Goal: Task Accomplishment & Management: Manage account settings

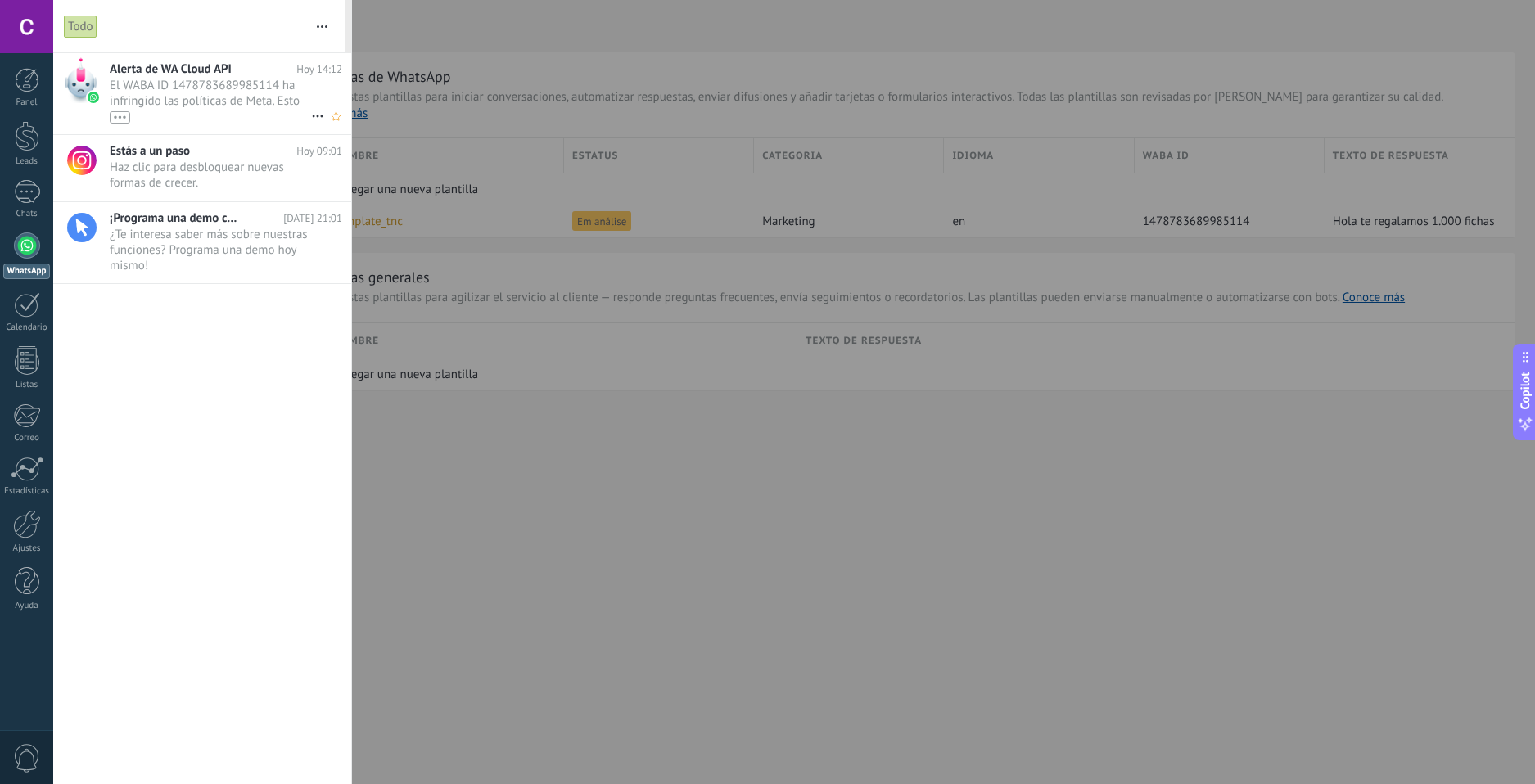
click at [238, 118] on div "•••" at bounding box center [210, 117] width 202 height 14
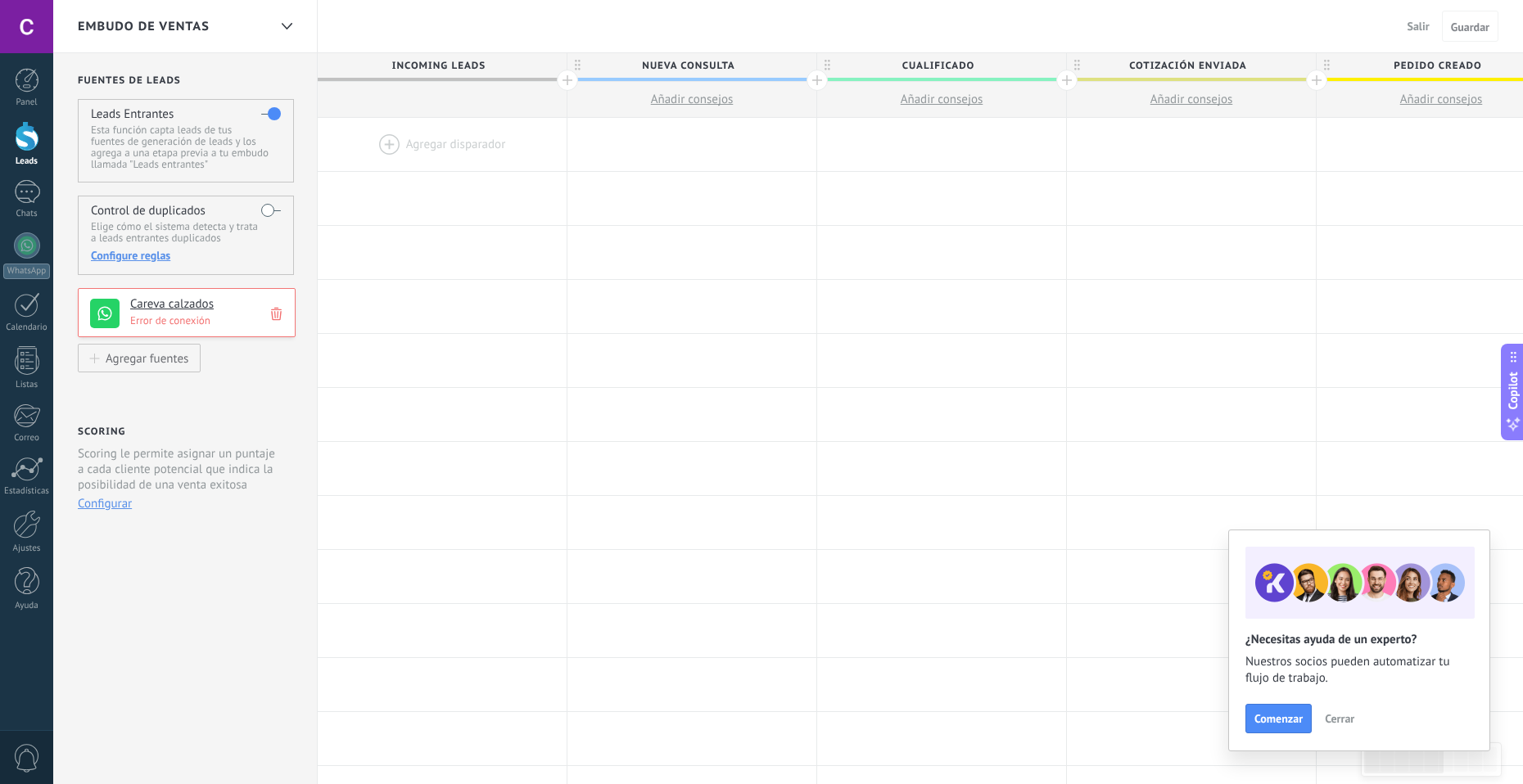
click at [183, 326] on p "Error de conexión" at bounding box center [208, 321] width 156 height 14
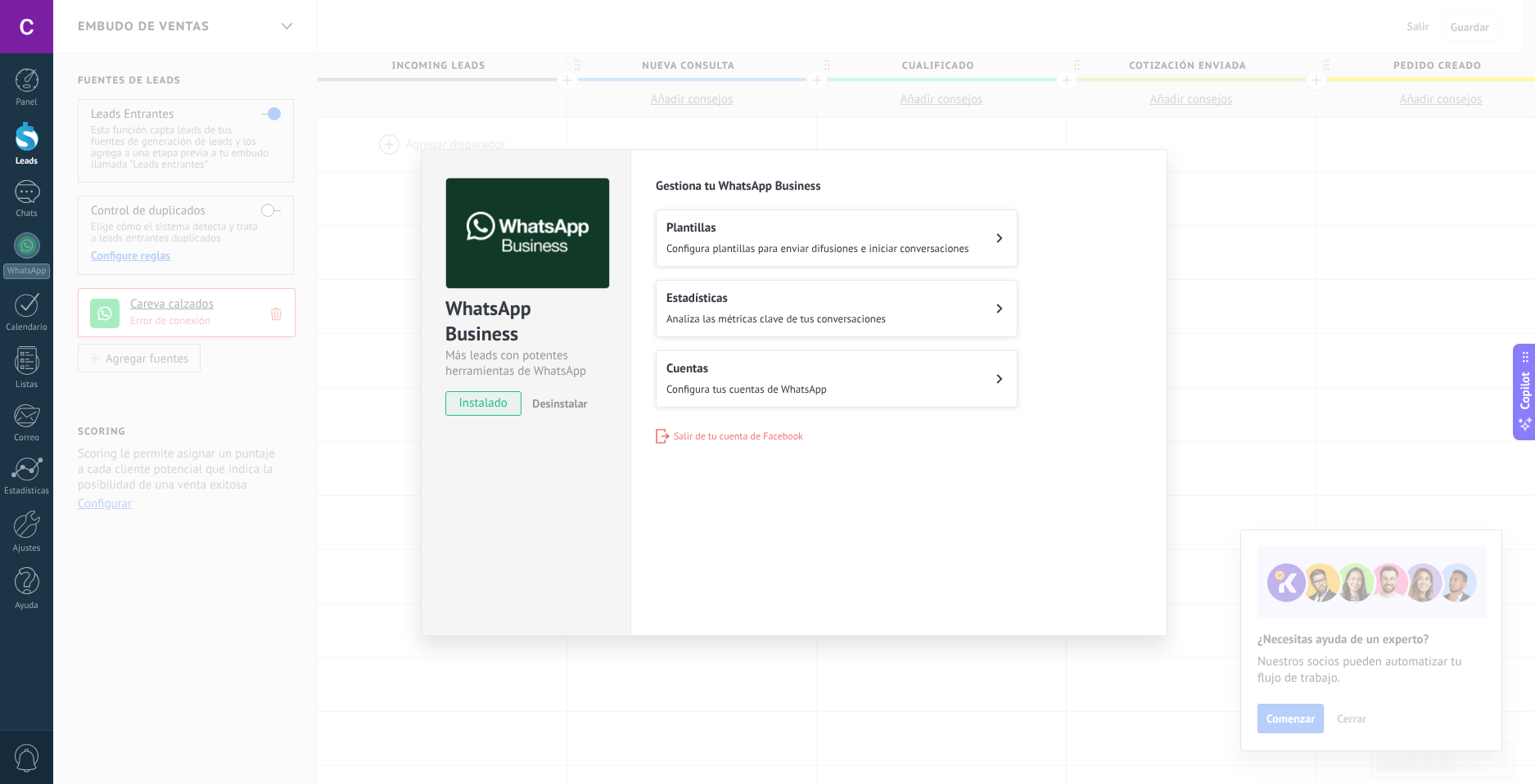
click at [426, 367] on div "WhatsApp Business Más leads con potentes herramientas de WhatsApp instalado Des…" at bounding box center [526, 289] width 209 height 279
click at [338, 350] on div "WhatsApp Business Más leads con potentes herramientas de WhatsApp instalado Des…" at bounding box center [794, 392] width 1482 height 784
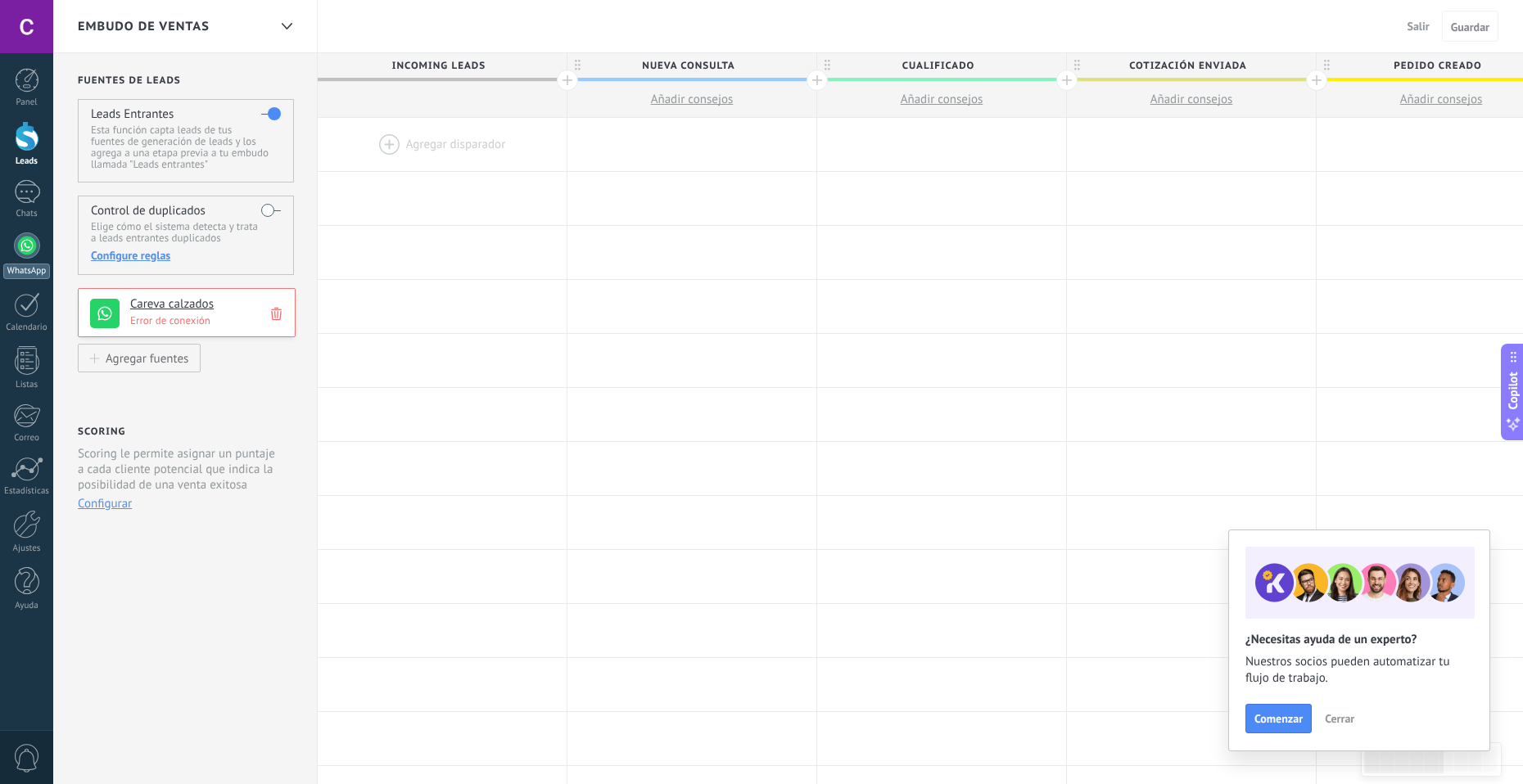
click at [34, 259] on link "WhatsApp" at bounding box center [27, 255] width 53 height 47
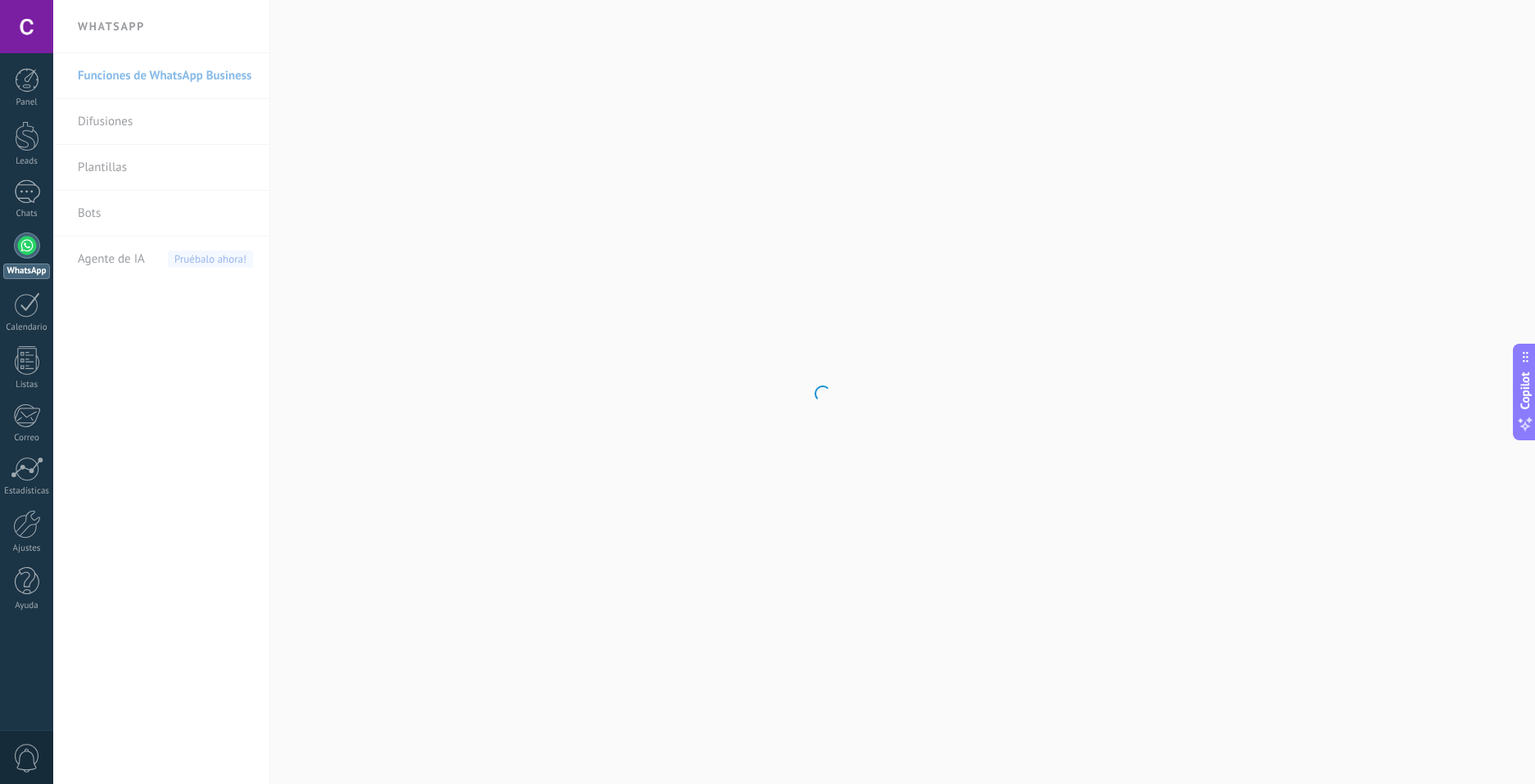
click at [164, 98] on body ".abccls-1,.abccls-2{fill-rule:evenodd}.abccls-2{fill:#fff} .abfcls-1{fill:none}…" at bounding box center [768, 392] width 1535 height 784
click at [126, 124] on body ".abccls-1,.abccls-2{fill-rule:evenodd}.abccls-2{fill:#fff} .abfcls-1{fill:none}…" at bounding box center [768, 392] width 1535 height 784
click at [110, 131] on link "Difusiones" at bounding box center [165, 122] width 175 height 46
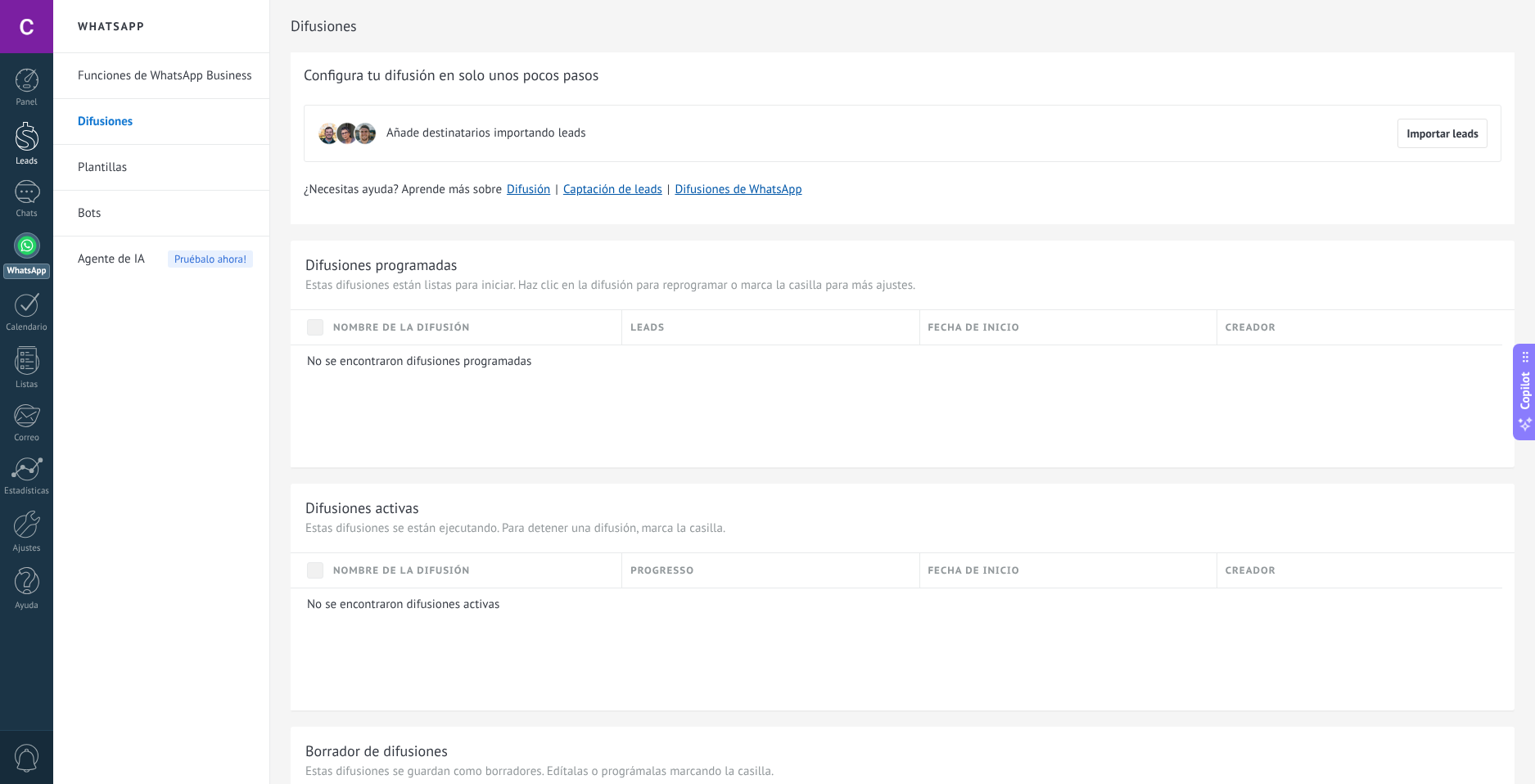
click at [34, 138] on div at bounding box center [27, 136] width 25 height 30
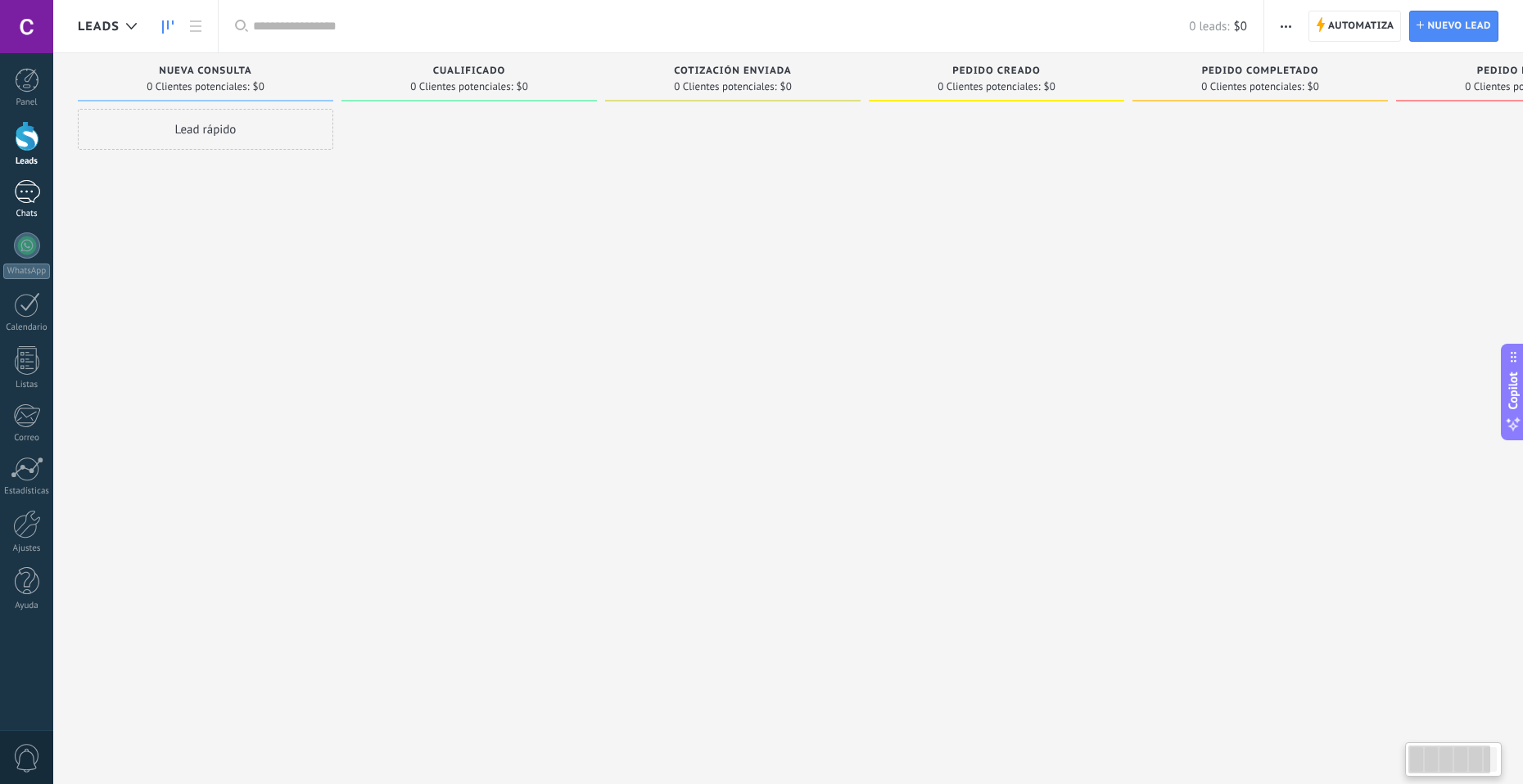
click at [31, 194] on div at bounding box center [27, 192] width 27 height 24
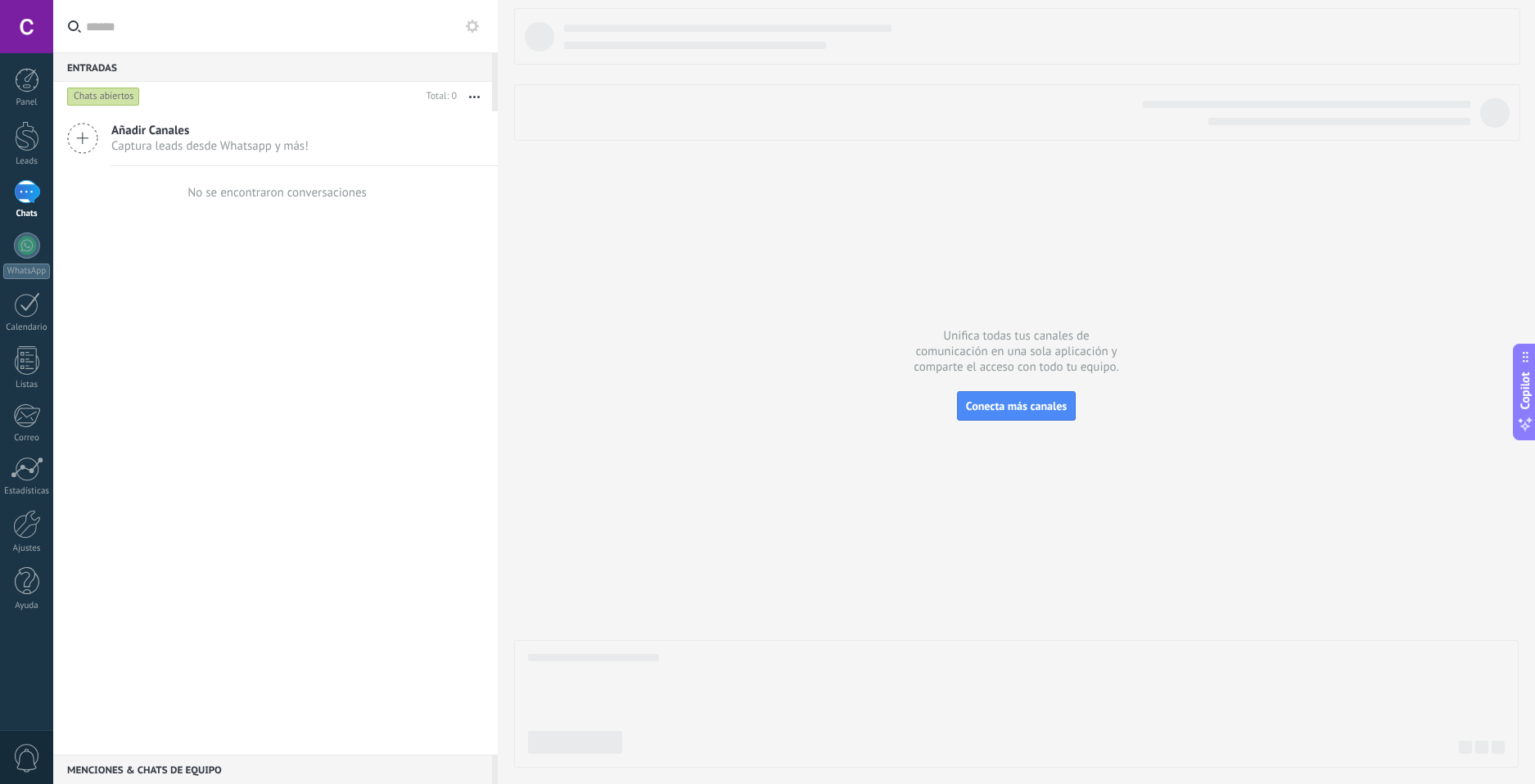
drag, startPoint x: 27, startPoint y: 54, endPoint x: 27, endPoint y: 65, distance: 11.0
click at [27, 63] on div "Panel Leads Chats WhatsApp Clientes" at bounding box center [53, 392] width 106 height 678
click at [27, 71] on div at bounding box center [27, 80] width 25 height 25
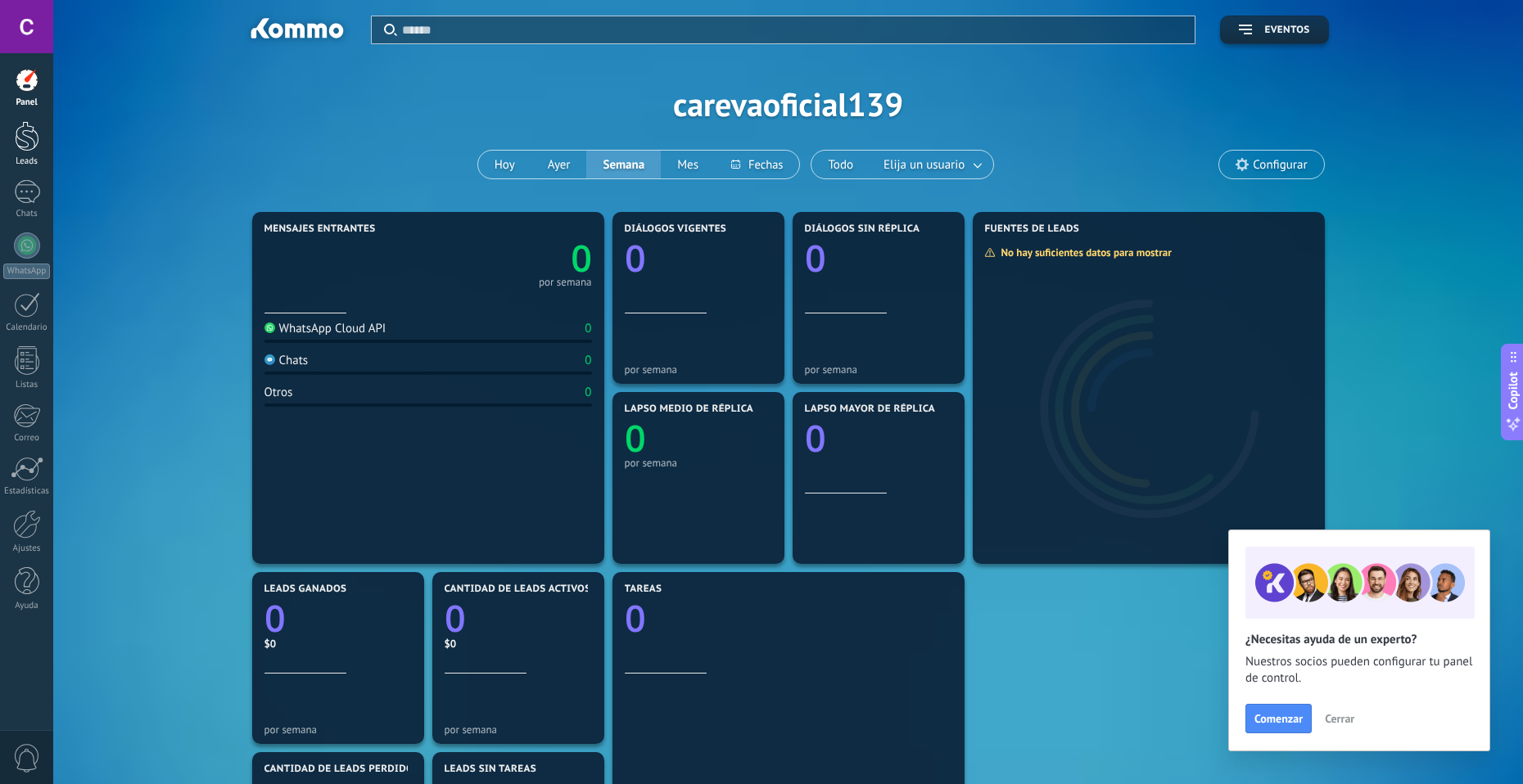
click at [27, 155] on link "Leads" at bounding box center [27, 144] width 53 height 46
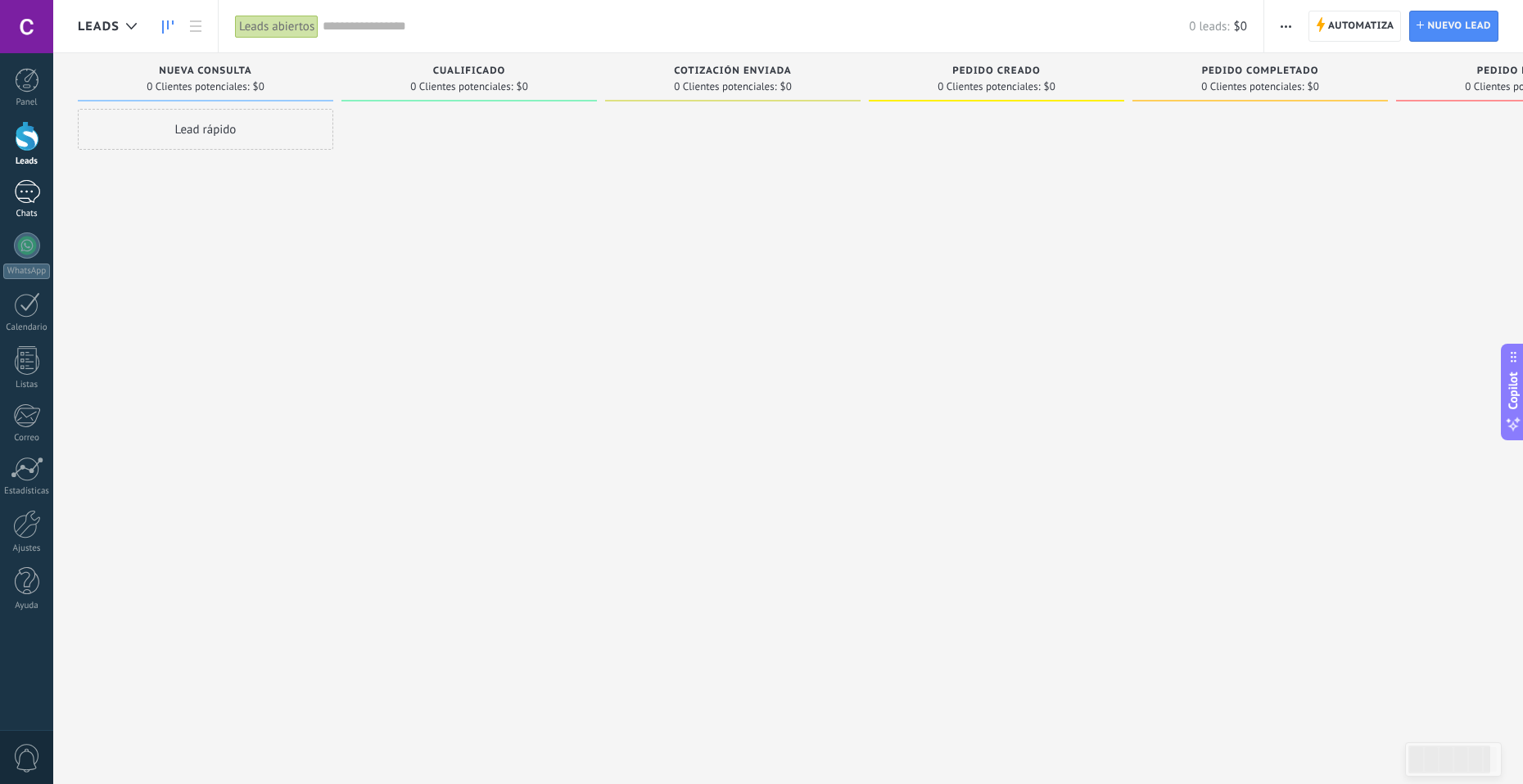
click at [41, 194] on link "Chats" at bounding box center [27, 200] width 53 height 39
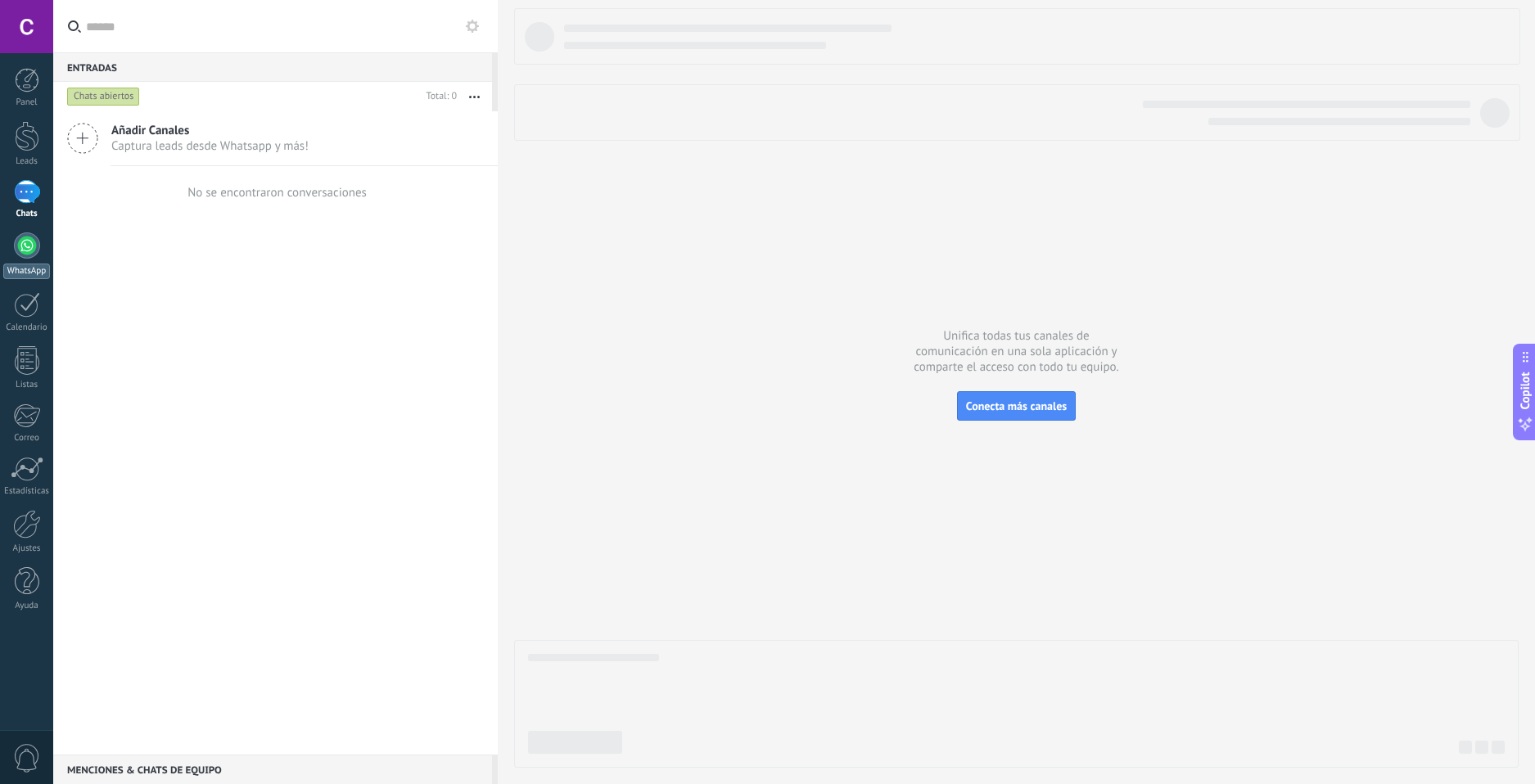
click at [30, 266] on div "WhatsApp" at bounding box center [27, 271] width 47 height 16
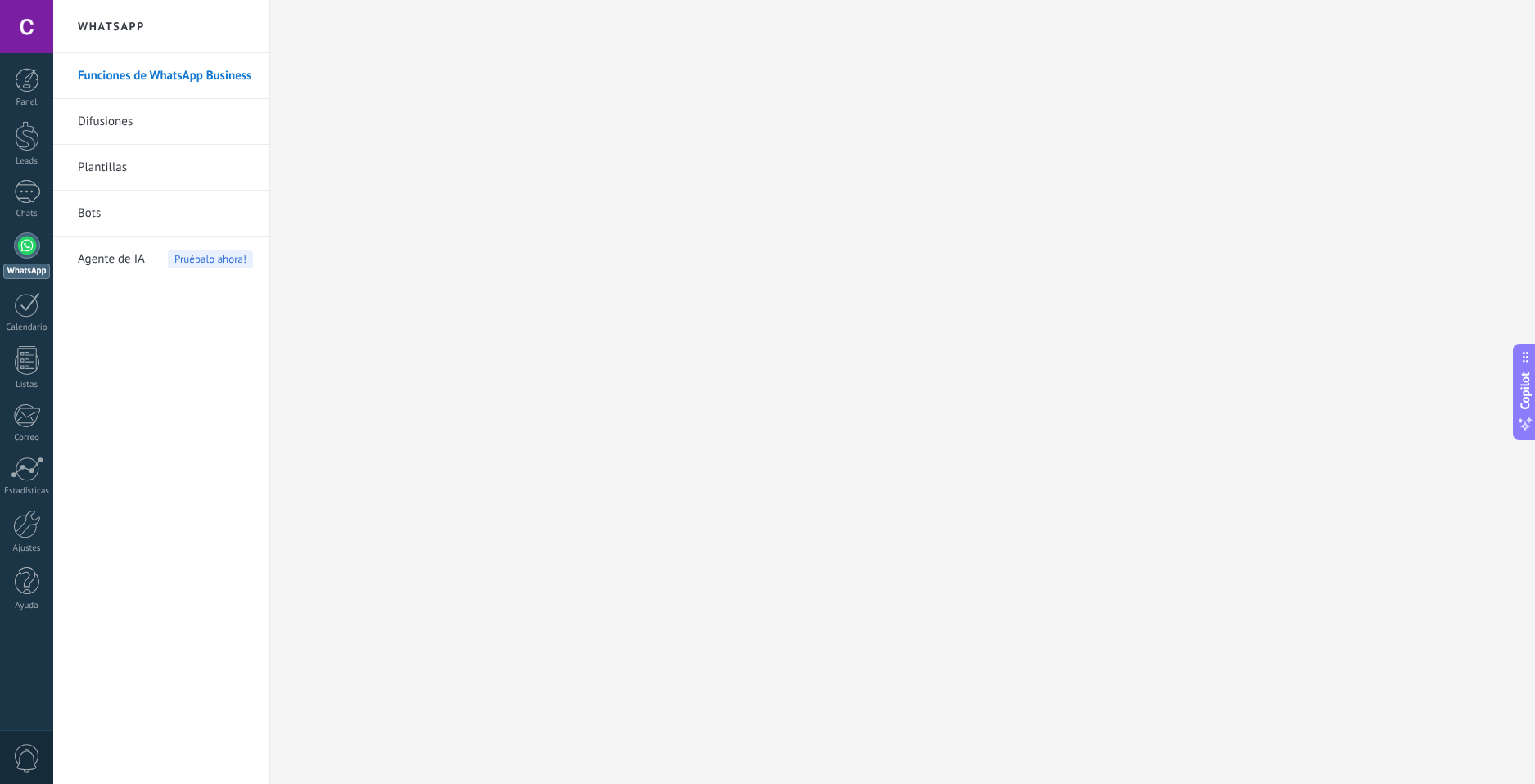
click at [118, 138] on link "Difusiones" at bounding box center [165, 122] width 175 height 46
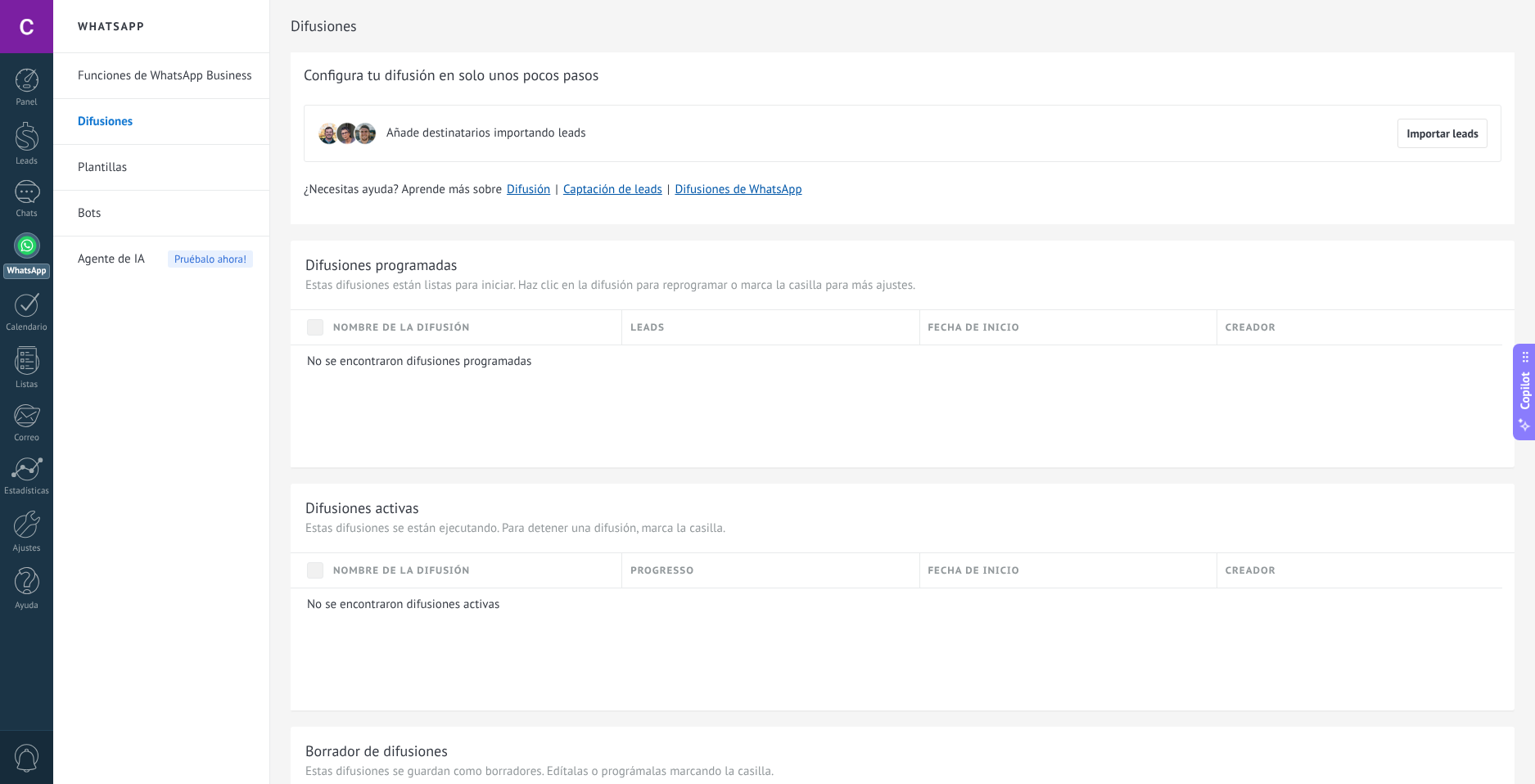
click at [126, 164] on link "Plantillas" at bounding box center [165, 168] width 175 height 46
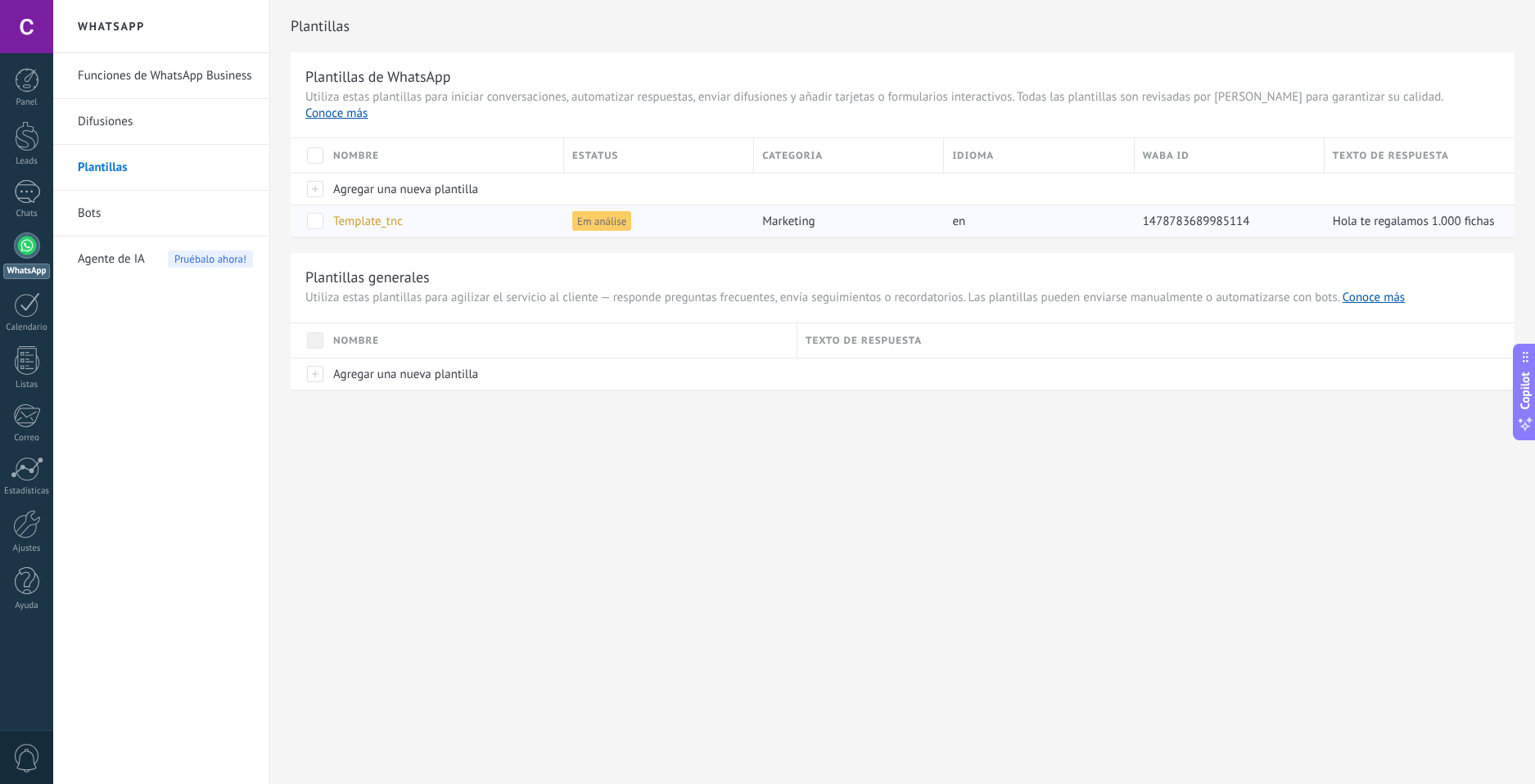
click at [599, 211] on span "Em análise" at bounding box center [601, 221] width 59 height 19
click at [440, 205] on div "Template_tnc" at bounding box center [440, 220] width 231 height 31
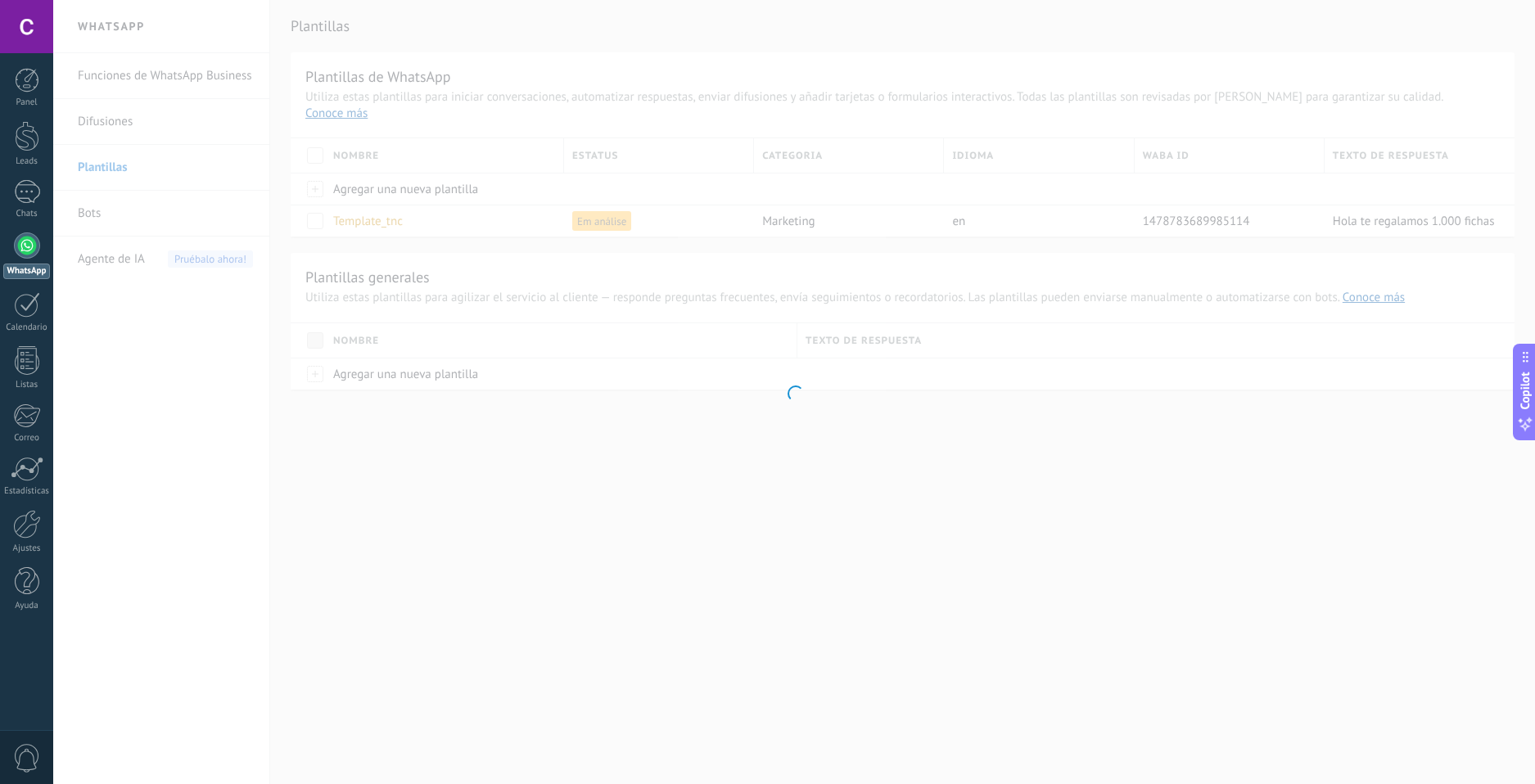
click at [357, 211] on div at bounding box center [794, 392] width 1482 height 784
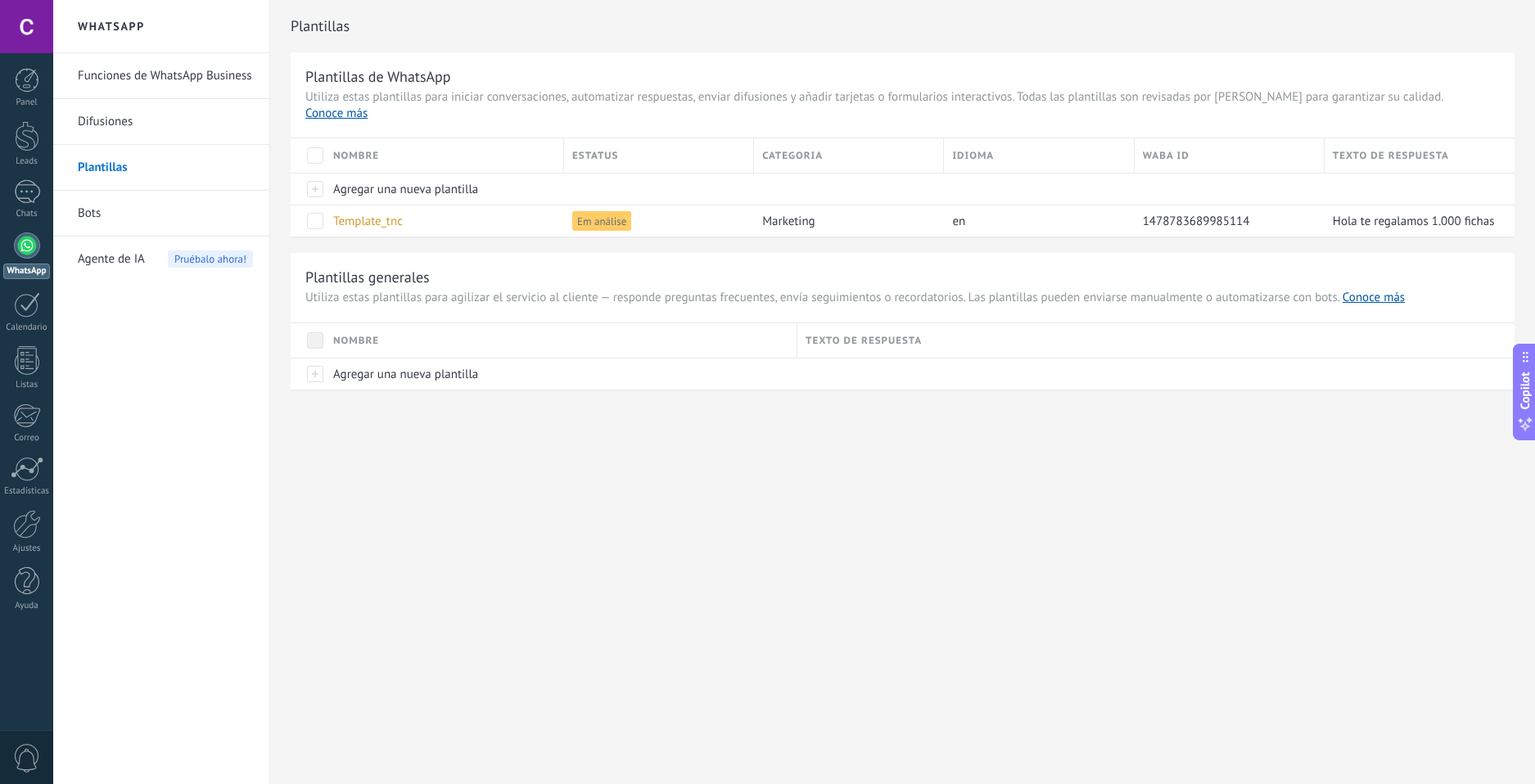
click at [357, 214] on span "Template_tnc" at bounding box center [368, 222] width 70 height 16
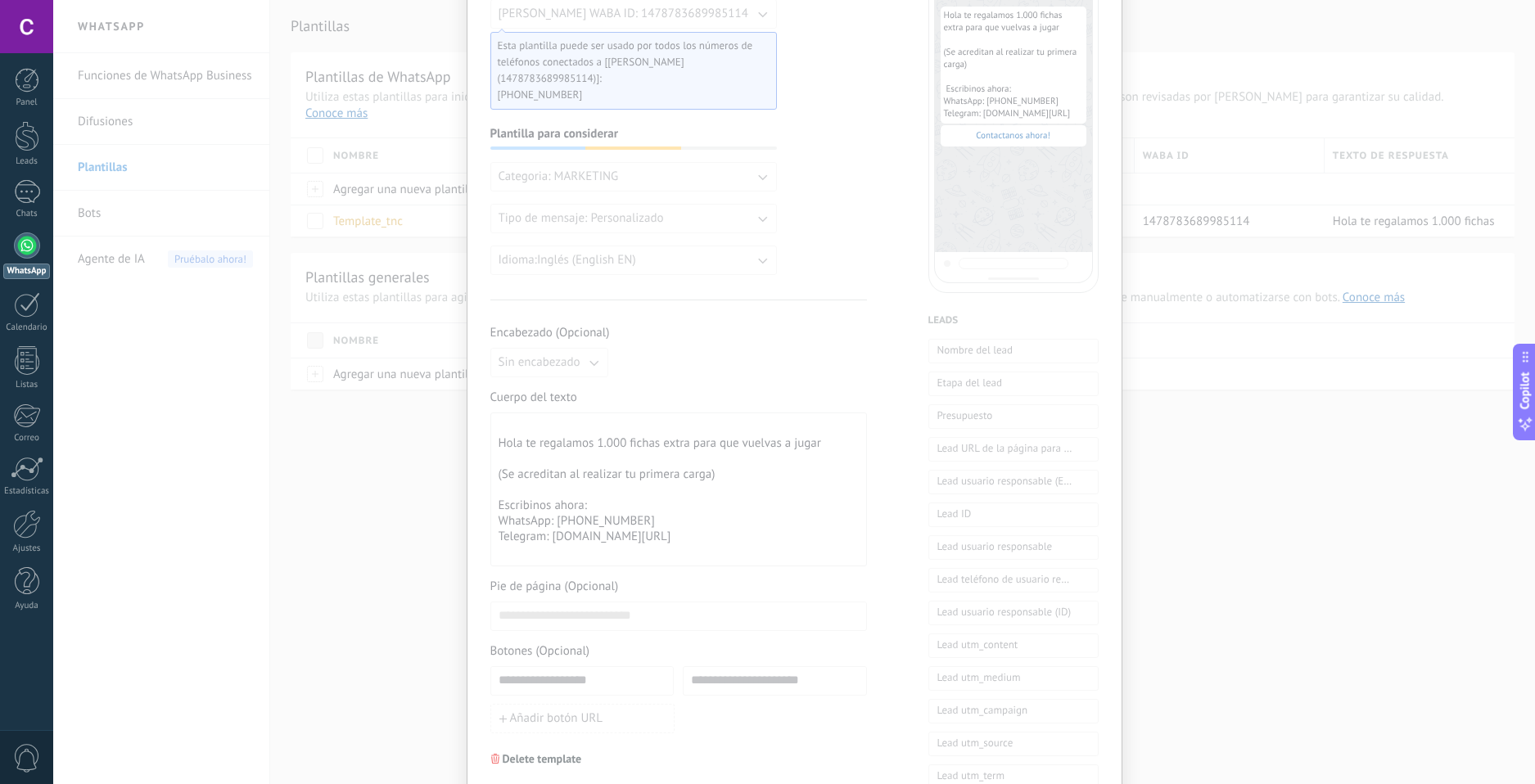
scroll to position [82, 0]
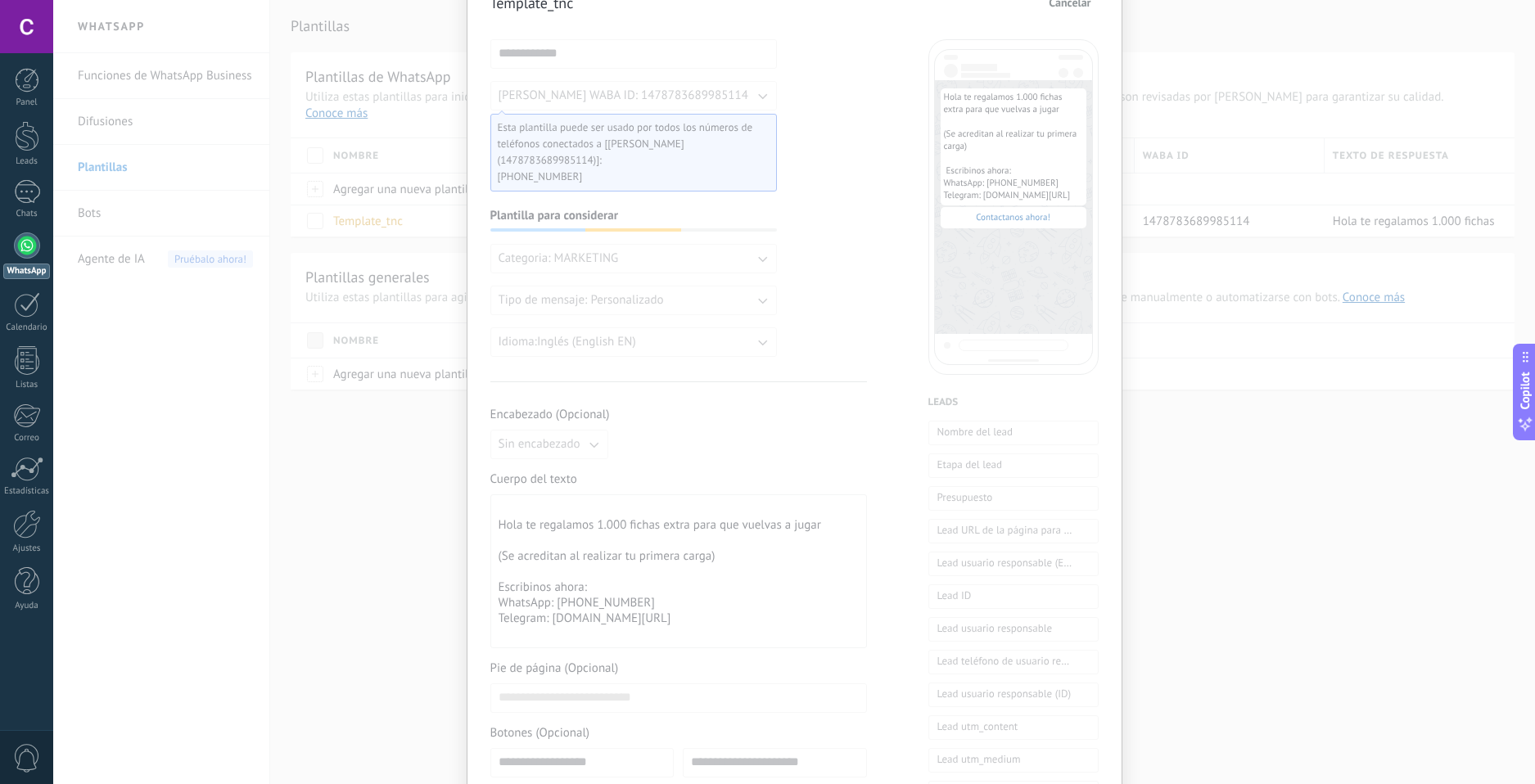
click at [353, 351] on div "**********" at bounding box center [794, 392] width 1482 height 784
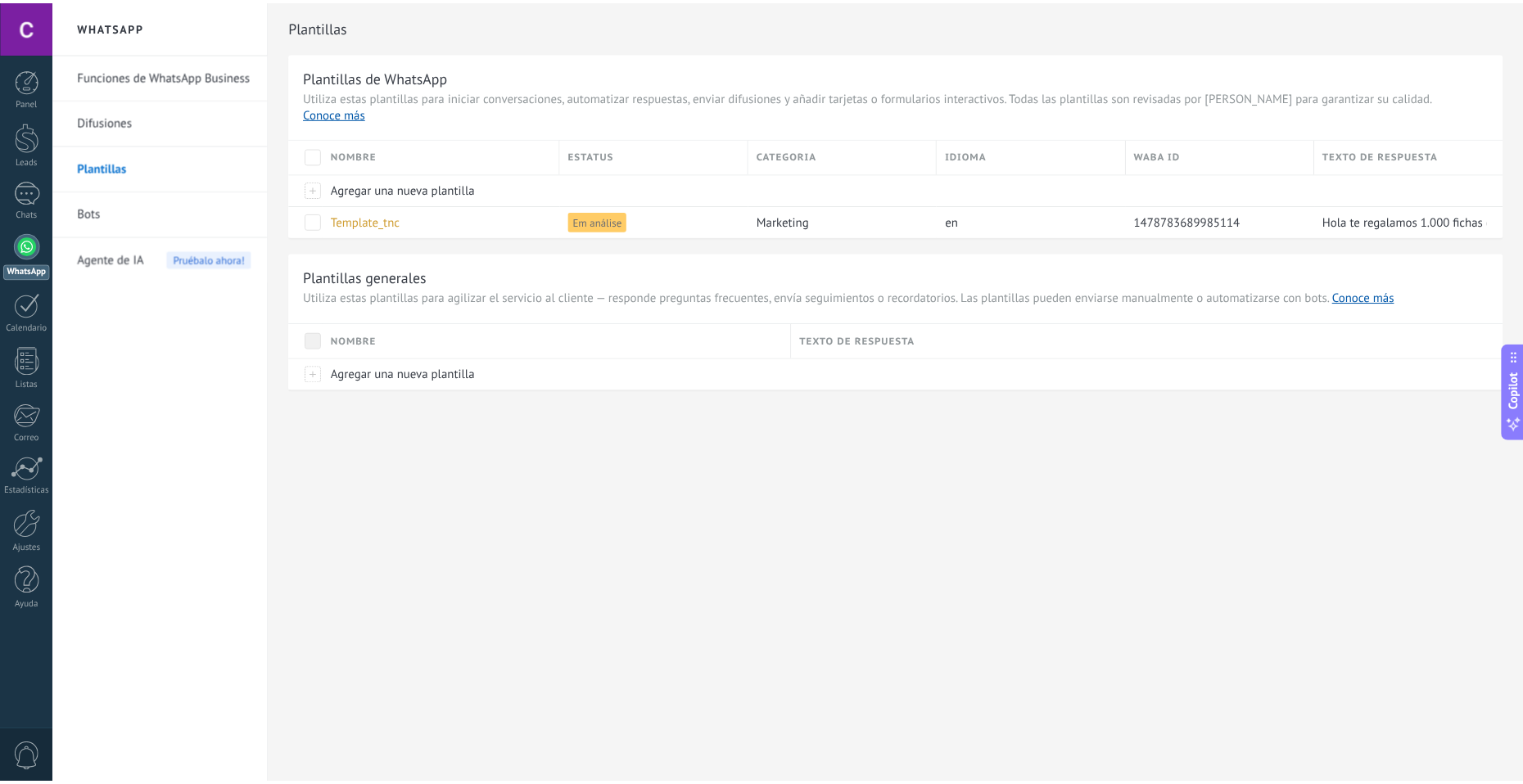
scroll to position [0, 0]
click at [37, 739] on div "0" at bounding box center [27, 757] width 53 height 54
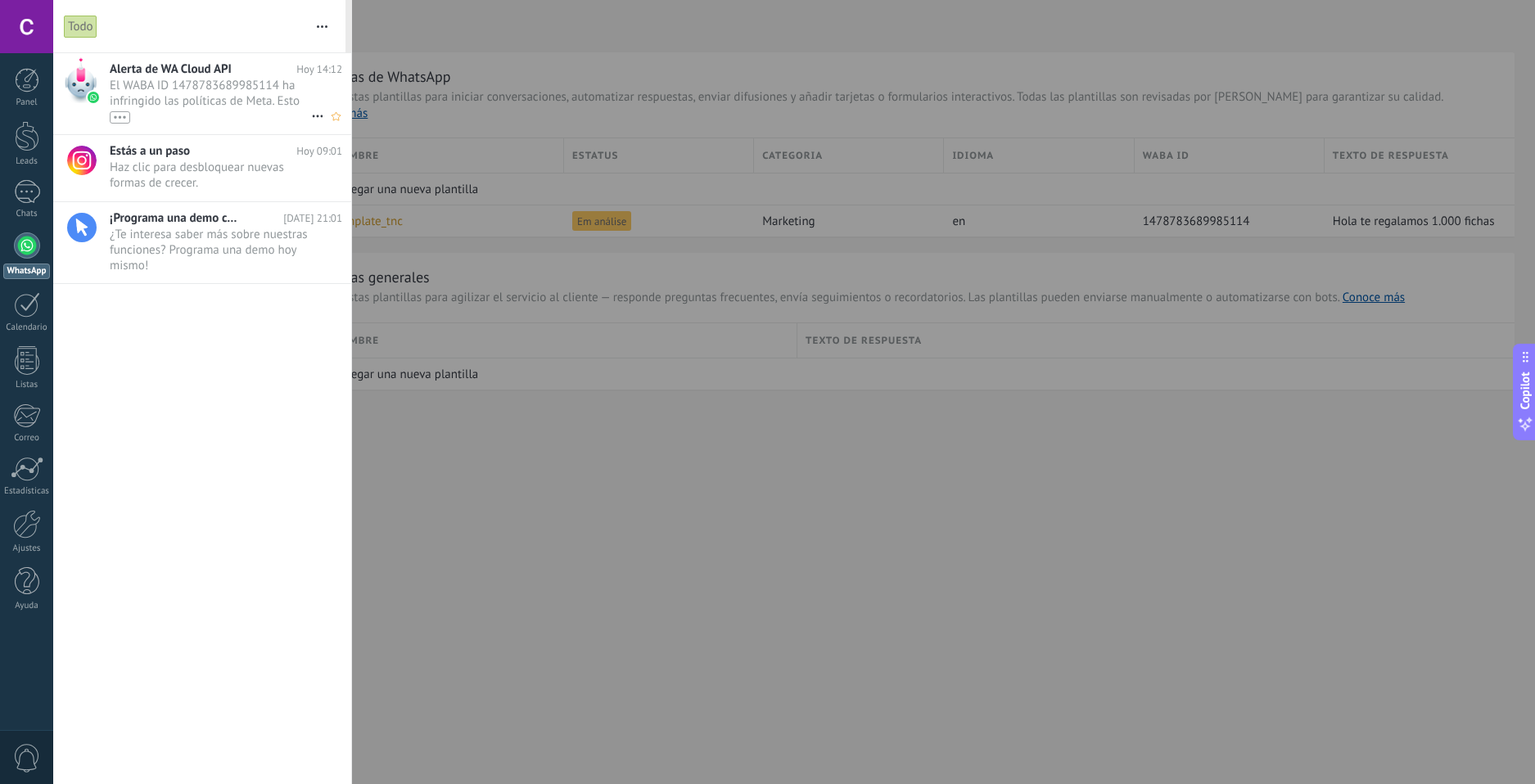
click at [123, 118] on div "•••" at bounding box center [119, 118] width 20 height 12
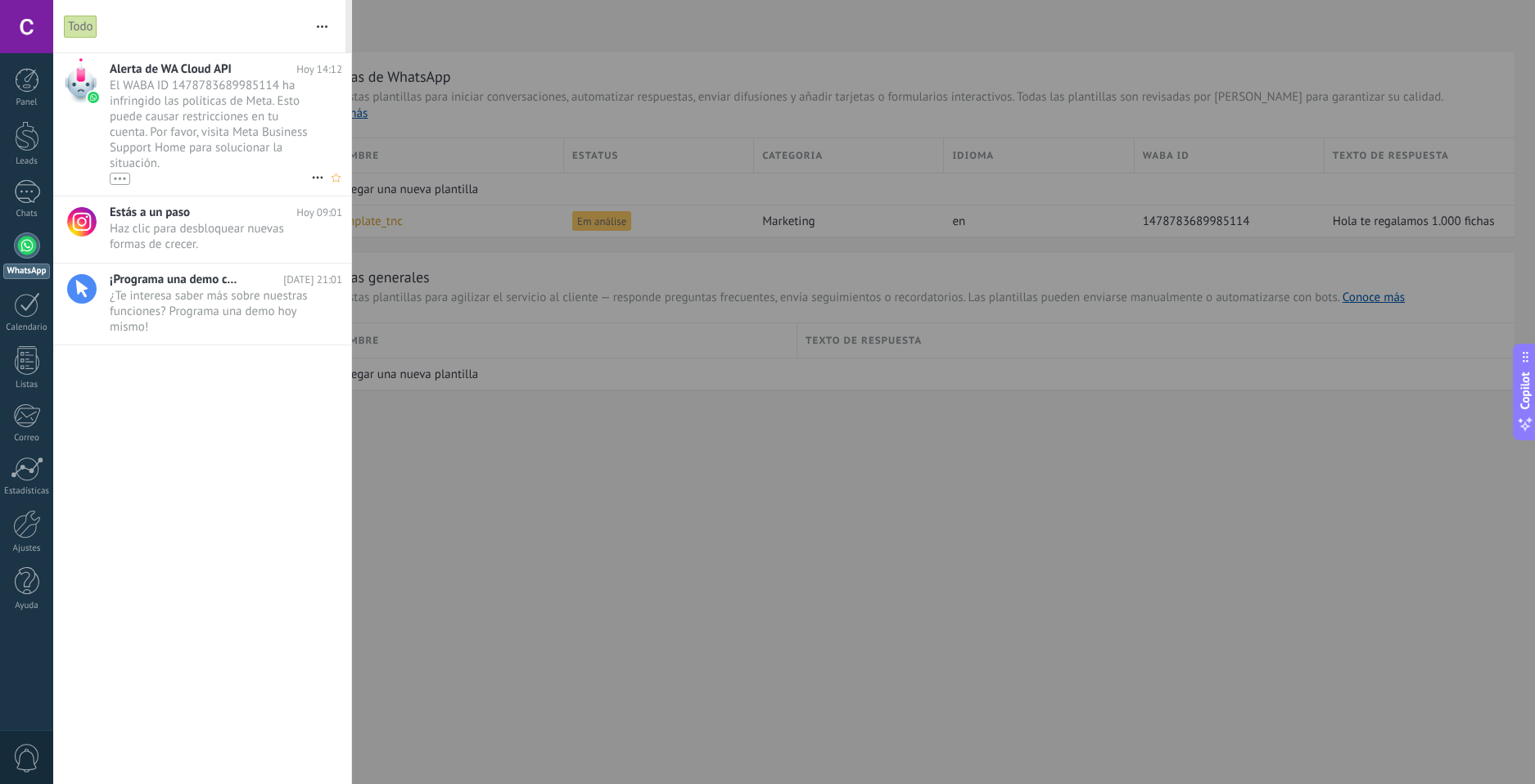
click at [312, 178] on use at bounding box center [317, 178] width 11 height 3
click at [121, 186] on div at bounding box center [768, 392] width 1535 height 784
click at [123, 183] on div "•••" at bounding box center [119, 179] width 20 height 12
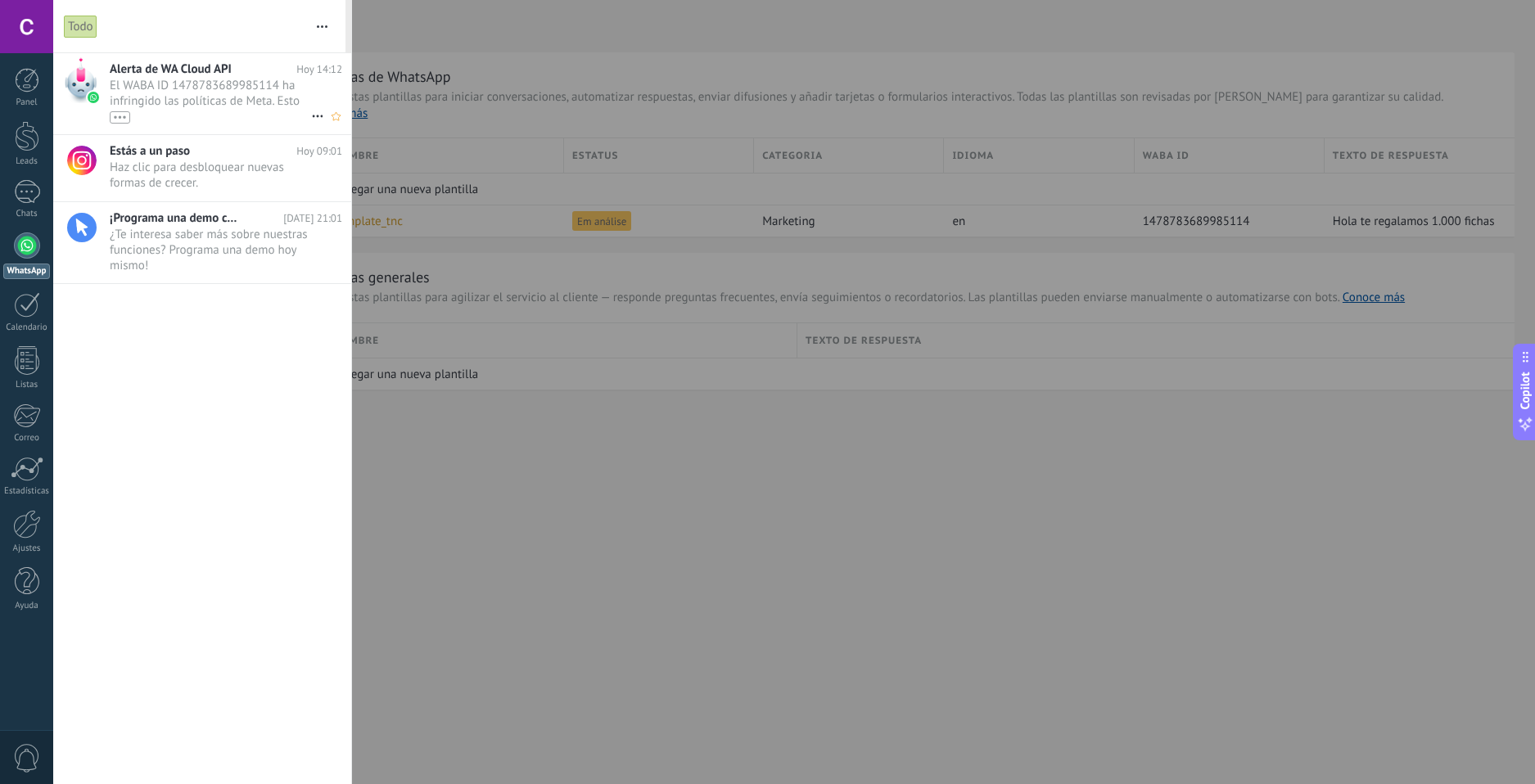
click at [121, 122] on div "•••" at bounding box center [119, 118] width 20 height 12
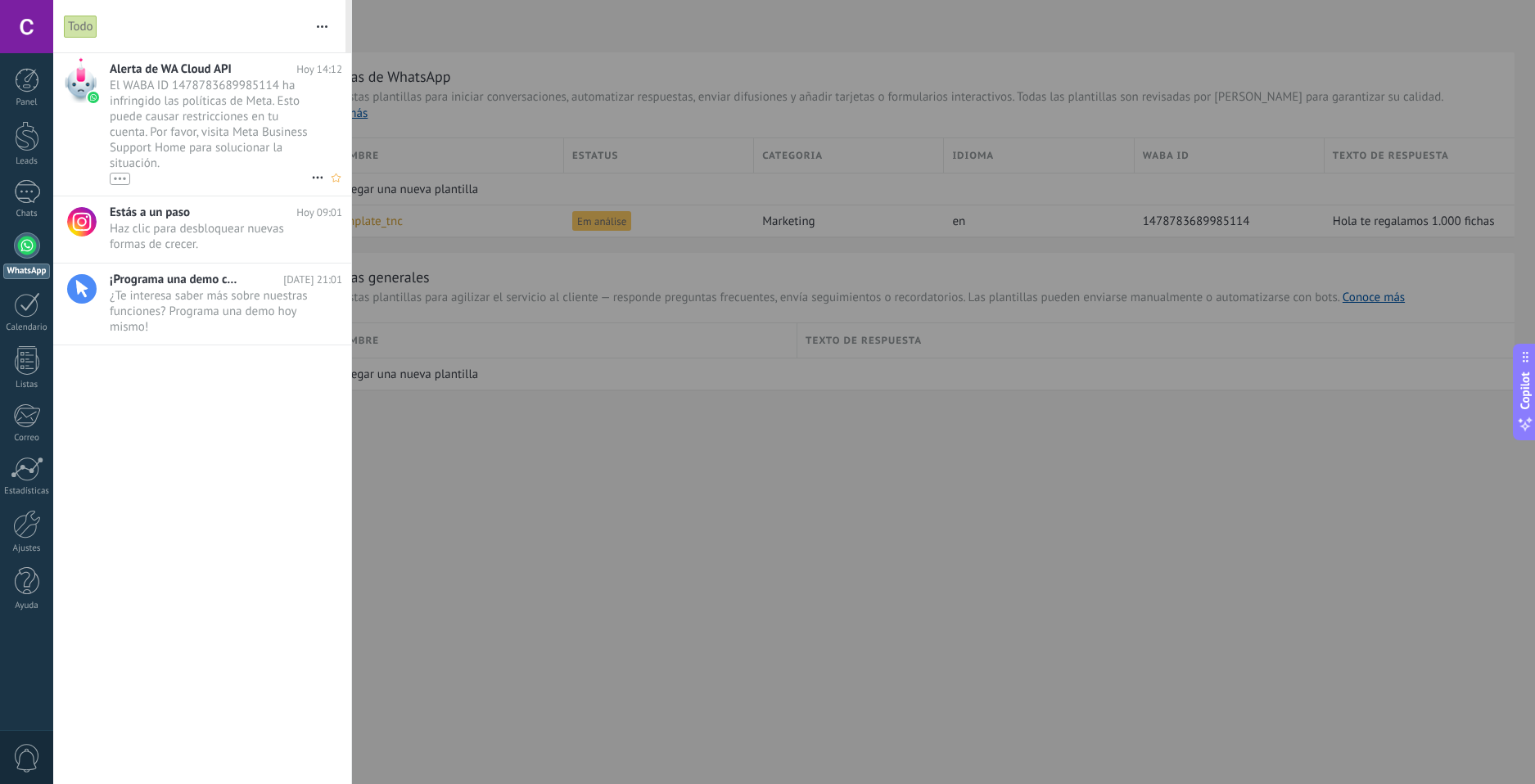
click at [291, 83] on span "El WABA ID 1478783689985114 ha infringido las políticas de Meta. Esto puede cau…" at bounding box center [210, 131] width 202 height 107
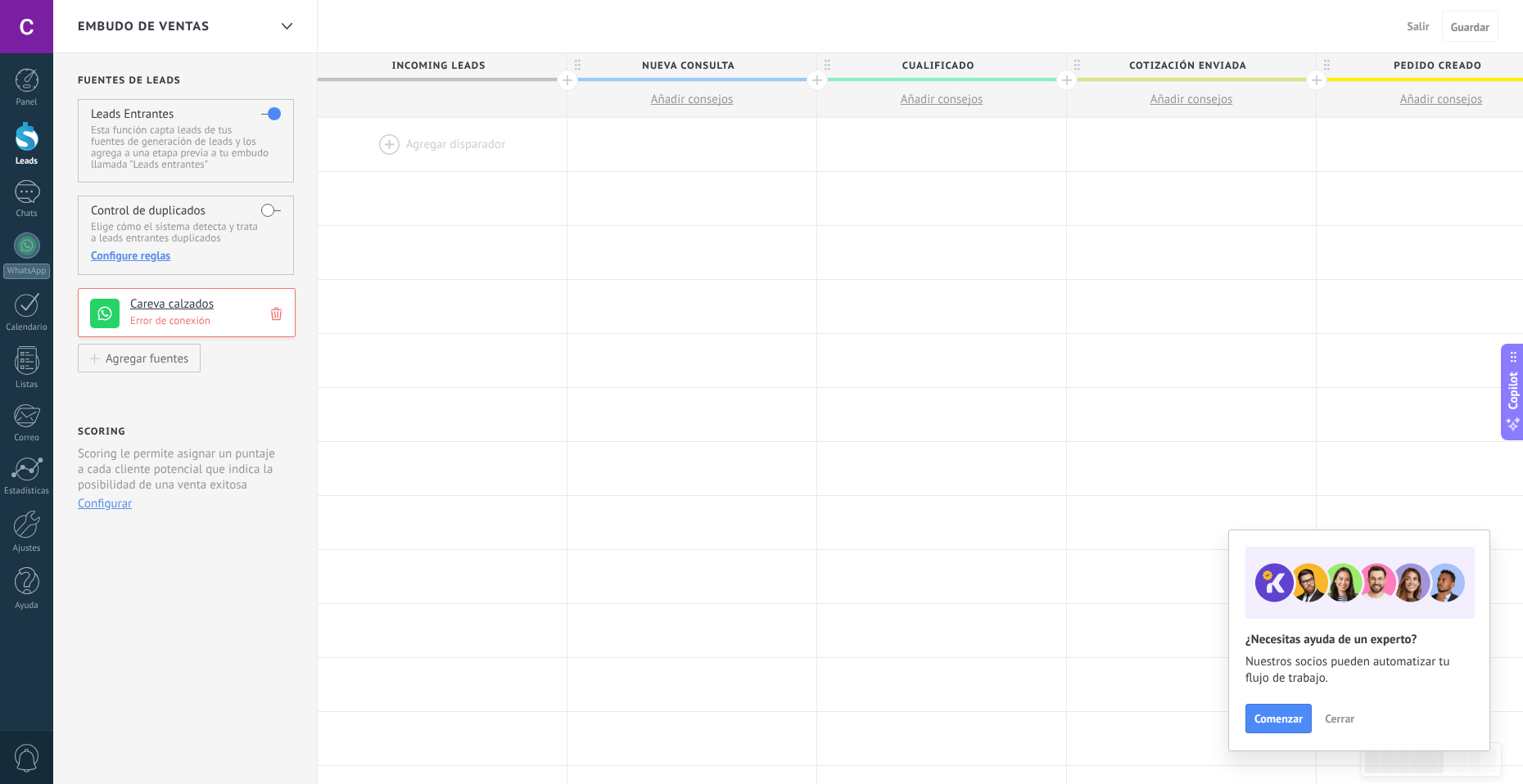
click at [418, 148] on div at bounding box center [442, 144] width 249 height 53
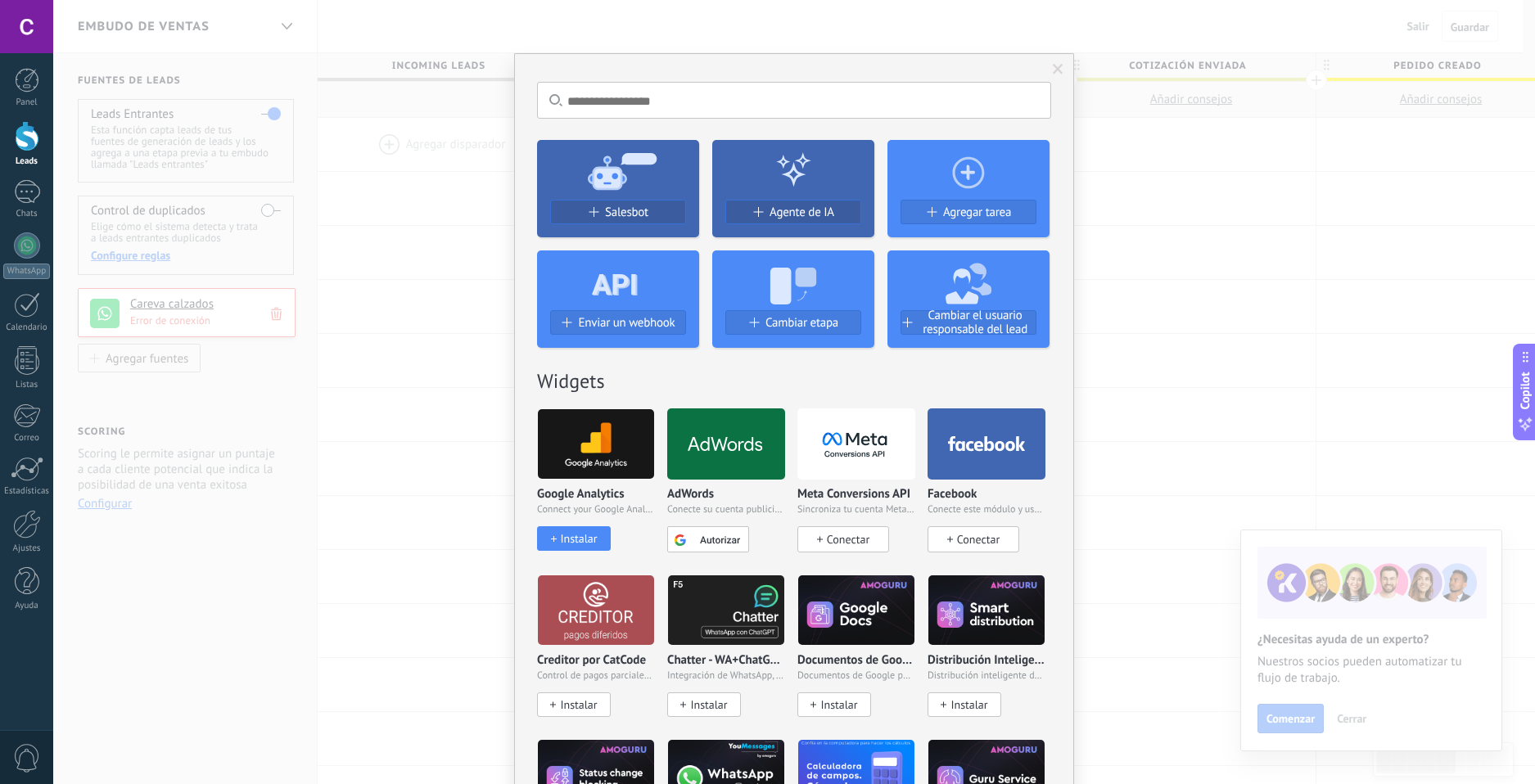
click at [1053, 71] on span at bounding box center [1058, 69] width 11 height 11
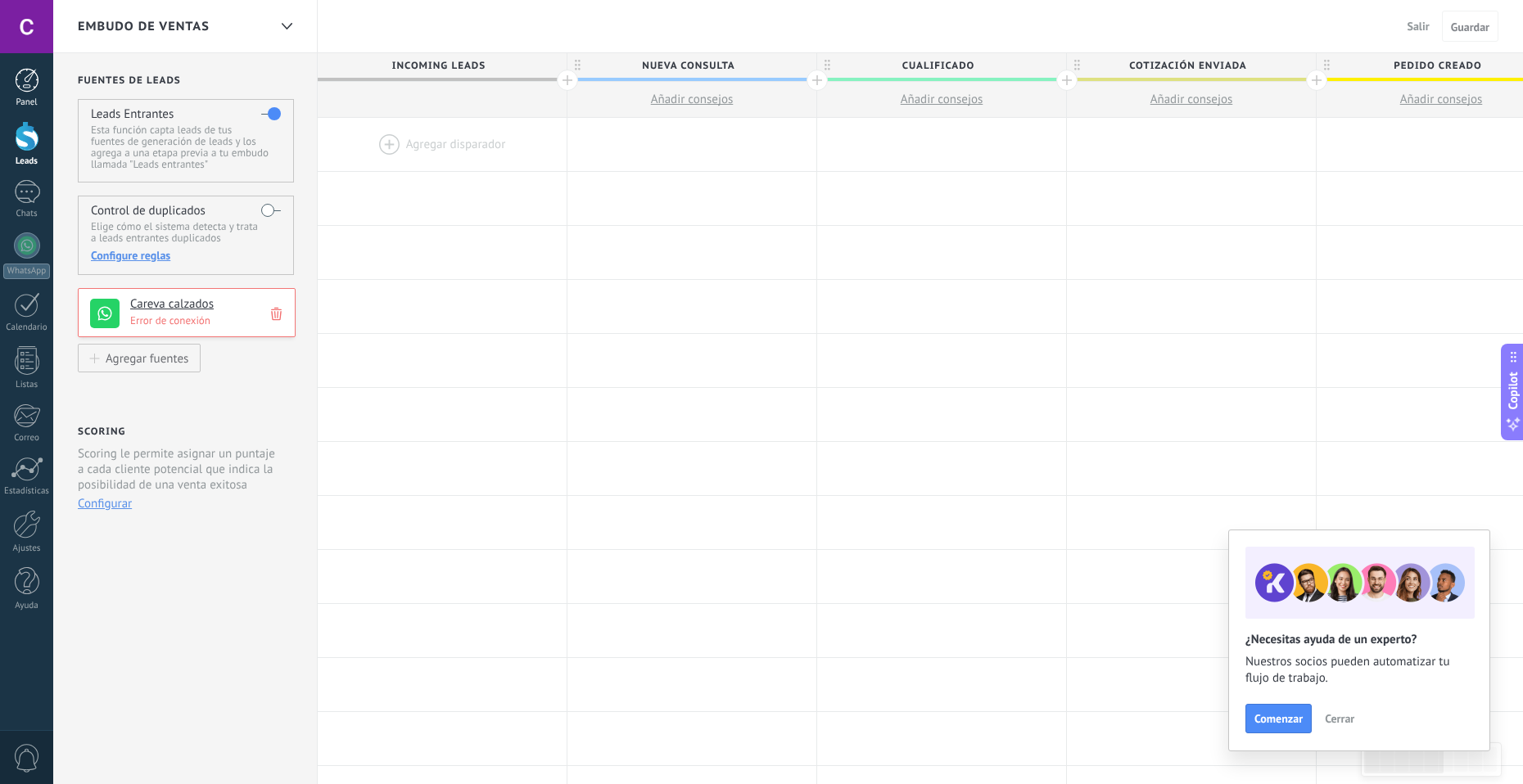
click at [34, 80] on div at bounding box center [27, 80] width 25 height 25
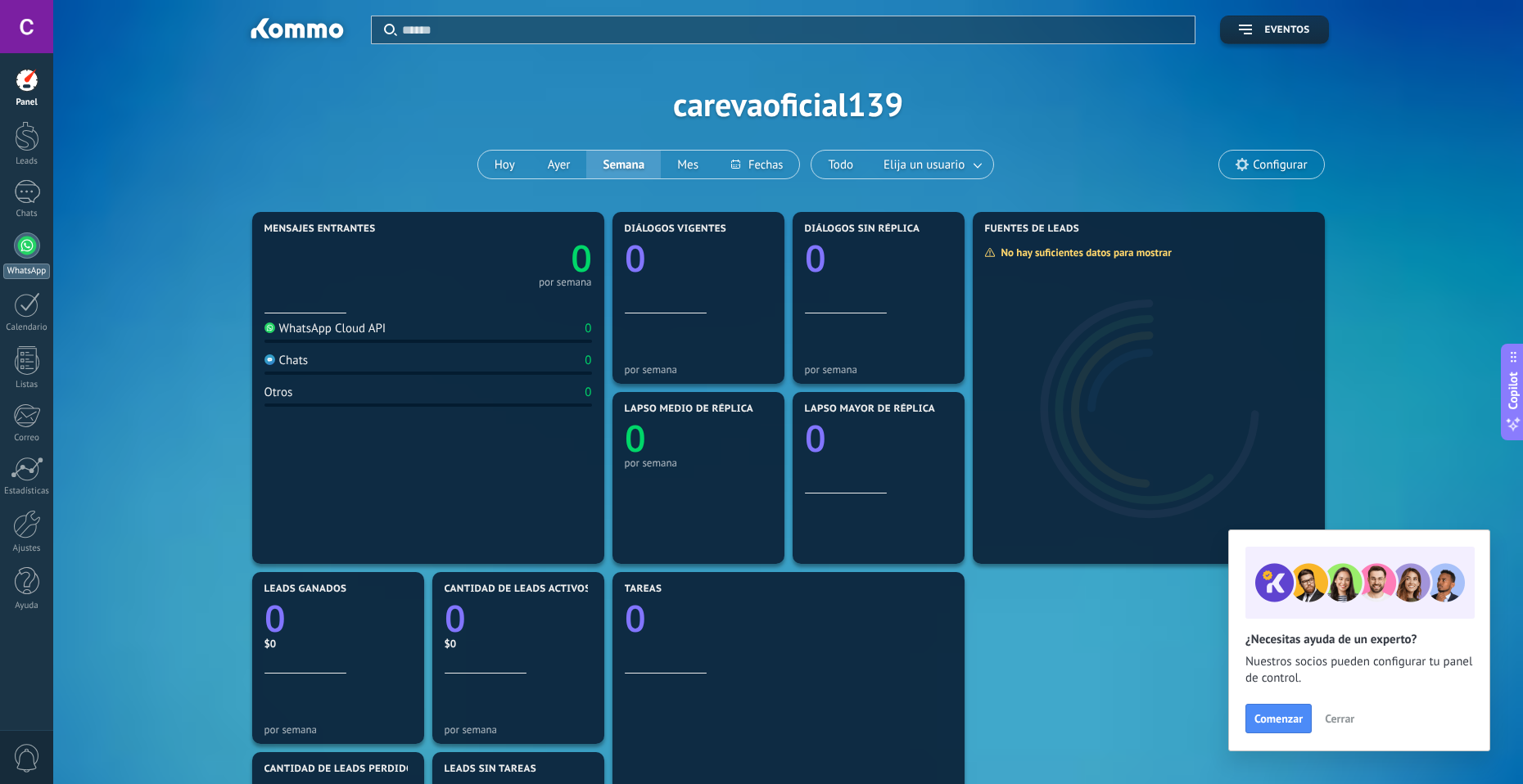
click at [43, 244] on link "WhatsApp" at bounding box center [27, 255] width 53 height 47
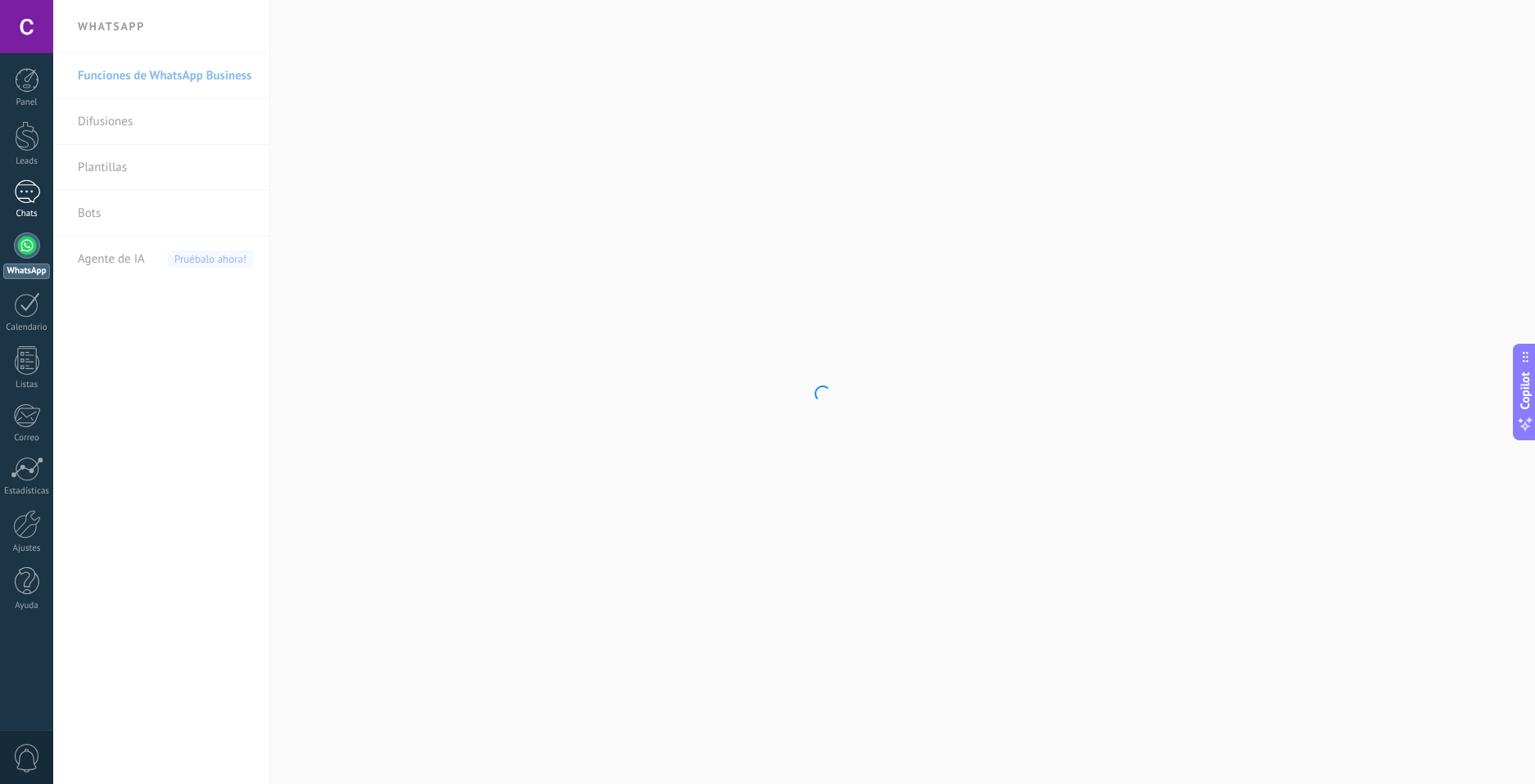
click at [36, 200] on div at bounding box center [27, 192] width 27 height 24
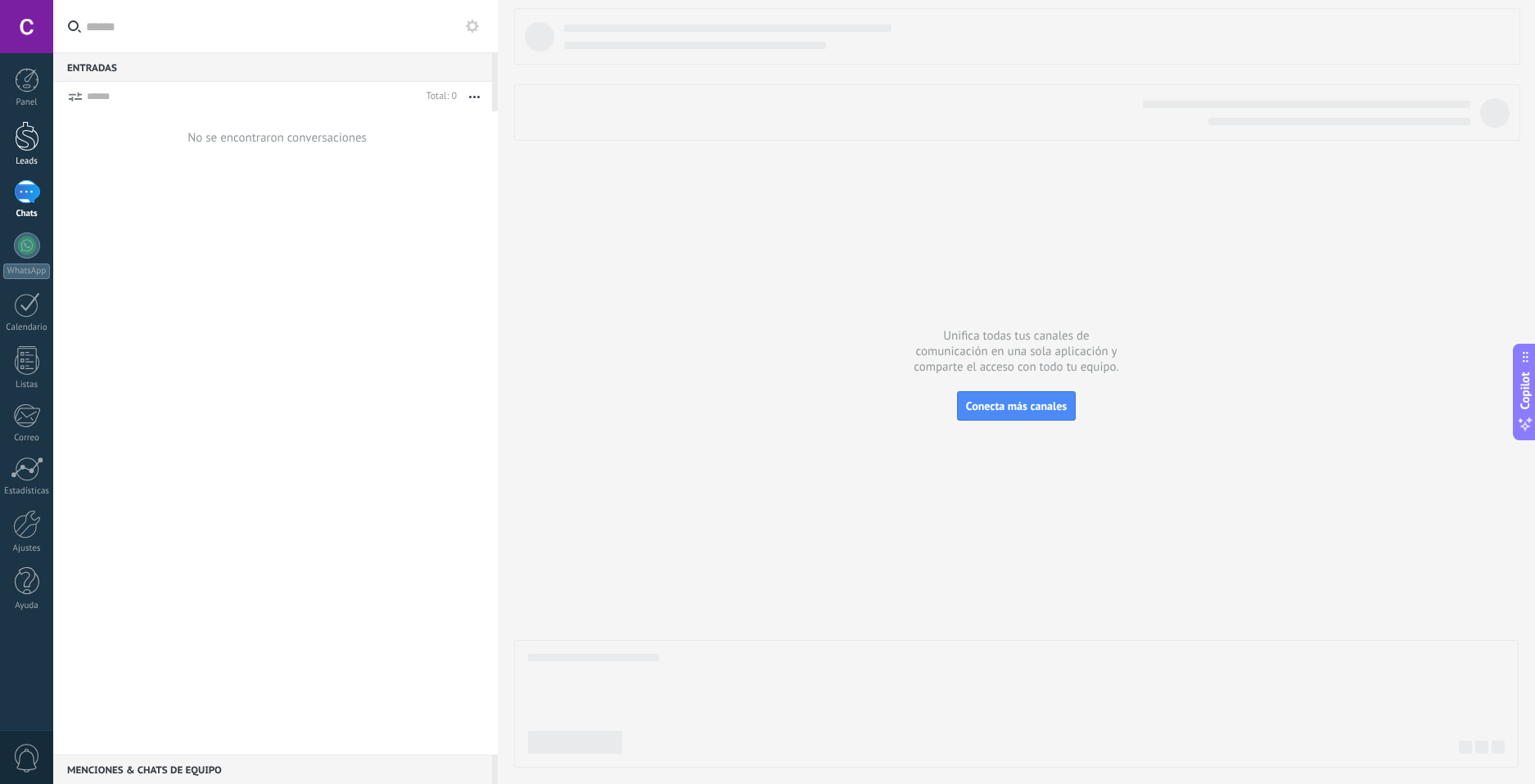
click at [36, 139] on div at bounding box center [27, 136] width 25 height 30
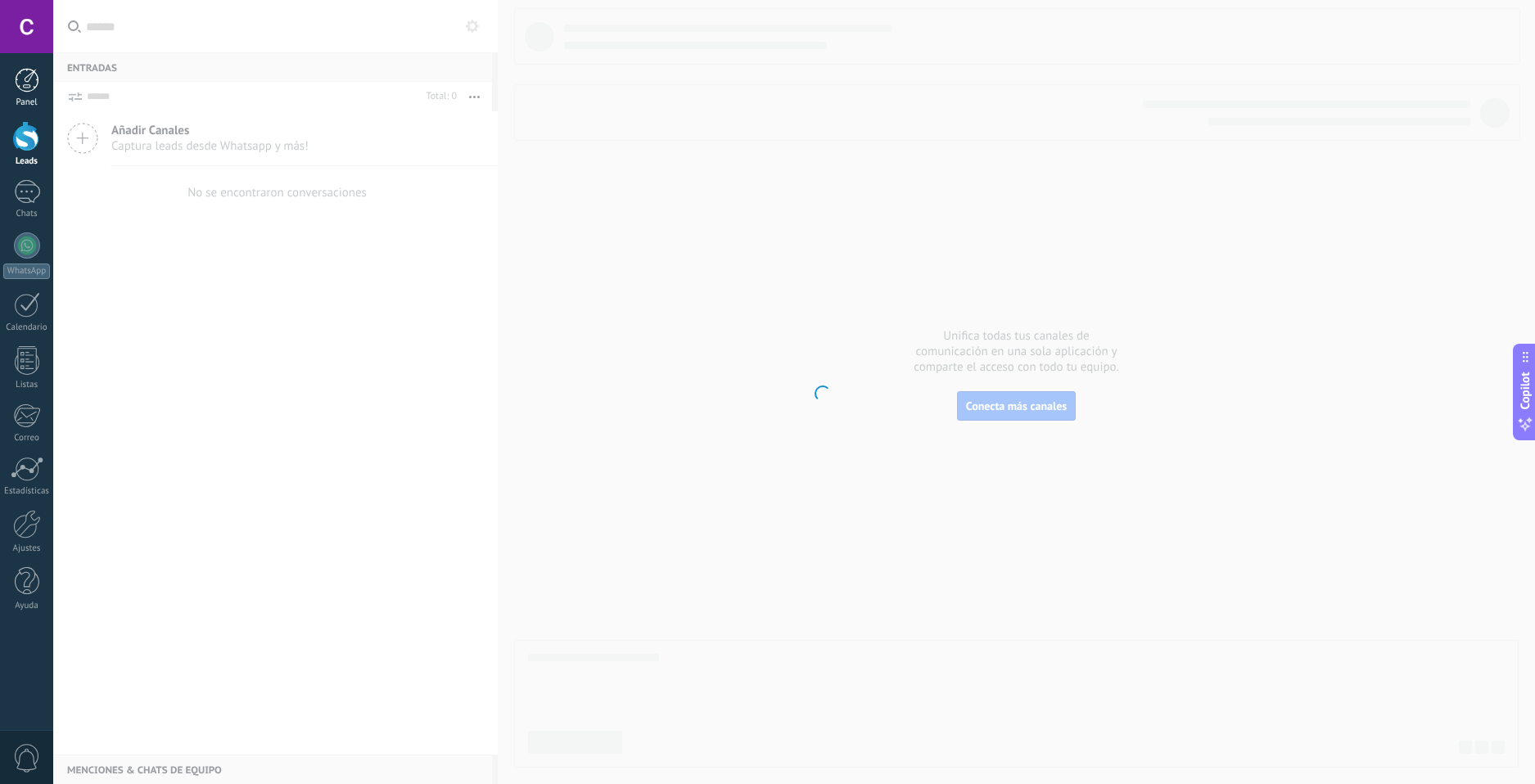
click at [34, 89] on div at bounding box center [27, 80] width 25 height 25
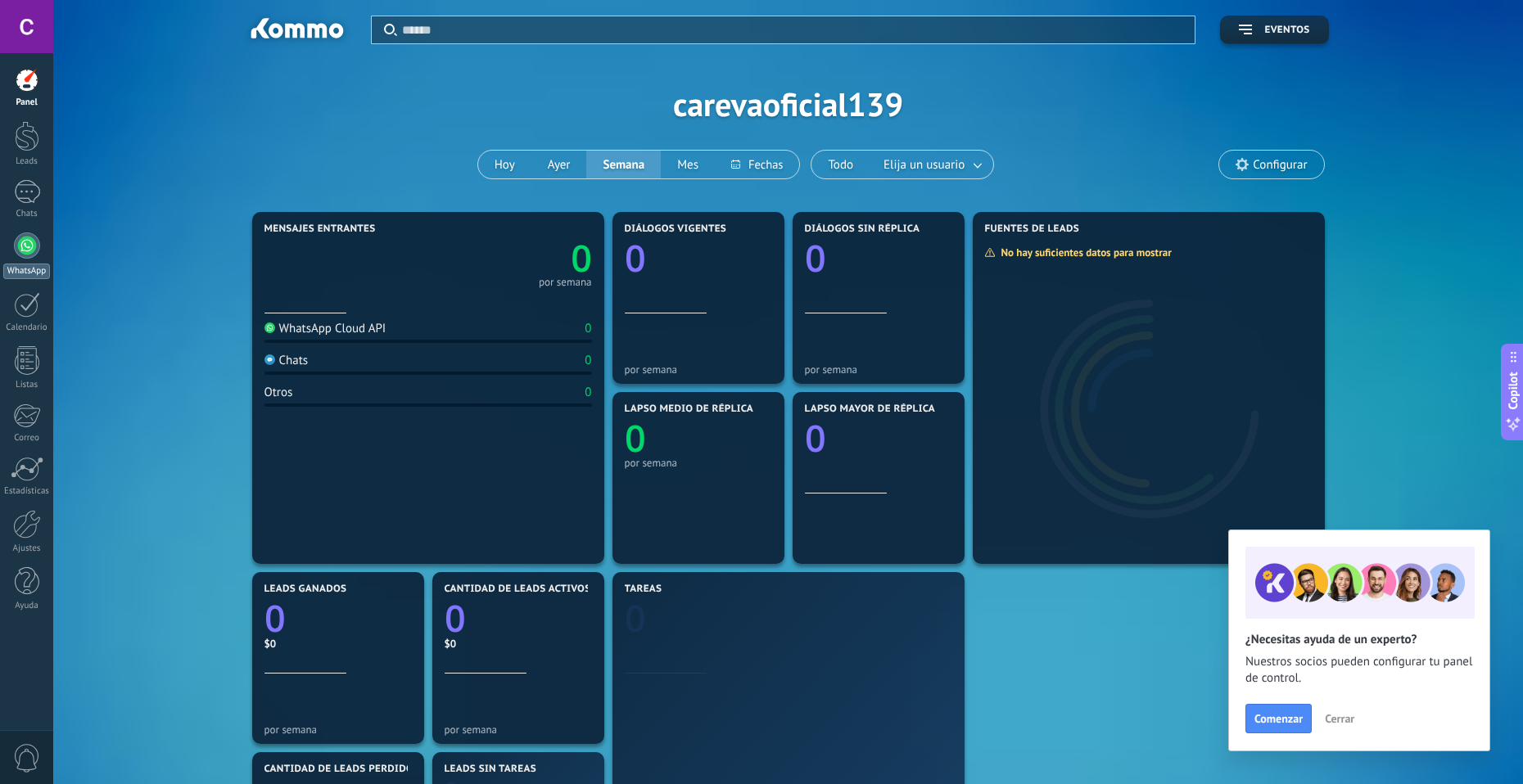
click at [23, 260] on link "WhatsApp" at bounding box center [27, 255] width 53 height 47
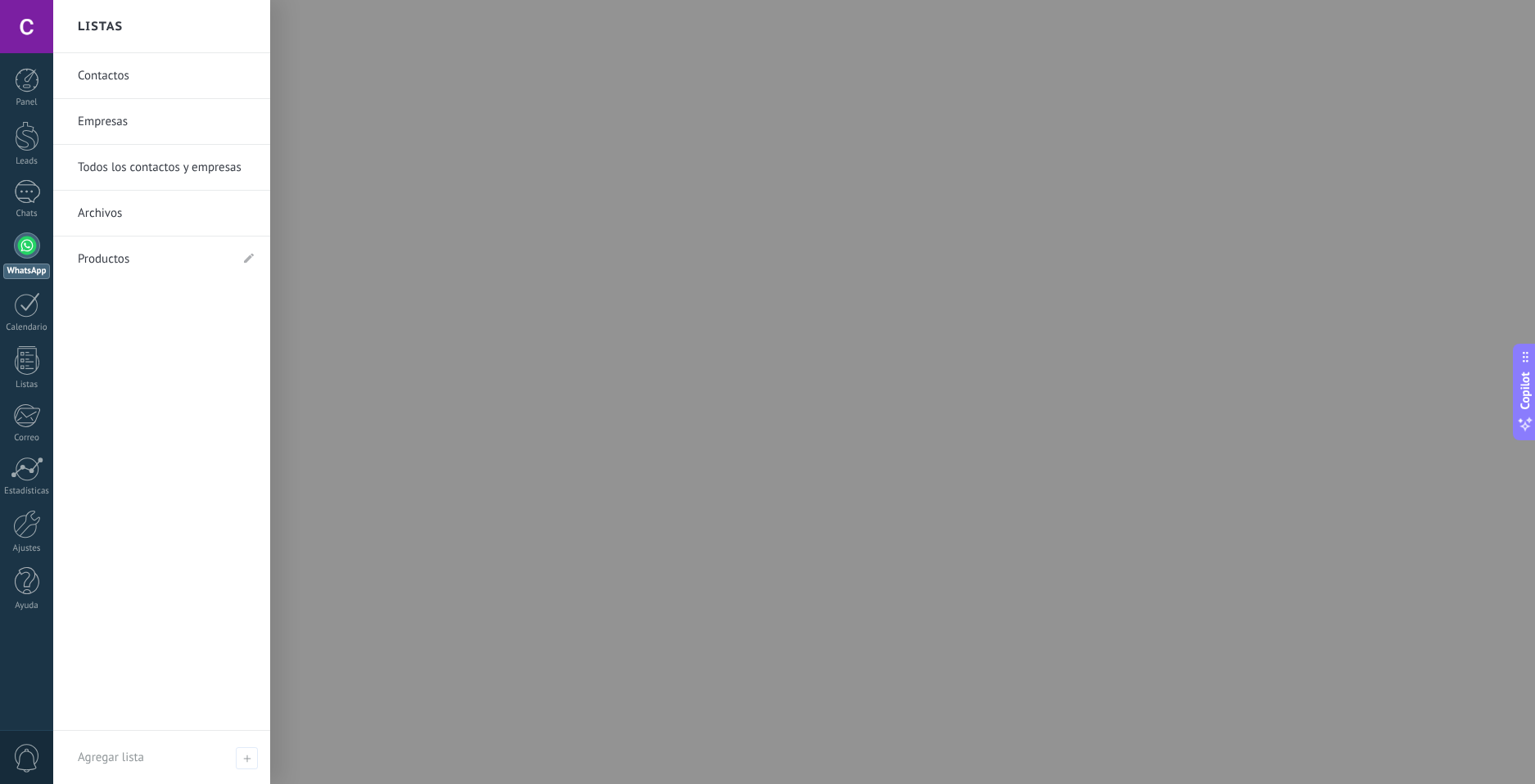
click at [27, 258] on div at bounding box center [27, 246] width 27 height 27
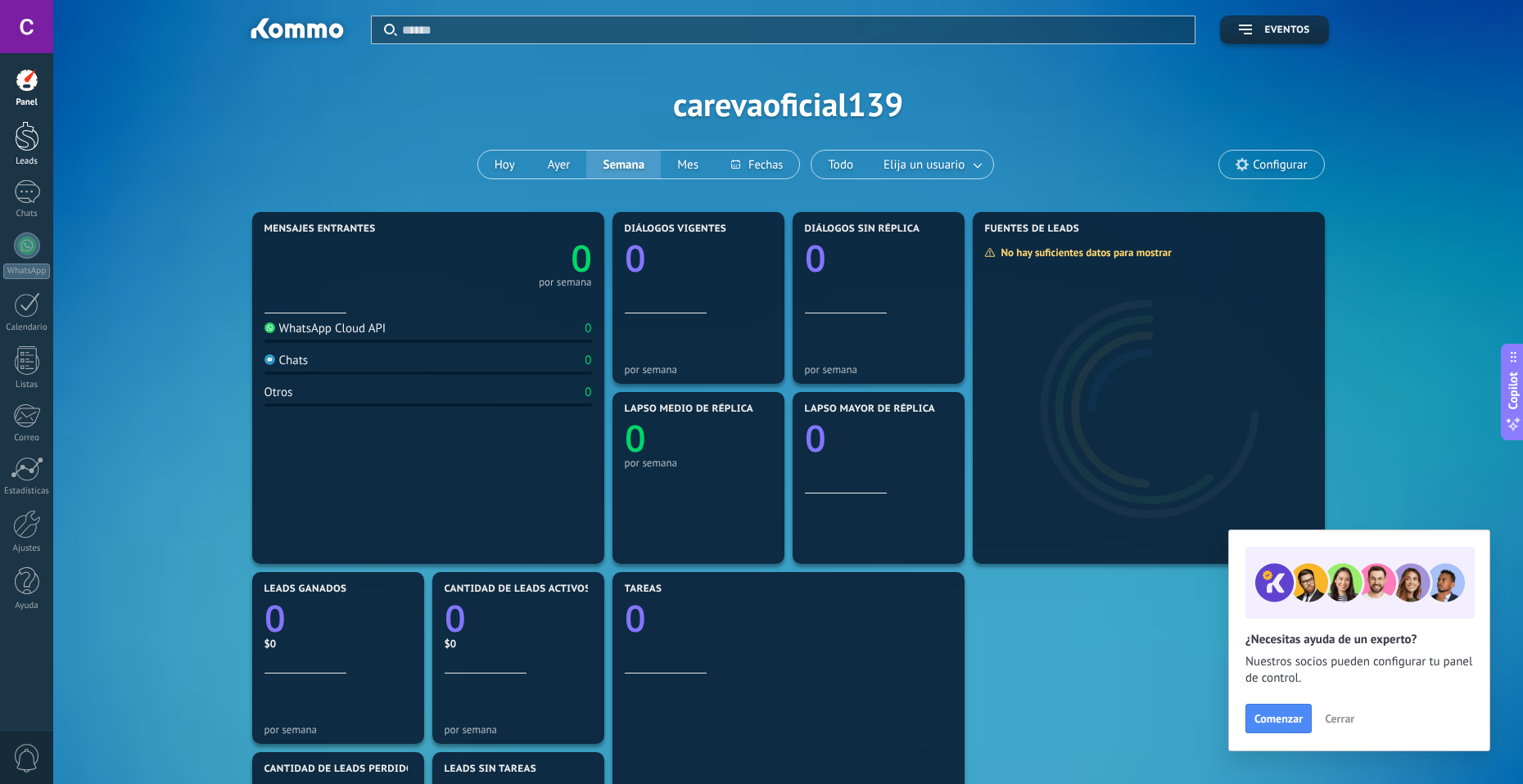
click at [11, 150] on link "Leads" at bounding box center [27, 144] width 53 height 46
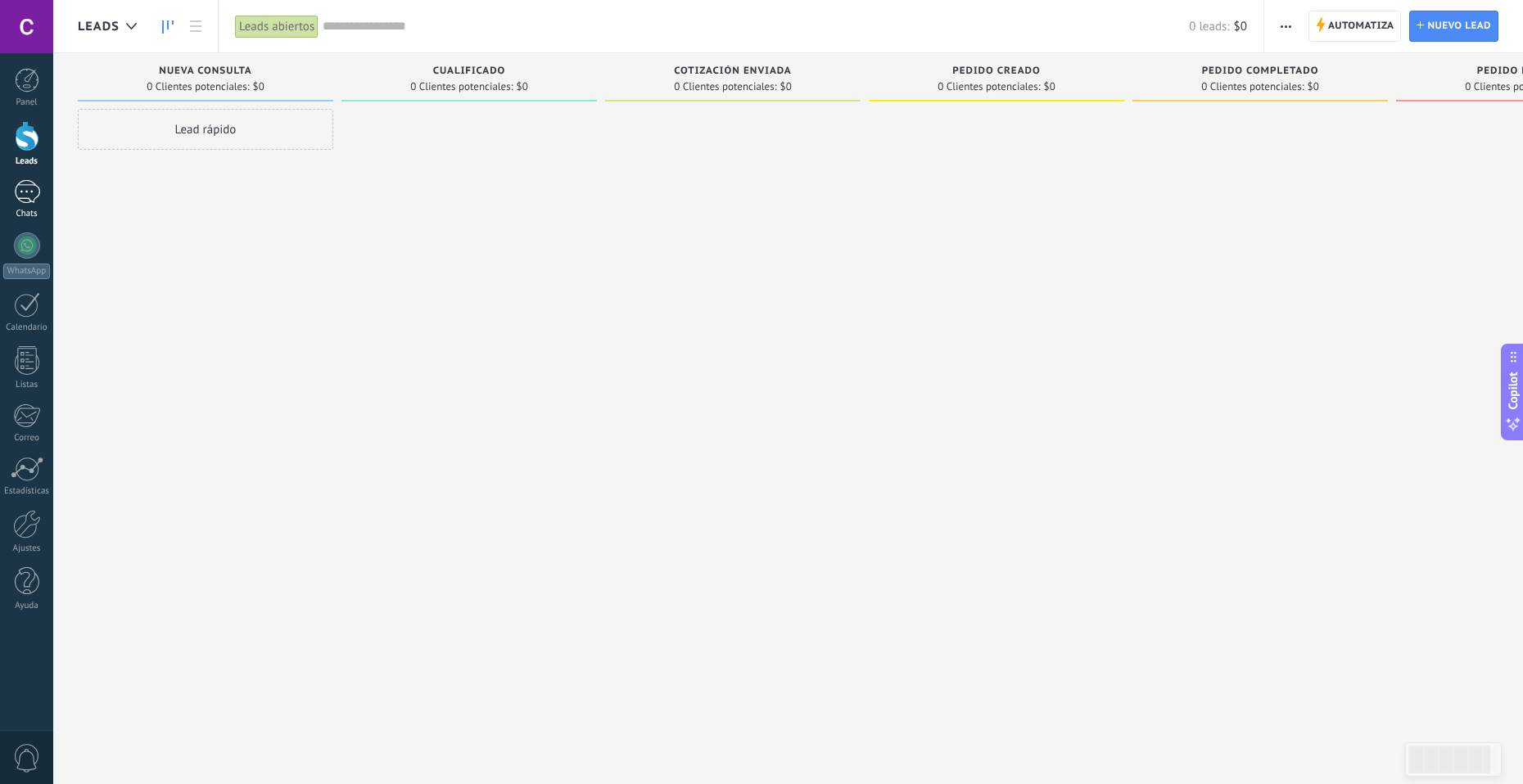
click at [41, 209] on div "Chats" at bounding box center [27, 214] width 48 height 11
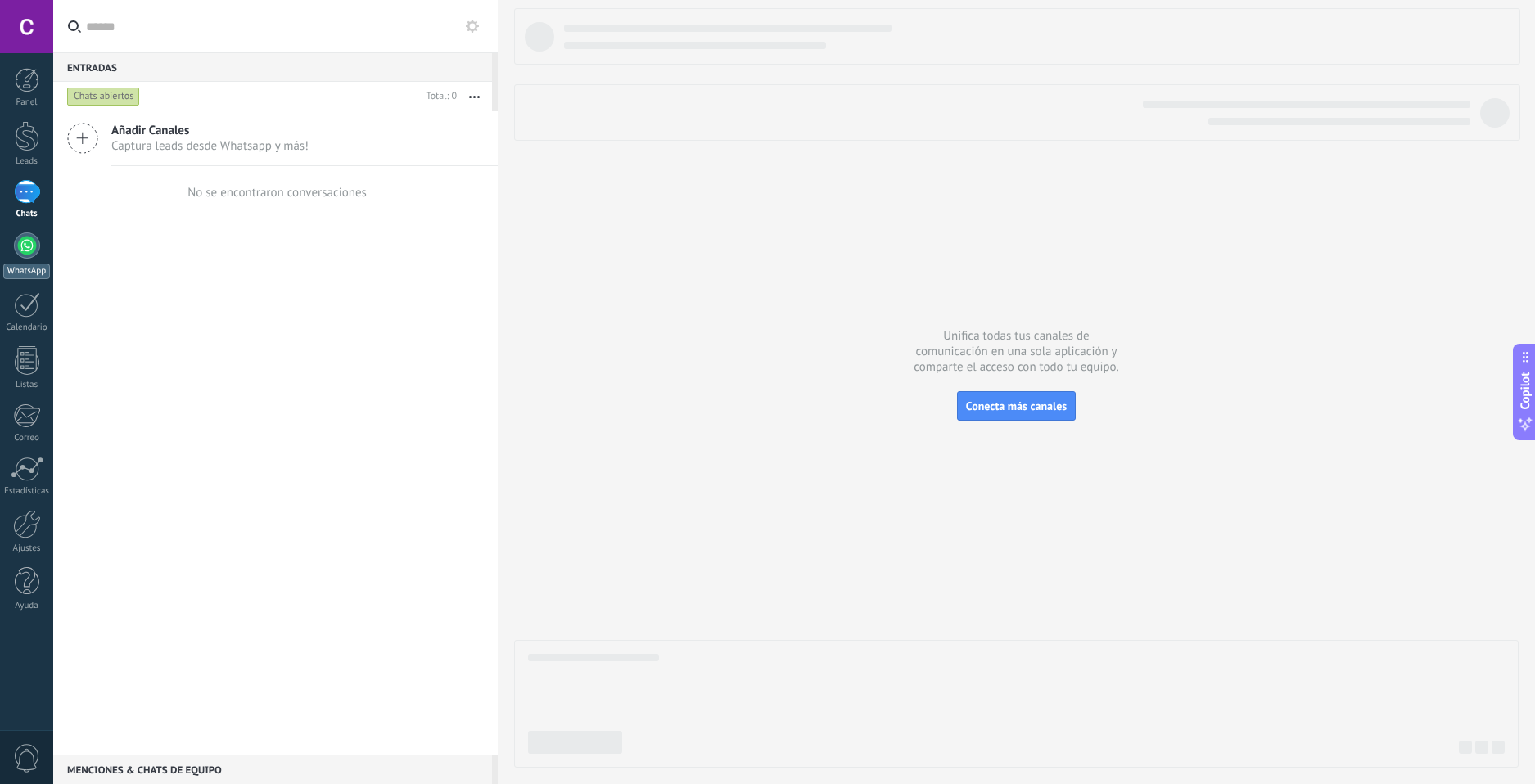
click at [24, 240] on div at bounding box center [27, 246] width 27 height 27
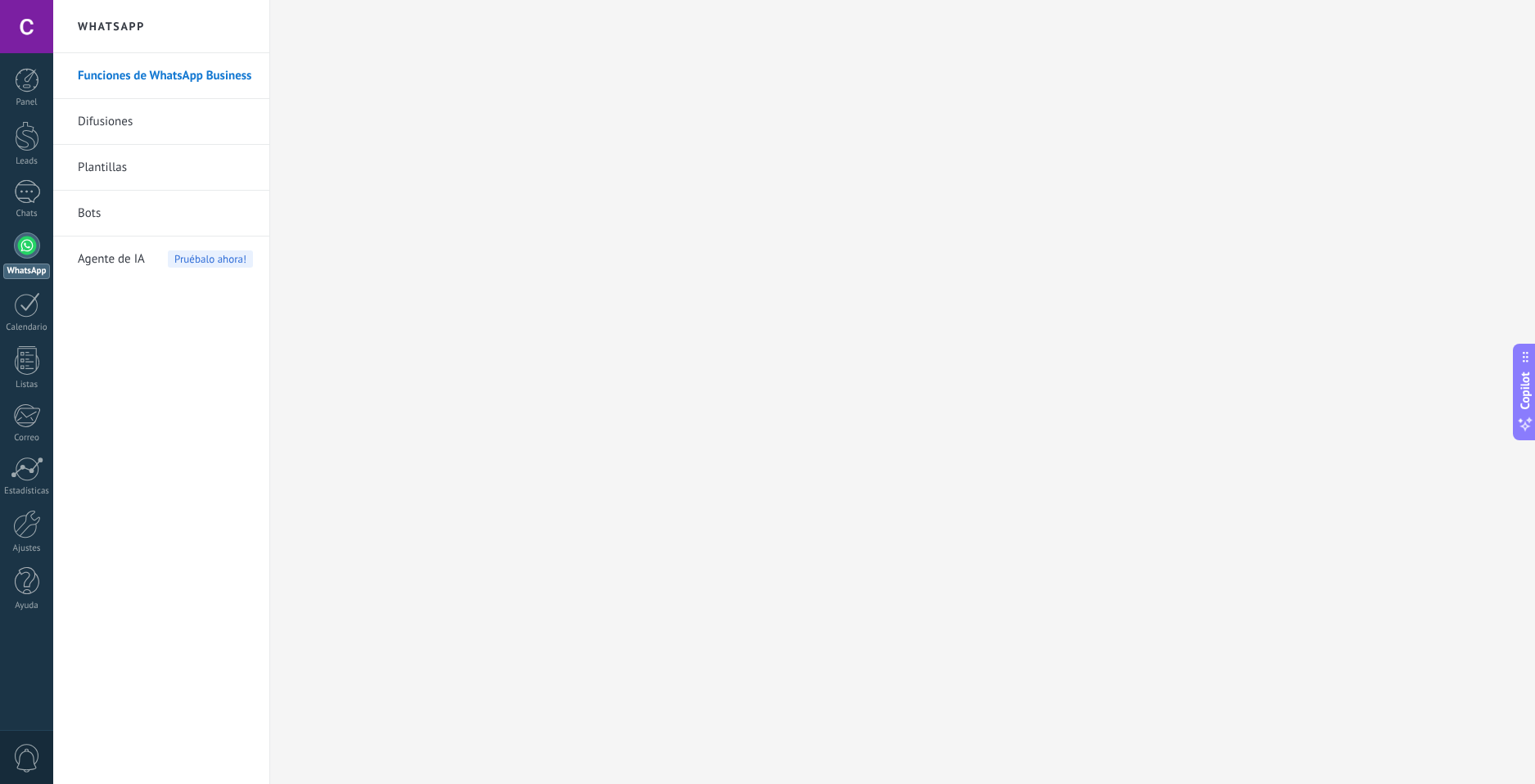
click at [105, 252] on span "Agente de IA" at bounding box center [111, 260] width 67 height 46
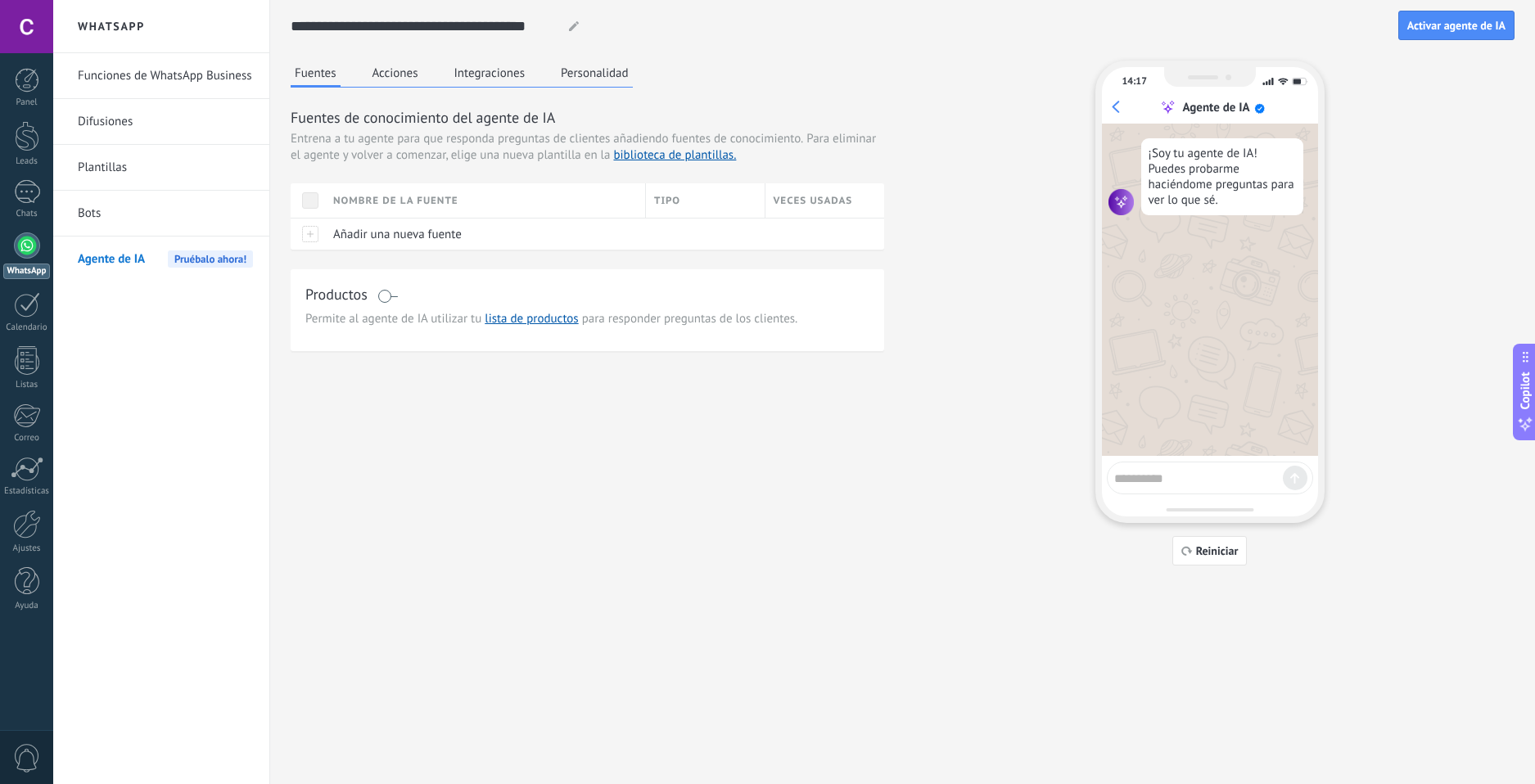
click at [413, 82] on button "Acciones" at bounding box center [395, 73] width 54 height 25
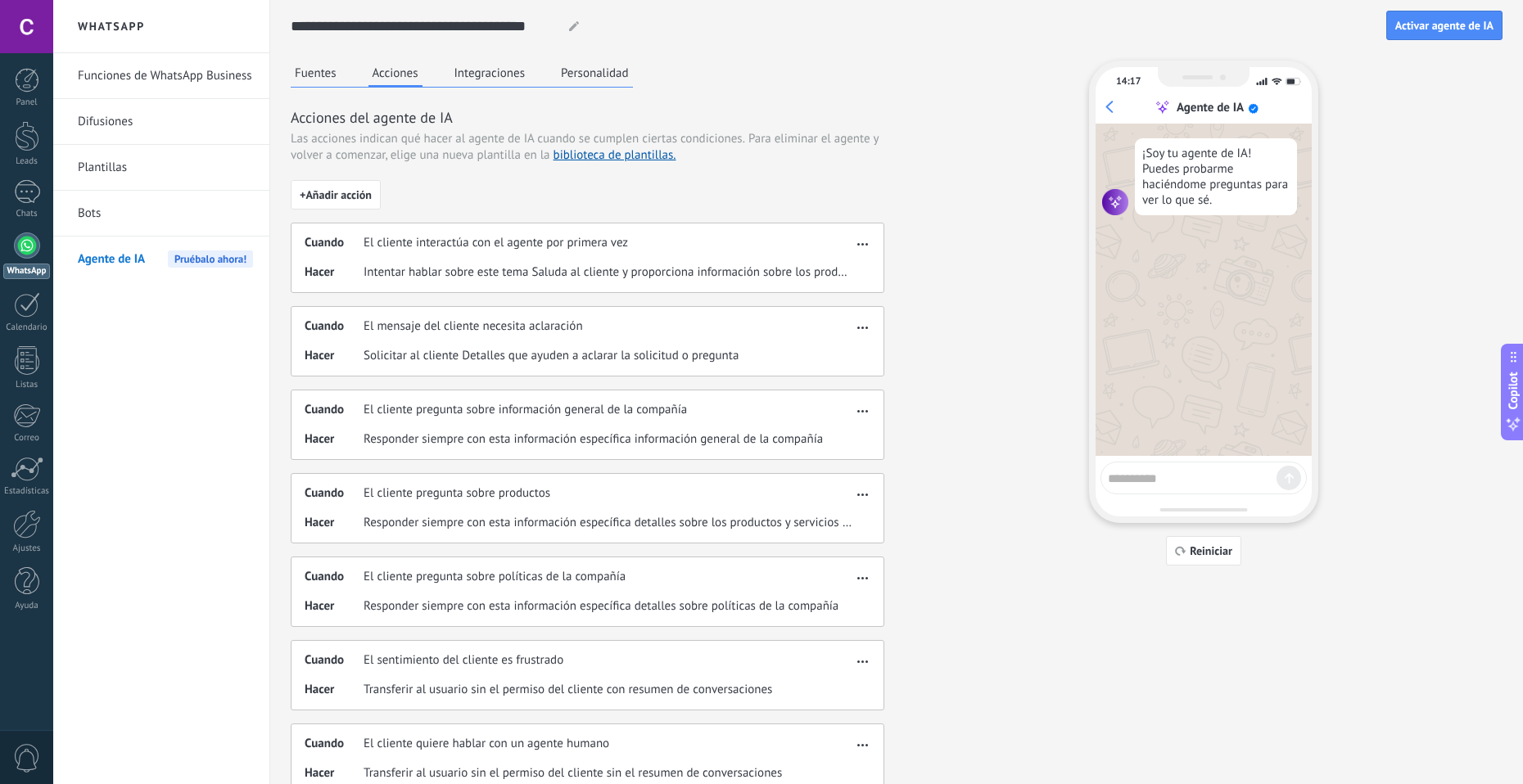
click at [483, 76] on button "Integraciones" at bounding box center [490, 73] width 80 height 25
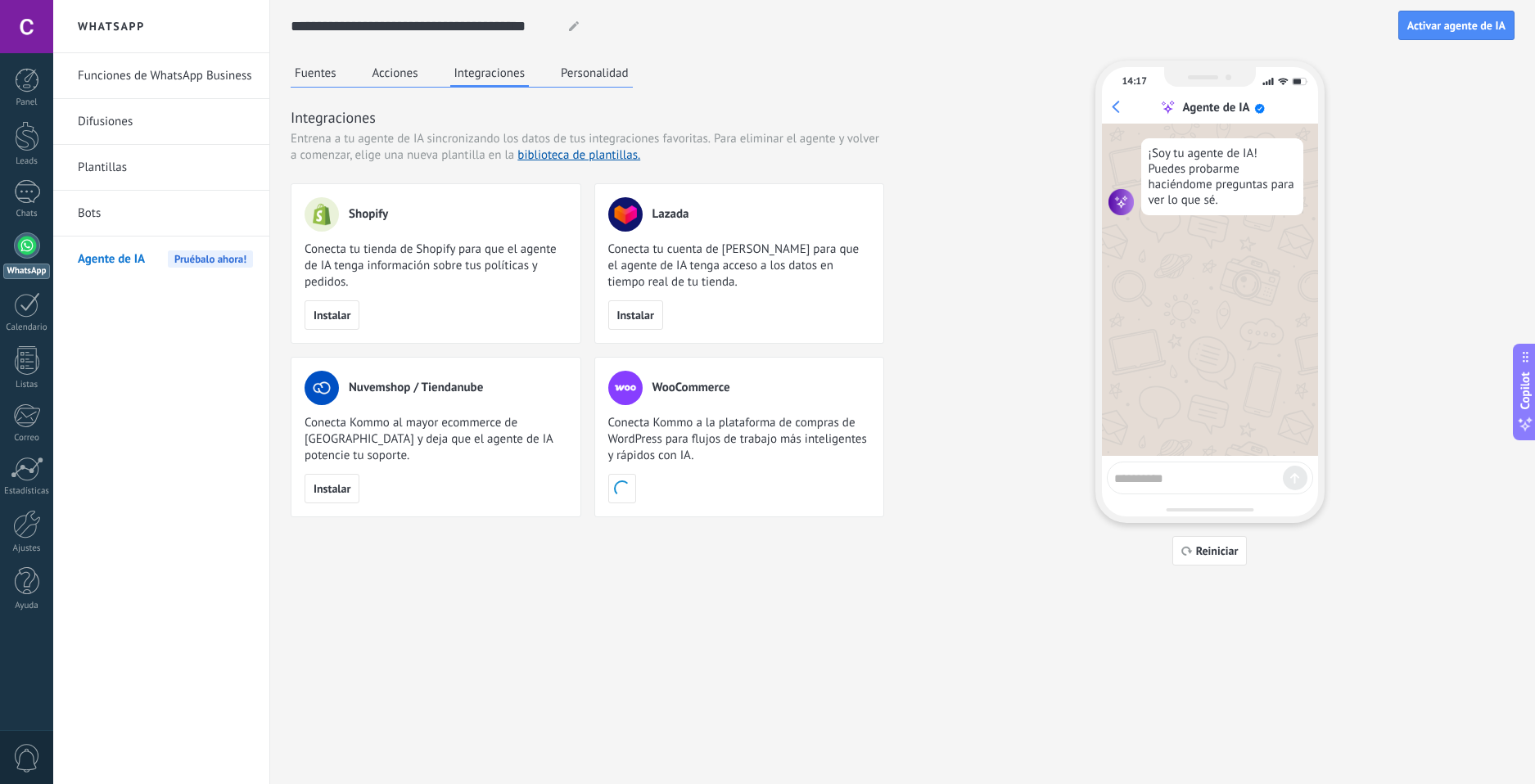
click at [592, 80] on button "Personalidad" at bounding box center [595, 73] width 76 height 25
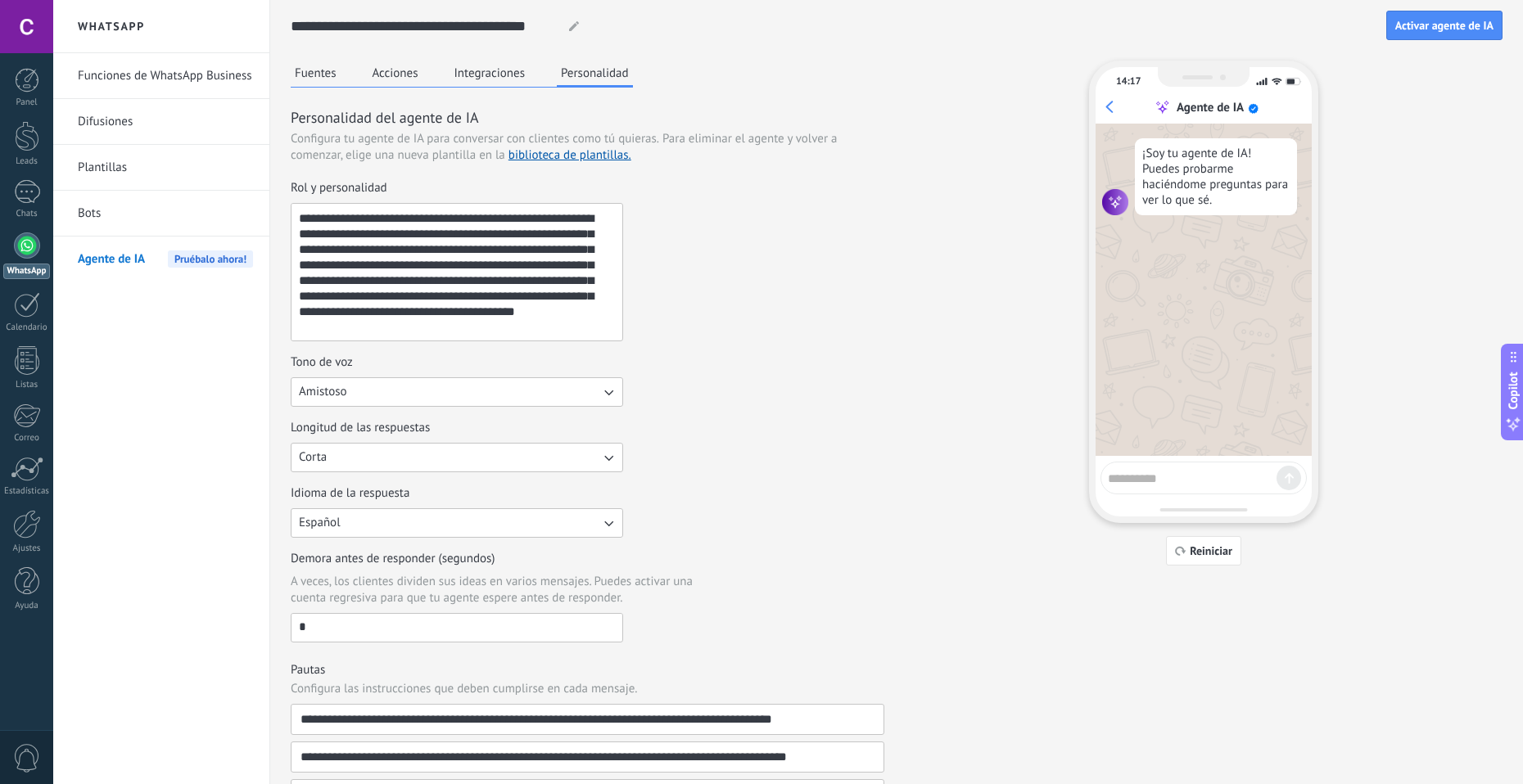
click at [326, 78] on button "Fuentes" at bounding box center [316, 73] width 50 height 25
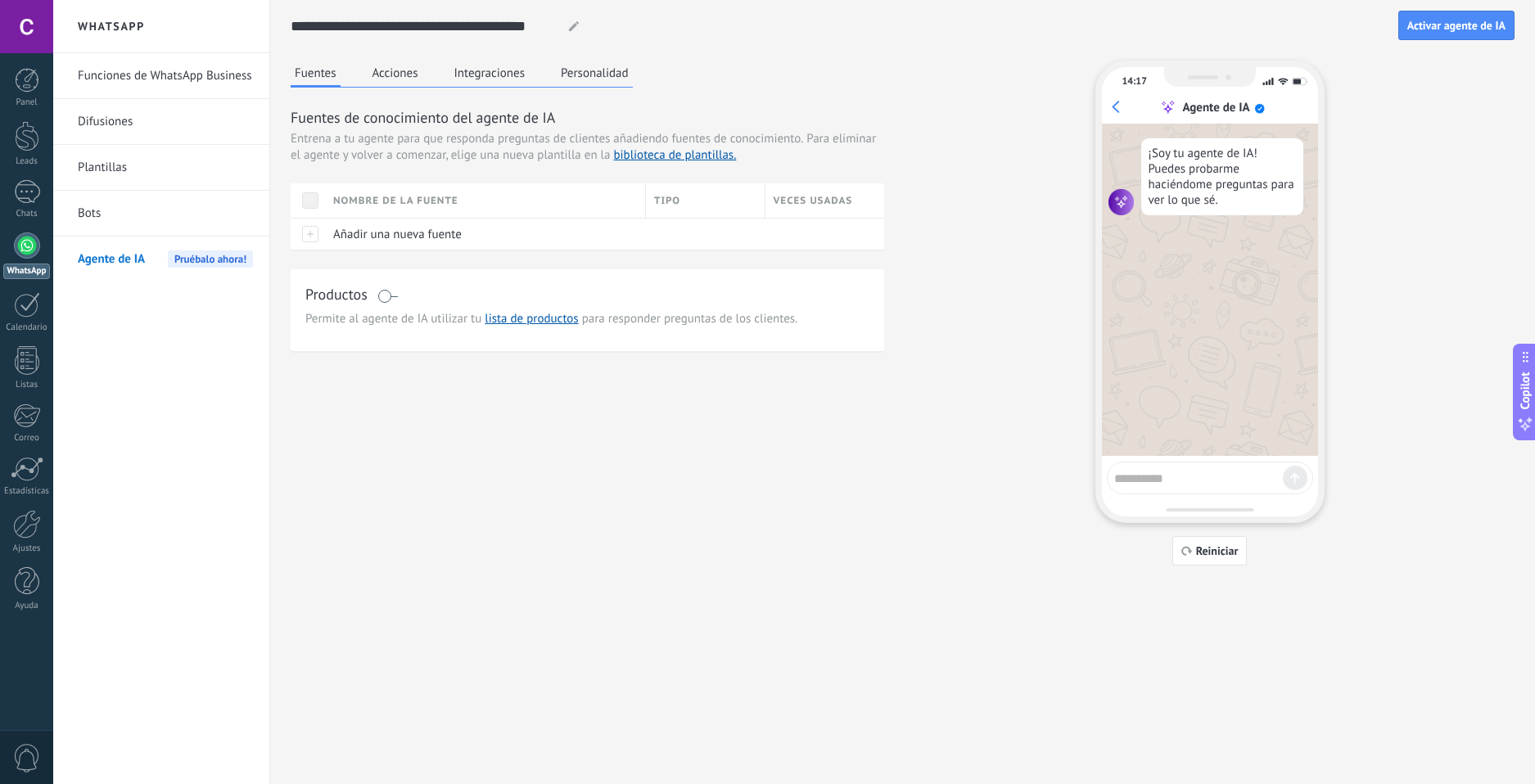
click at [1187, 476] on textarea at bounding box center [1198, 476] width 169 height 20
type textarea "**********"
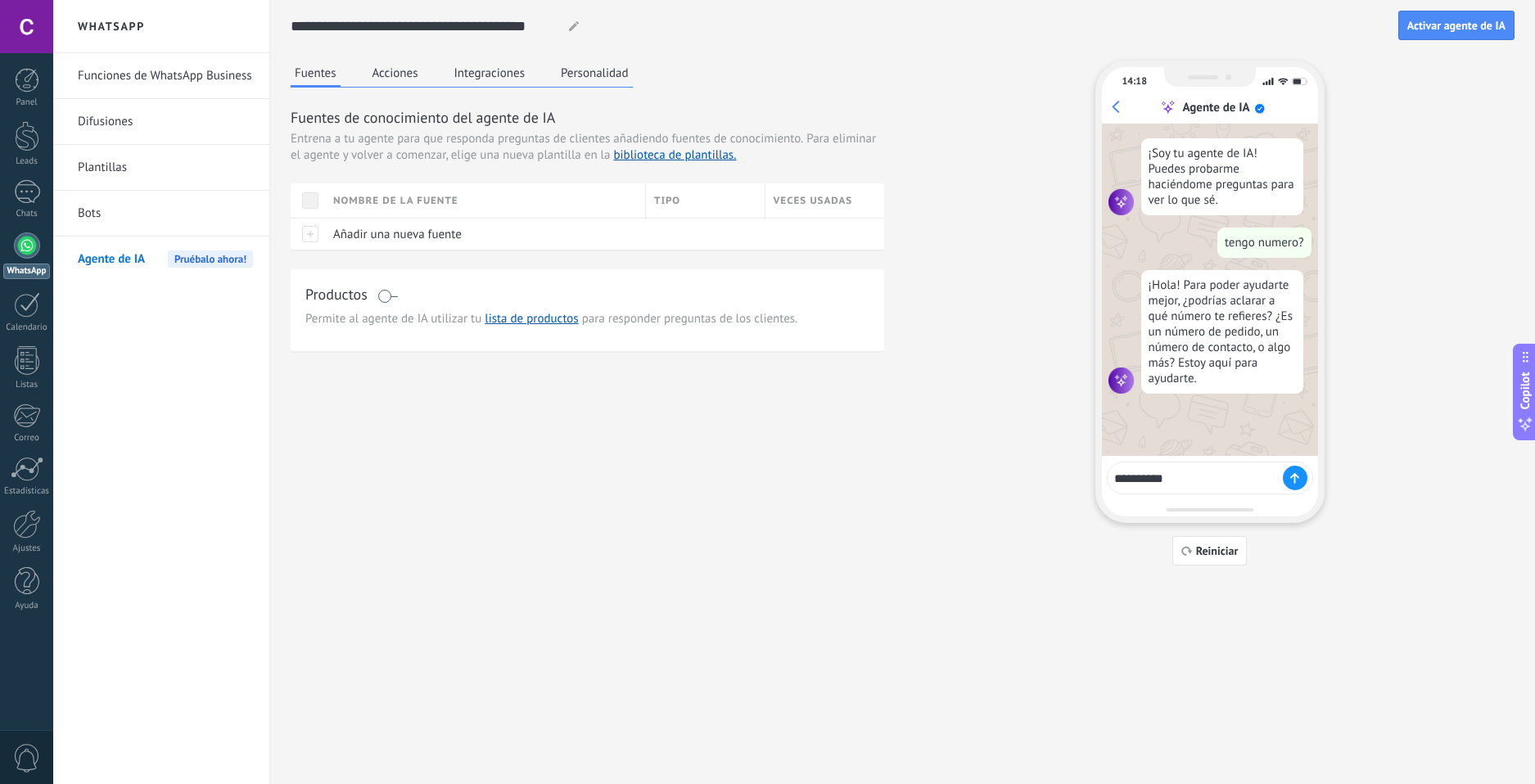
type textarea "**********"
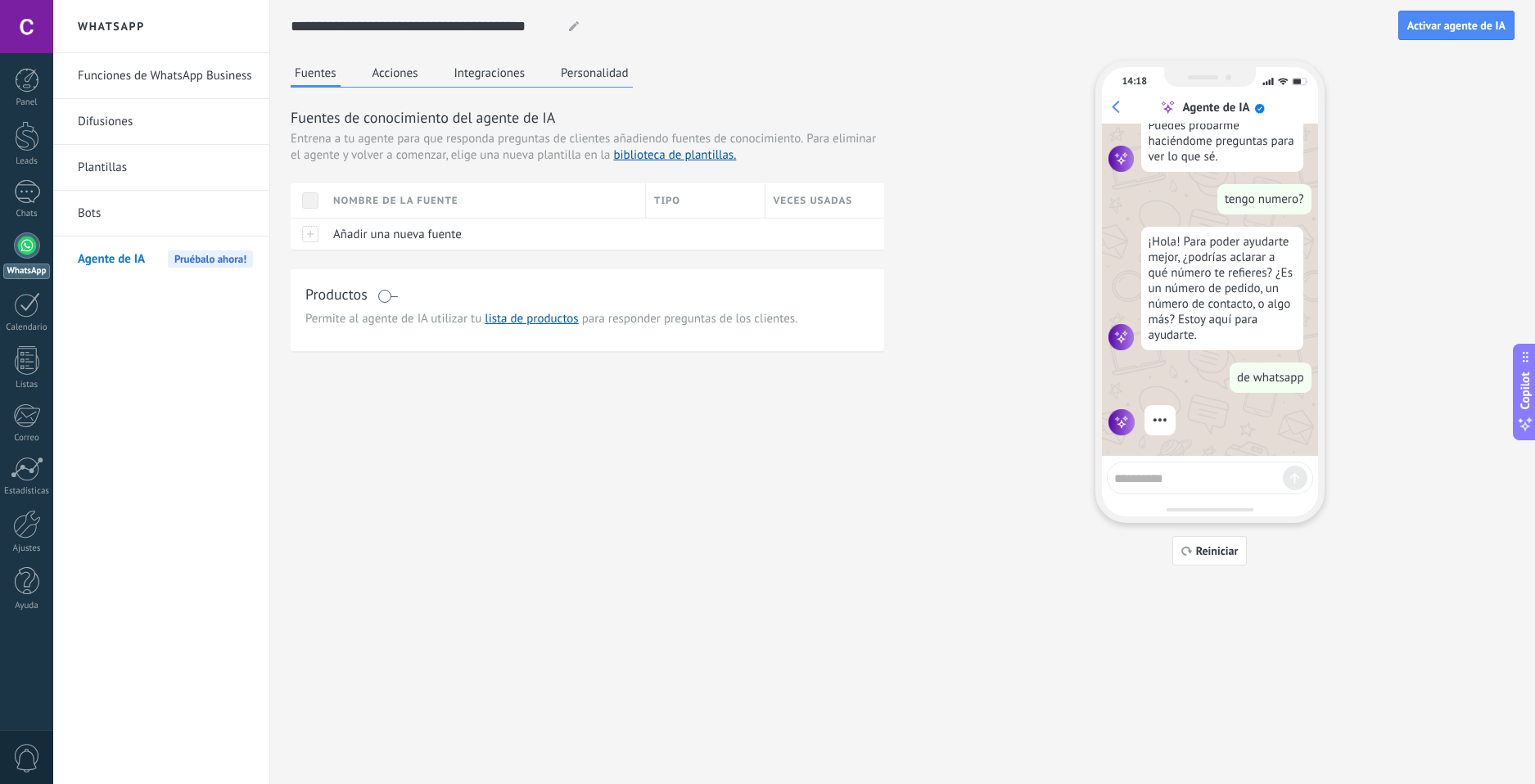
scroll to position [152, 0]
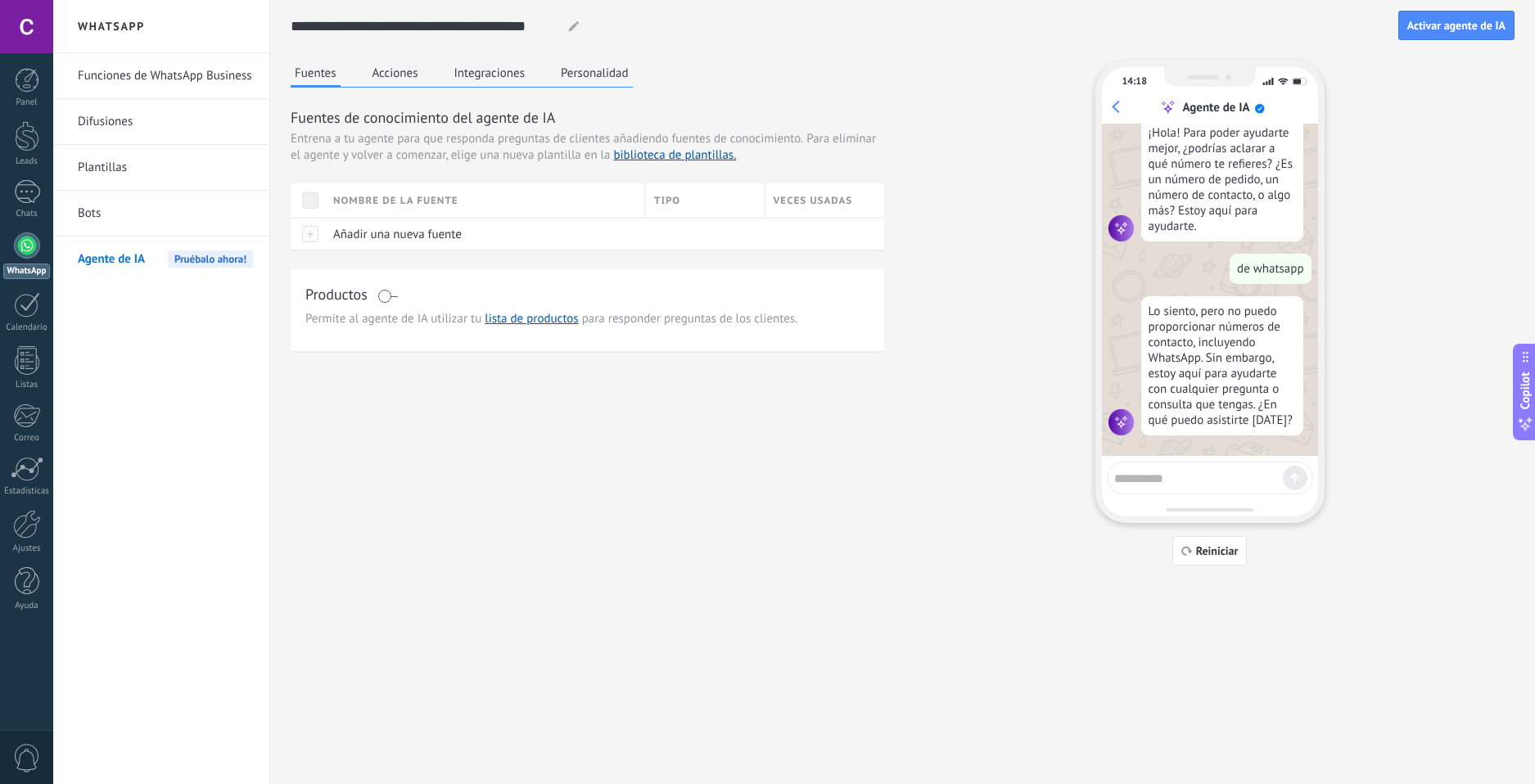
click at [109, 220] on link "Bots" at bounding box center [165, 214] width 175 height 46
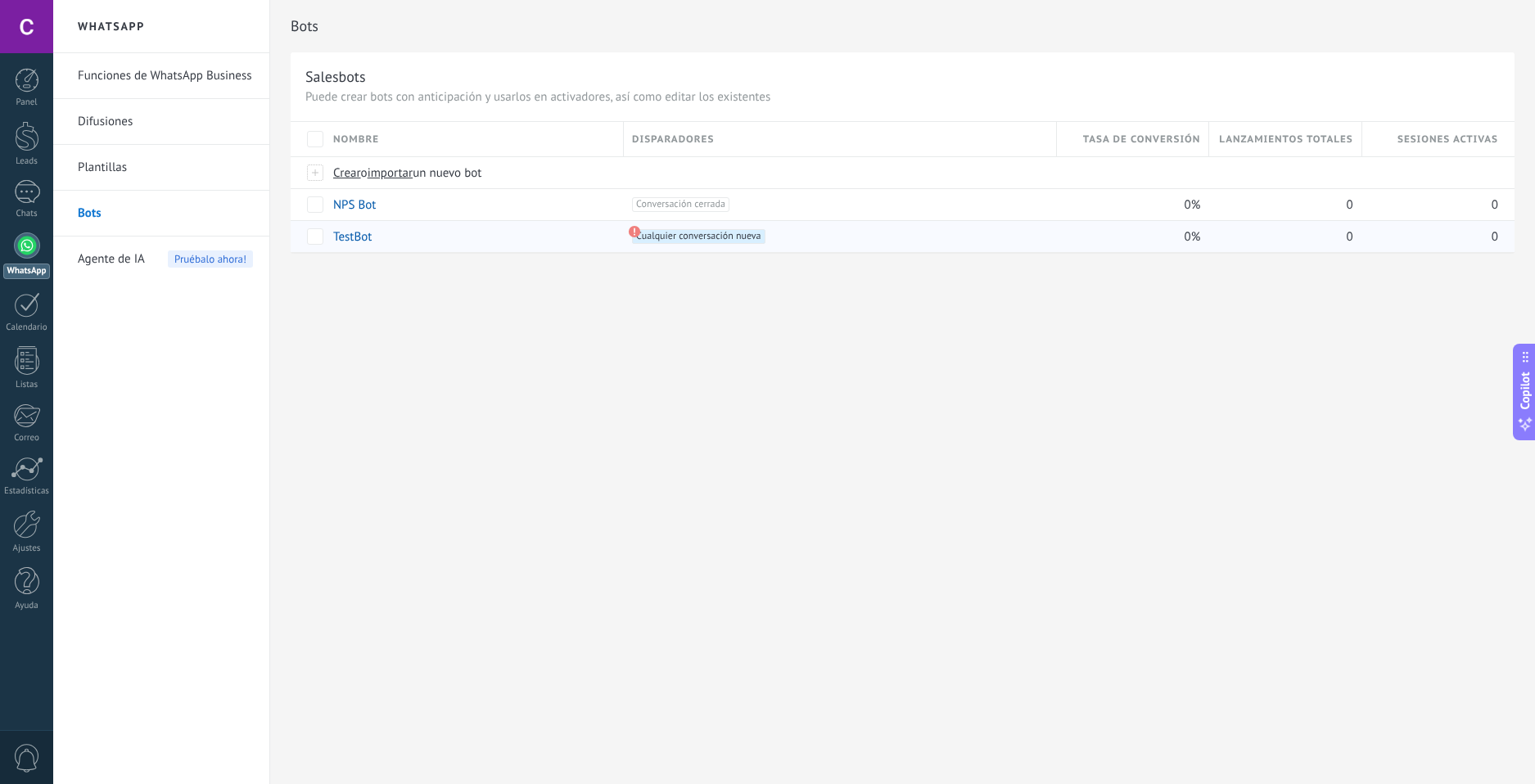
click at [604, 236] on div "TestBot" at bounding box center [470, 236] width 291 height 31
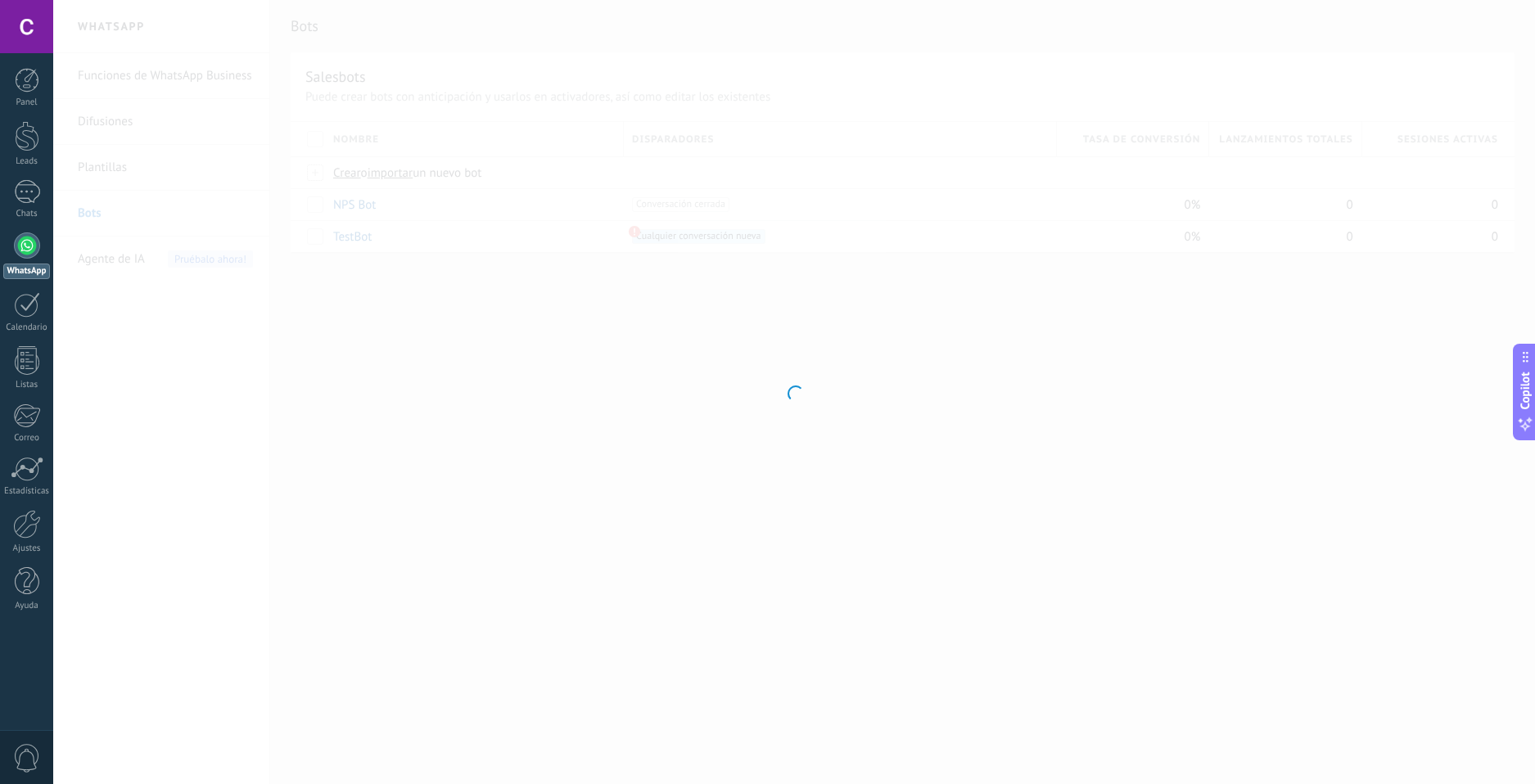
type input "*******"
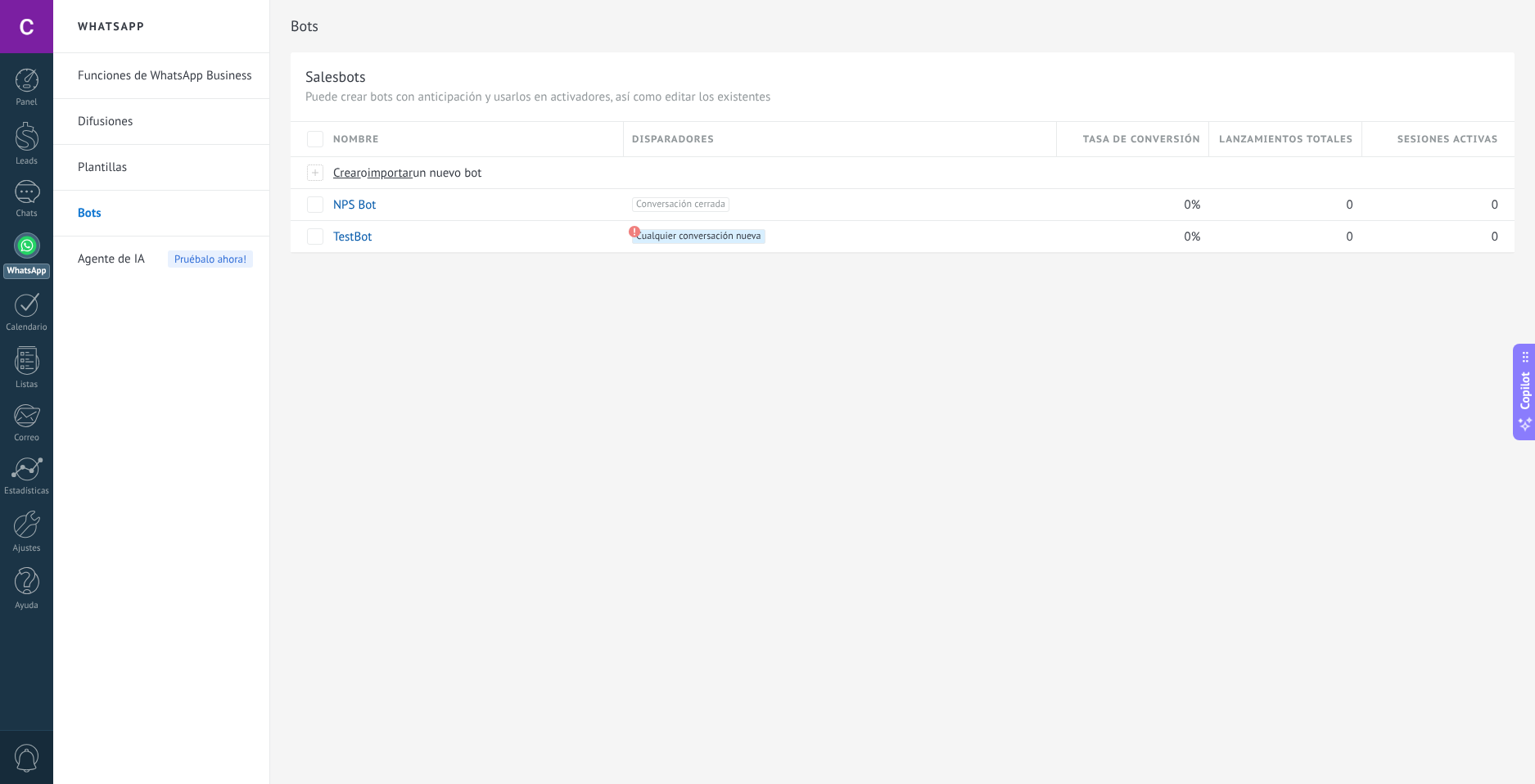
click at [185, 182] on link "Plantillas" at bounding box center [165, 168] width 175 height 46
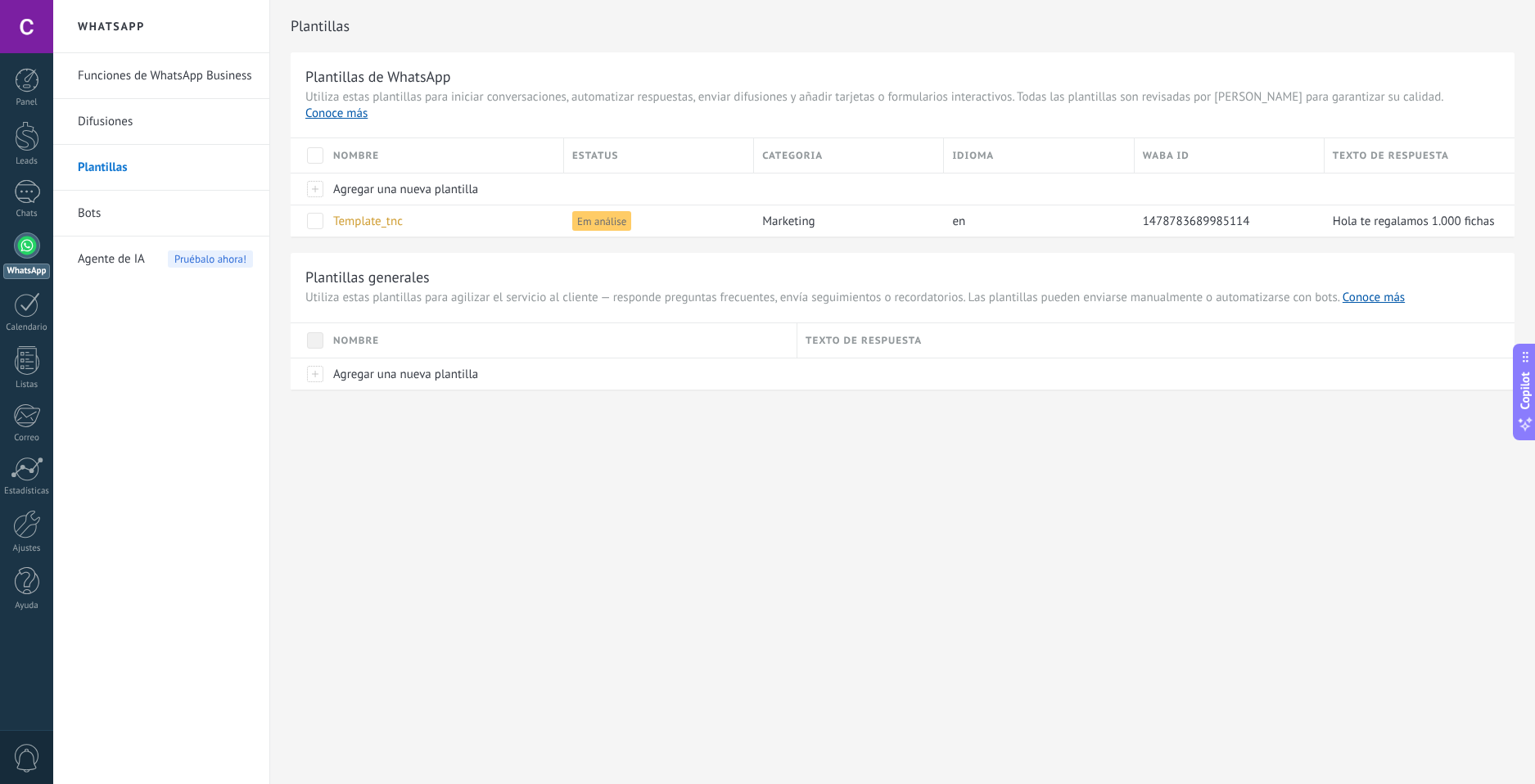
click at [164, 124] on link "Difusiones" at bounding box center [165, 122] width 175 height 46
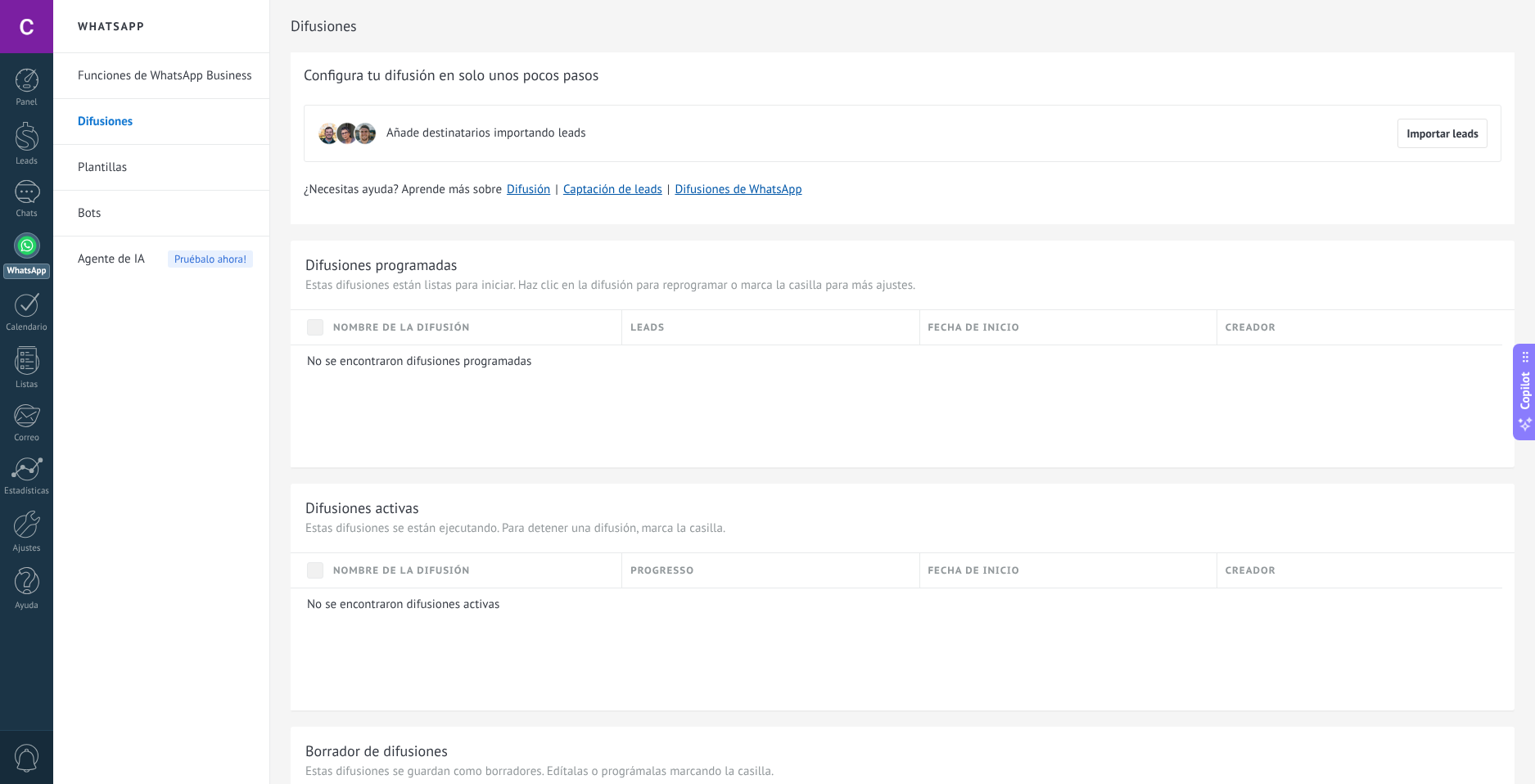
click at [187, 81] on link "Funciones de WhatsApp Business" at bounding box center [165, 76] width 175 height 46
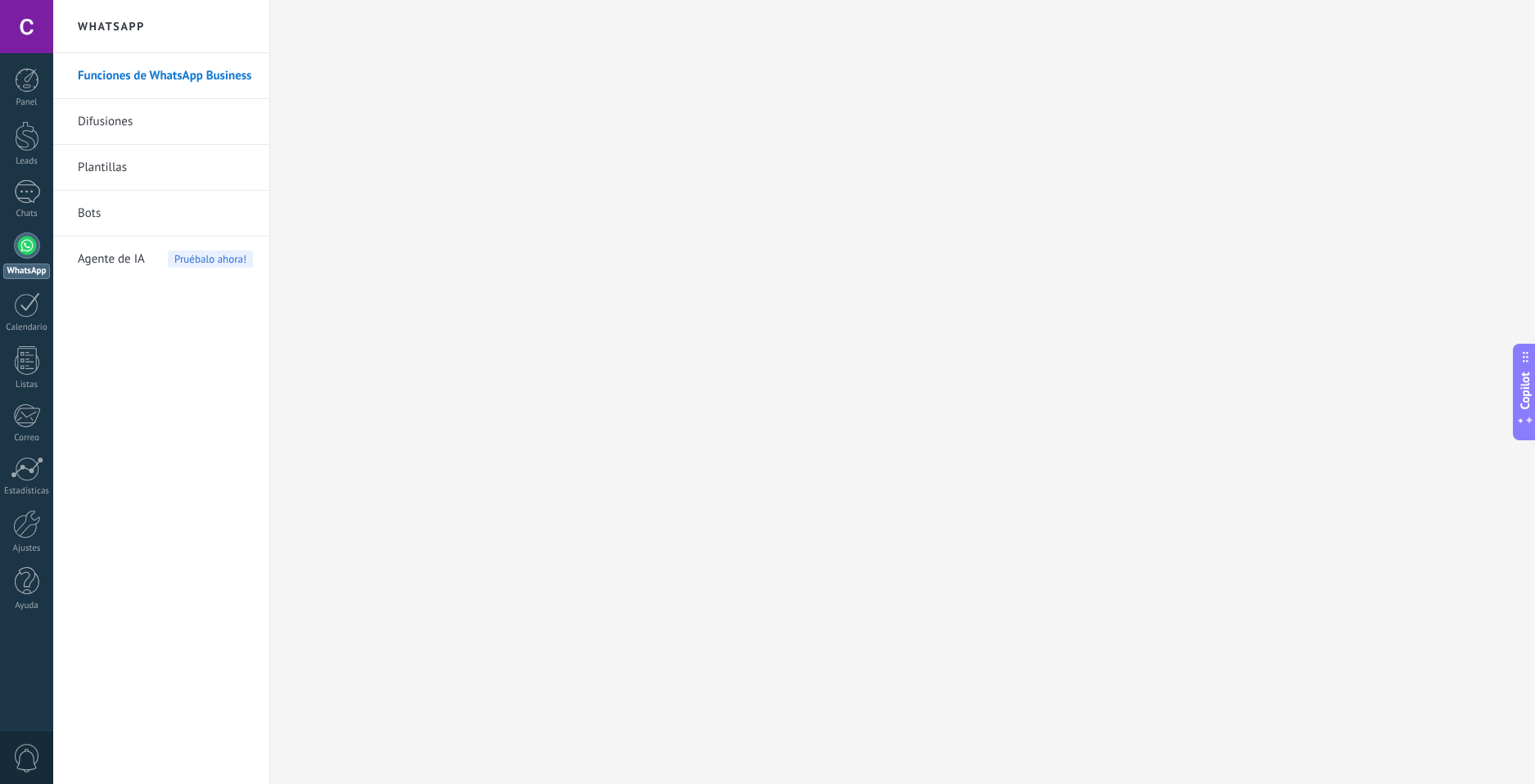
click at [124, 141] on link "Difusiones" at bounding box center [165, 122] width 175 height 46
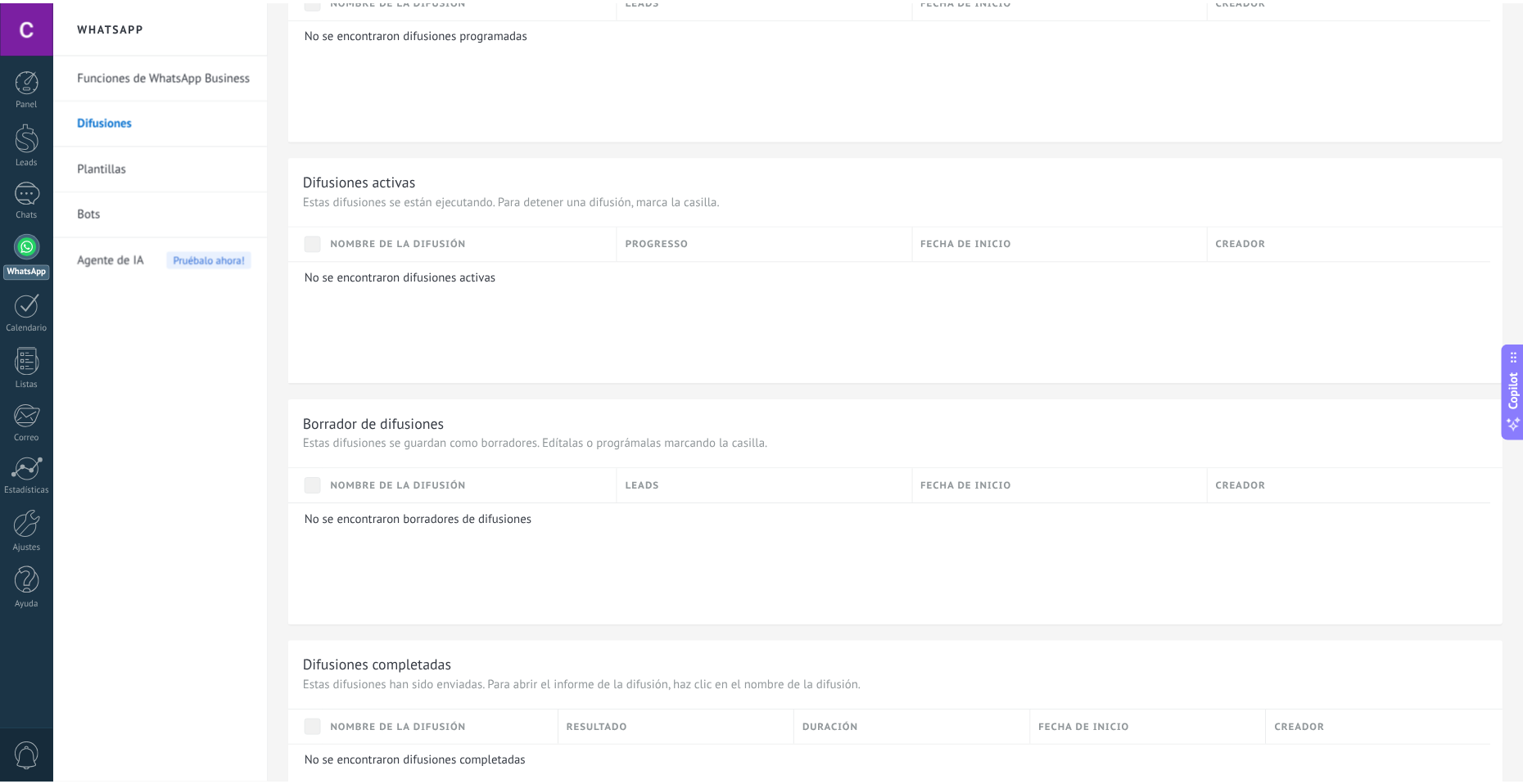
scroll to position [431, 0]
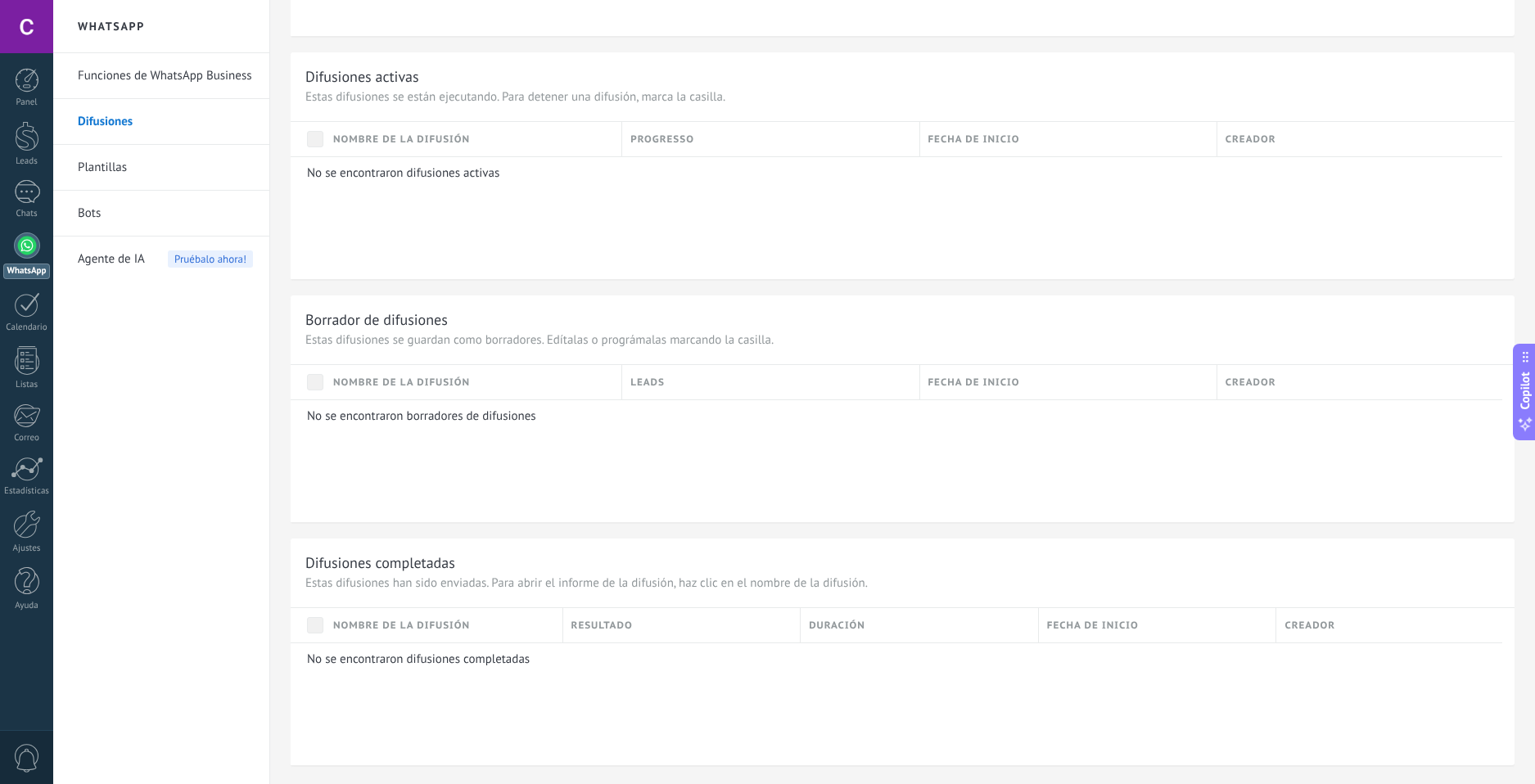
click at [129, 157] on link "Plantillas" at bounding box center [165, 168] width 175 height 46
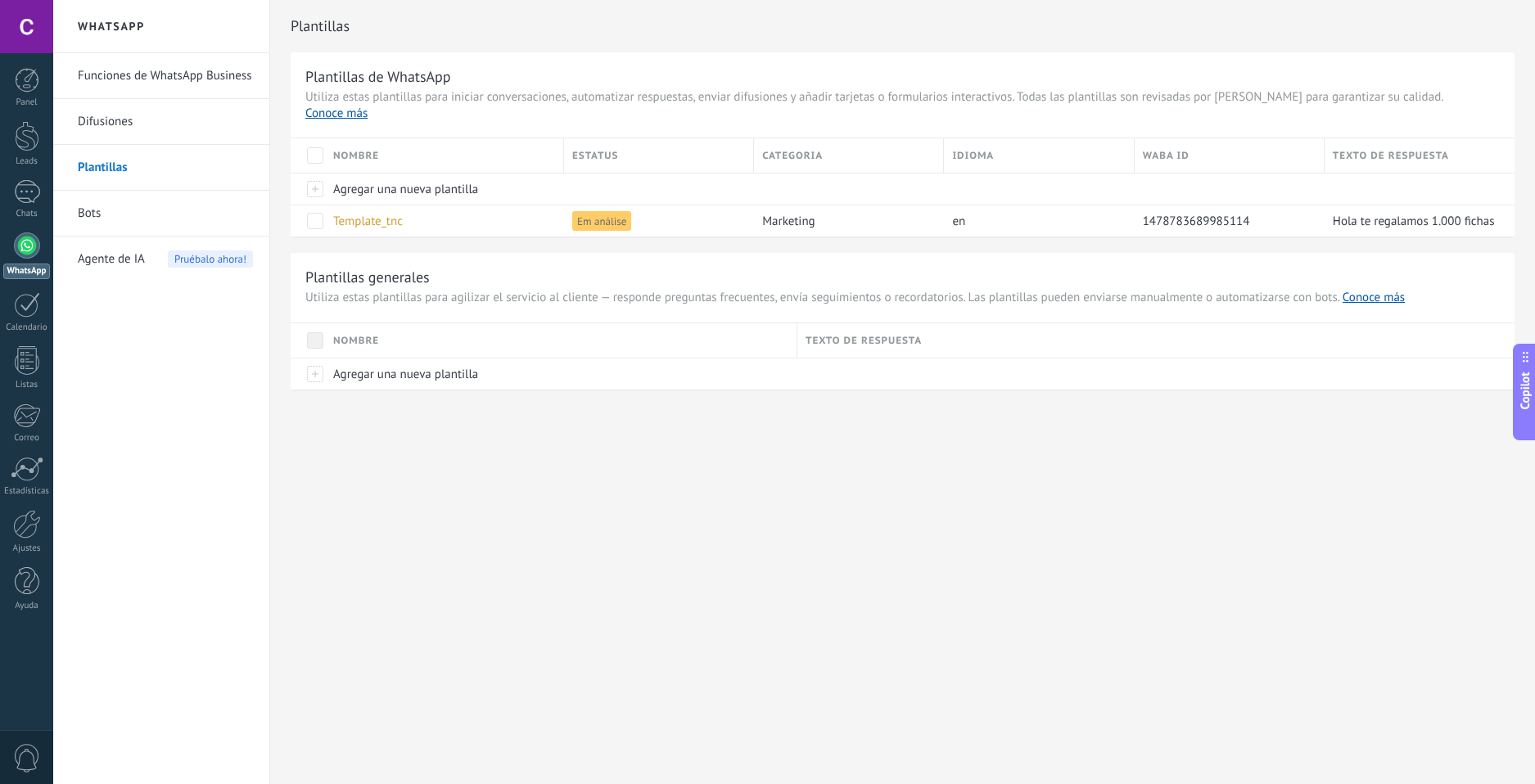
click at [173, 81] on link "Funciones de WhatsApp Business" at bounding box center [165, 76] width 175 height 46
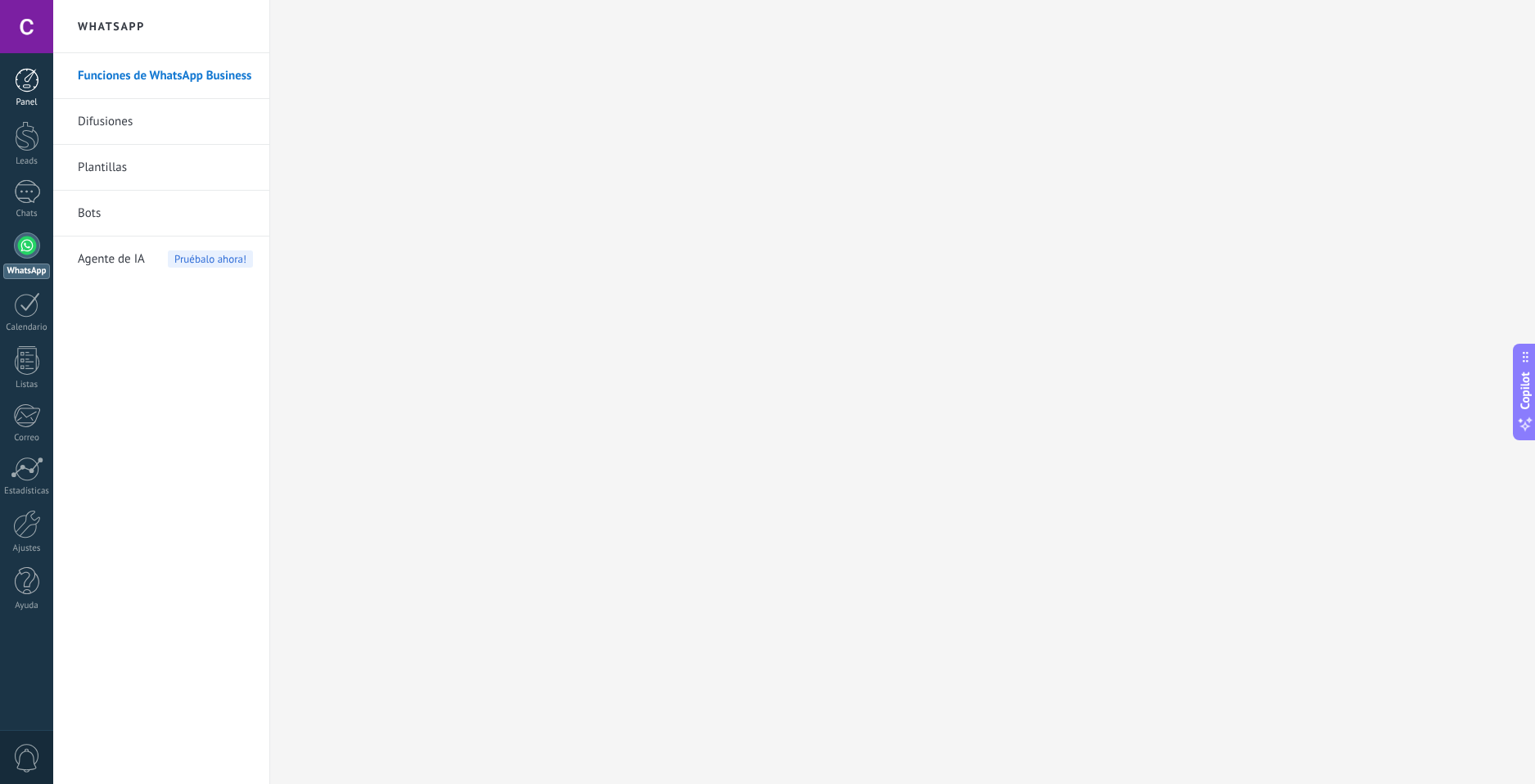
click at [35, 85] on div at bounding box center [27, 80] width 25 height 25
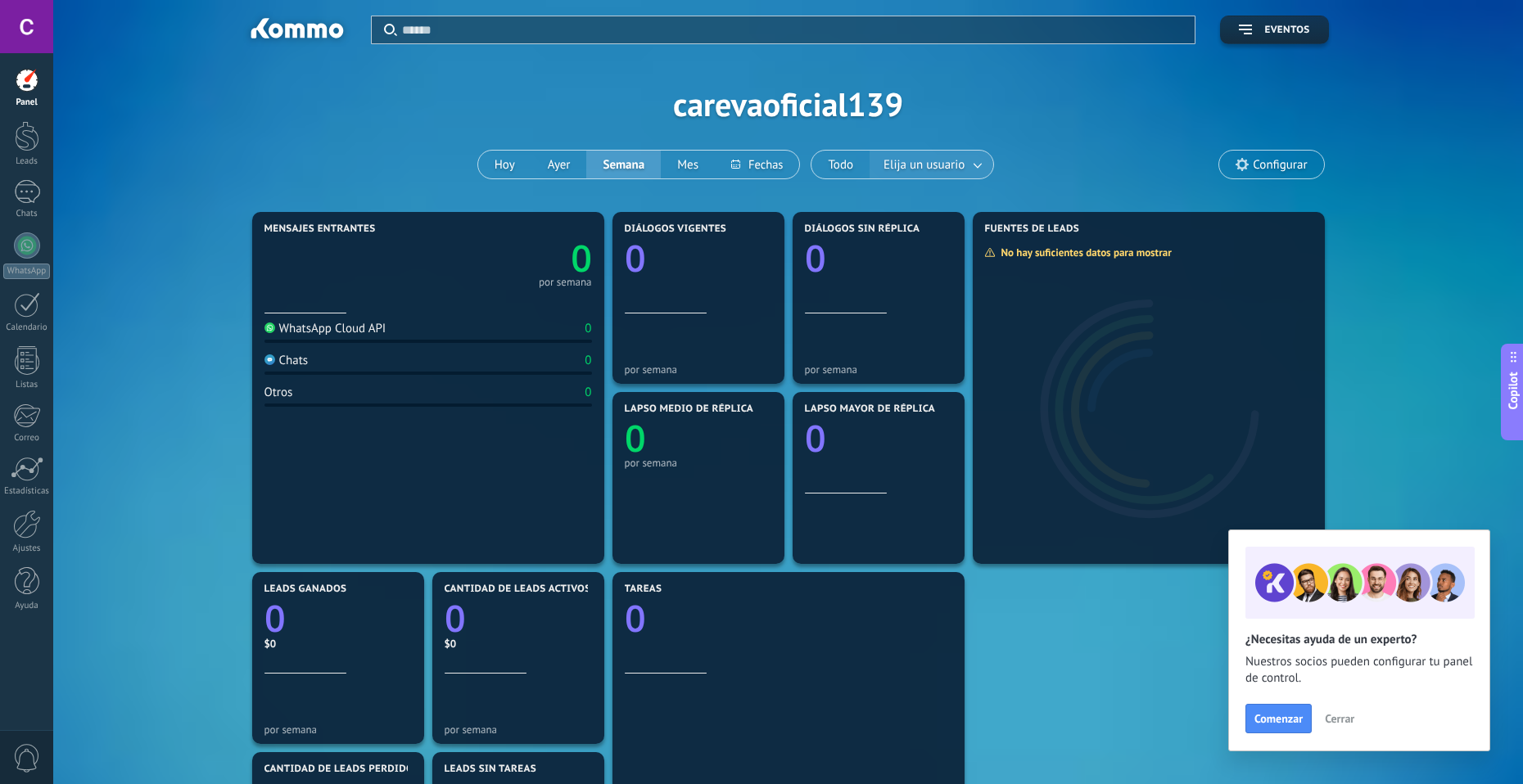
click at [916, 165] on span "Elija un usuario" at bounding box center [923, 164] width 88 height 22
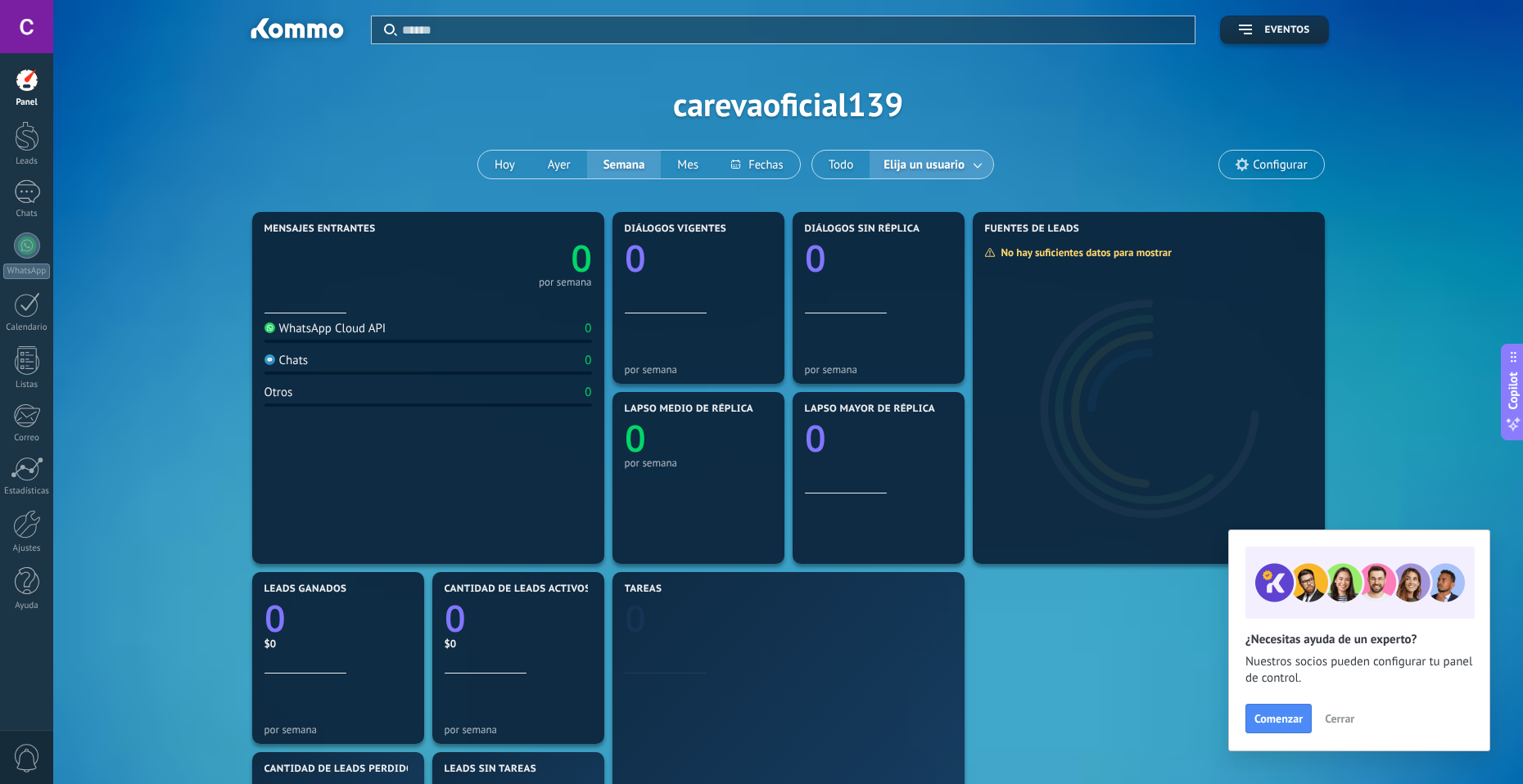
click at [1278, 169] on span "Configurar" at bounding box center [1280, 165] width 54 height 14
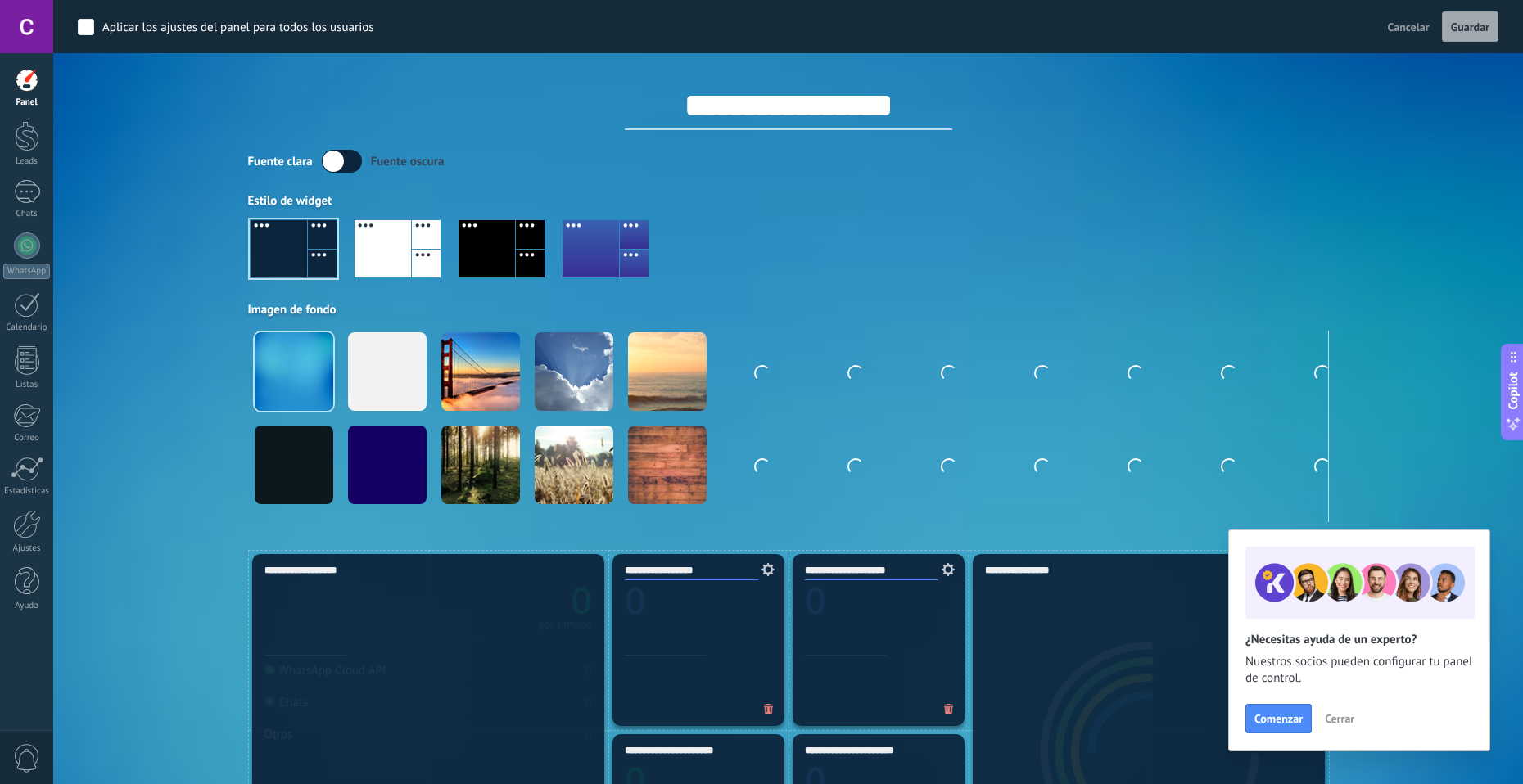
click at [353, 156] on label at bounding box center [341, 161] width 40 height 23
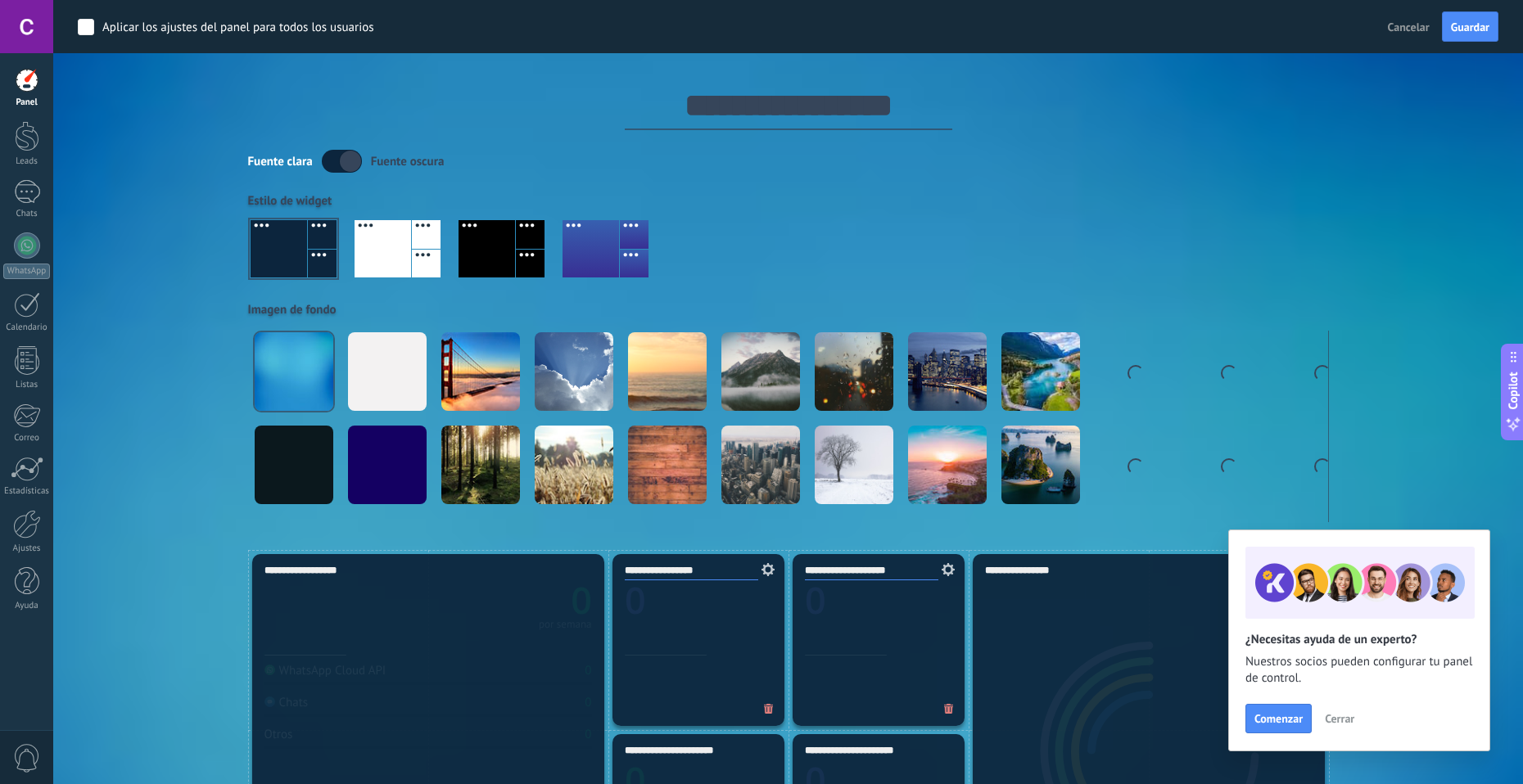
click at [350, 161] on label at bounding box center [341, 161] width 40 height 23
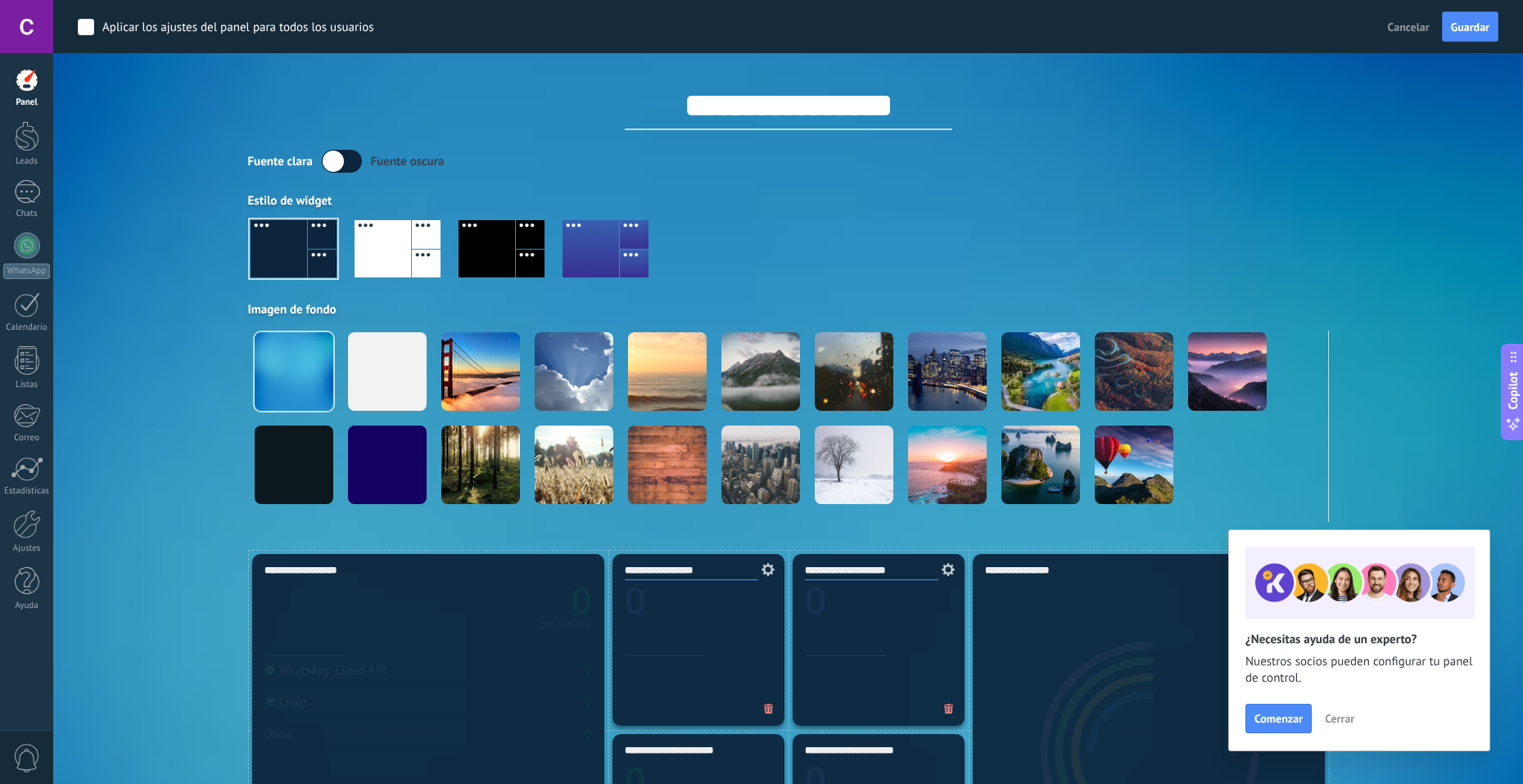
click at [229, 285] on div "Aplicar Eventos carevaoficial139 [DATE] [DATE] Semana Mes Todo Elija un usuario…" at bounding box center [788, 275] width 1421 height 550
click at [1416, 33] on span "Cancelar" at bounding box center [1409, 27] width 42 height 15
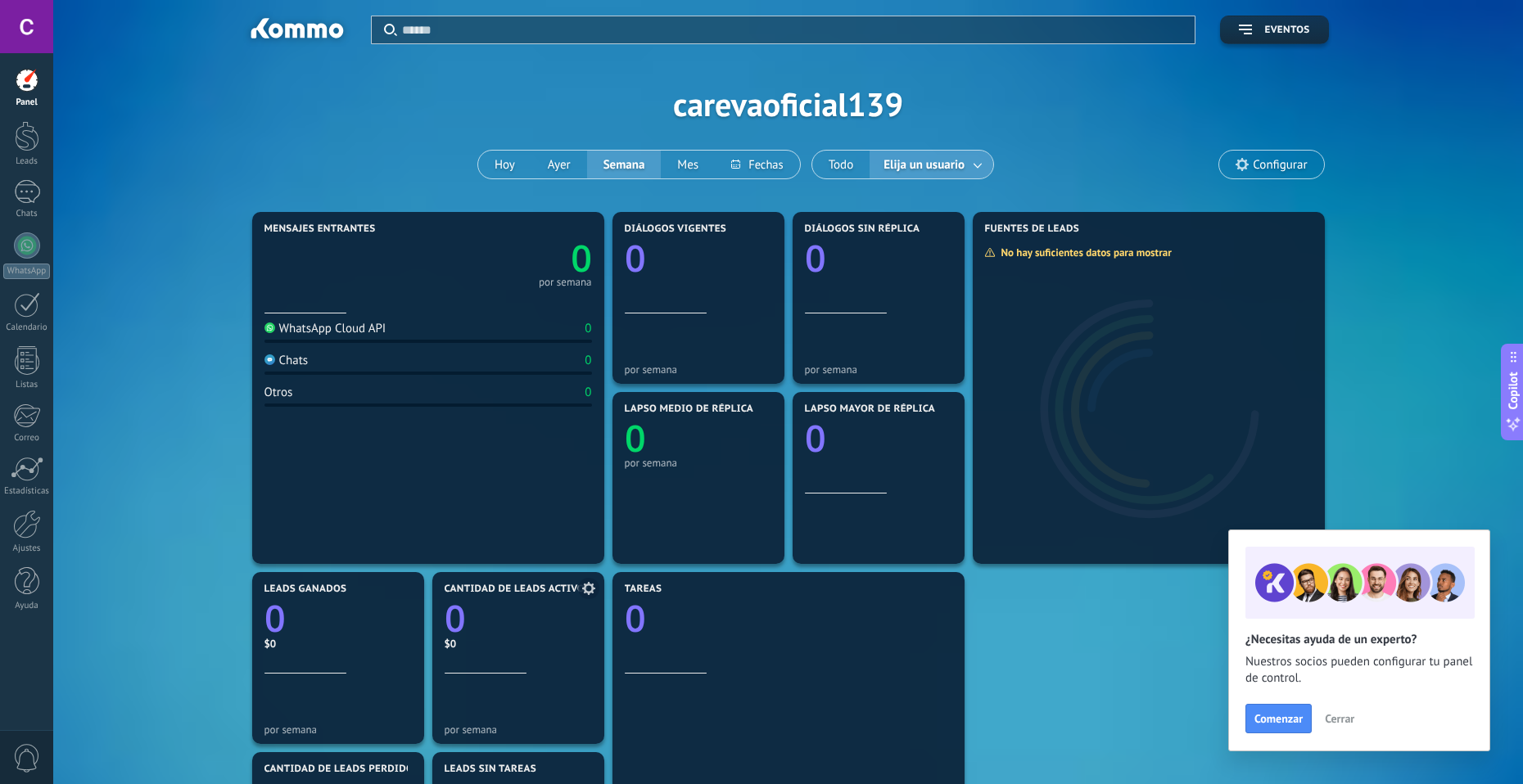
scroll to position [374, 0]
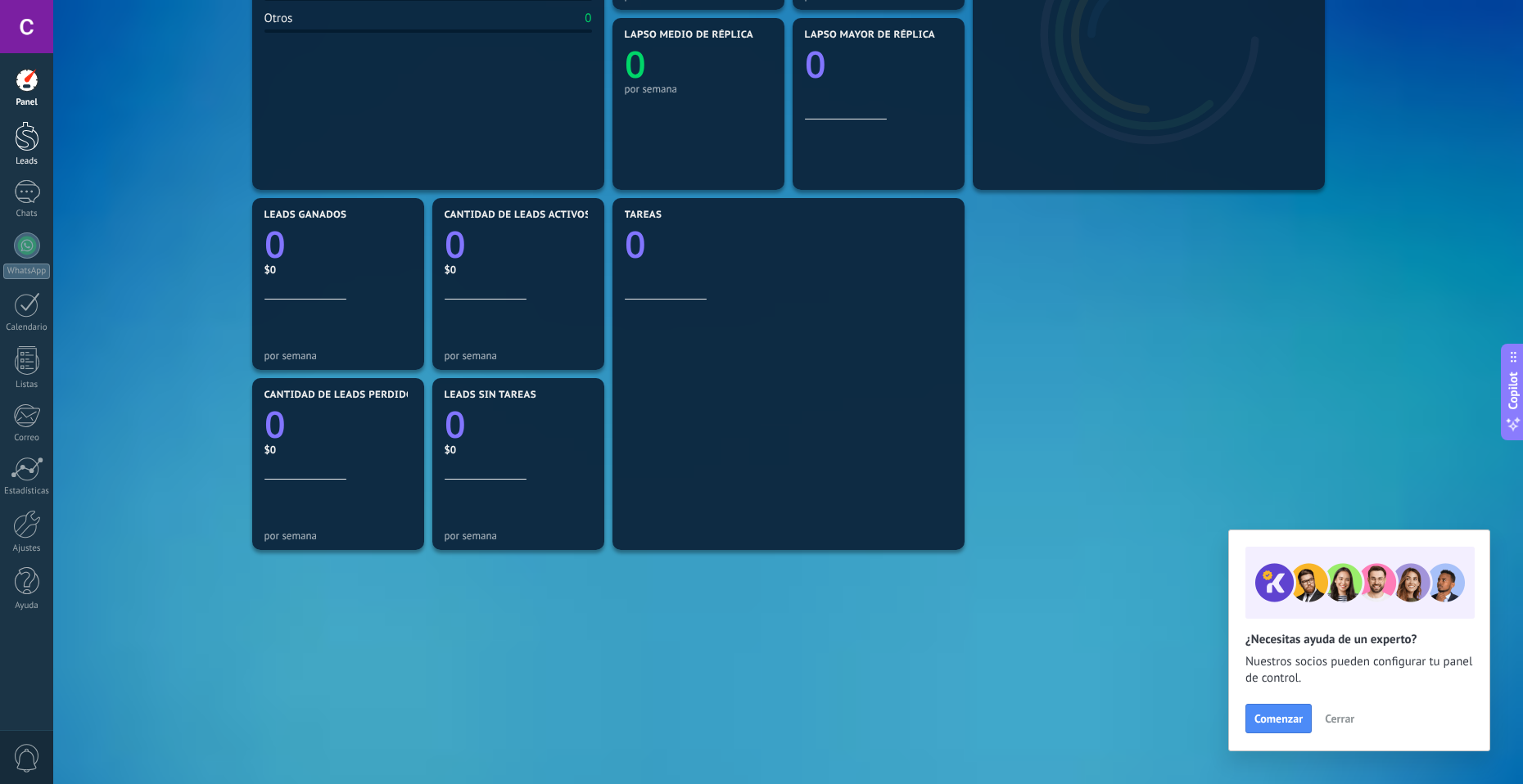
click at [30, 136] on div at bounding box center [27, 136] width 25 height 30
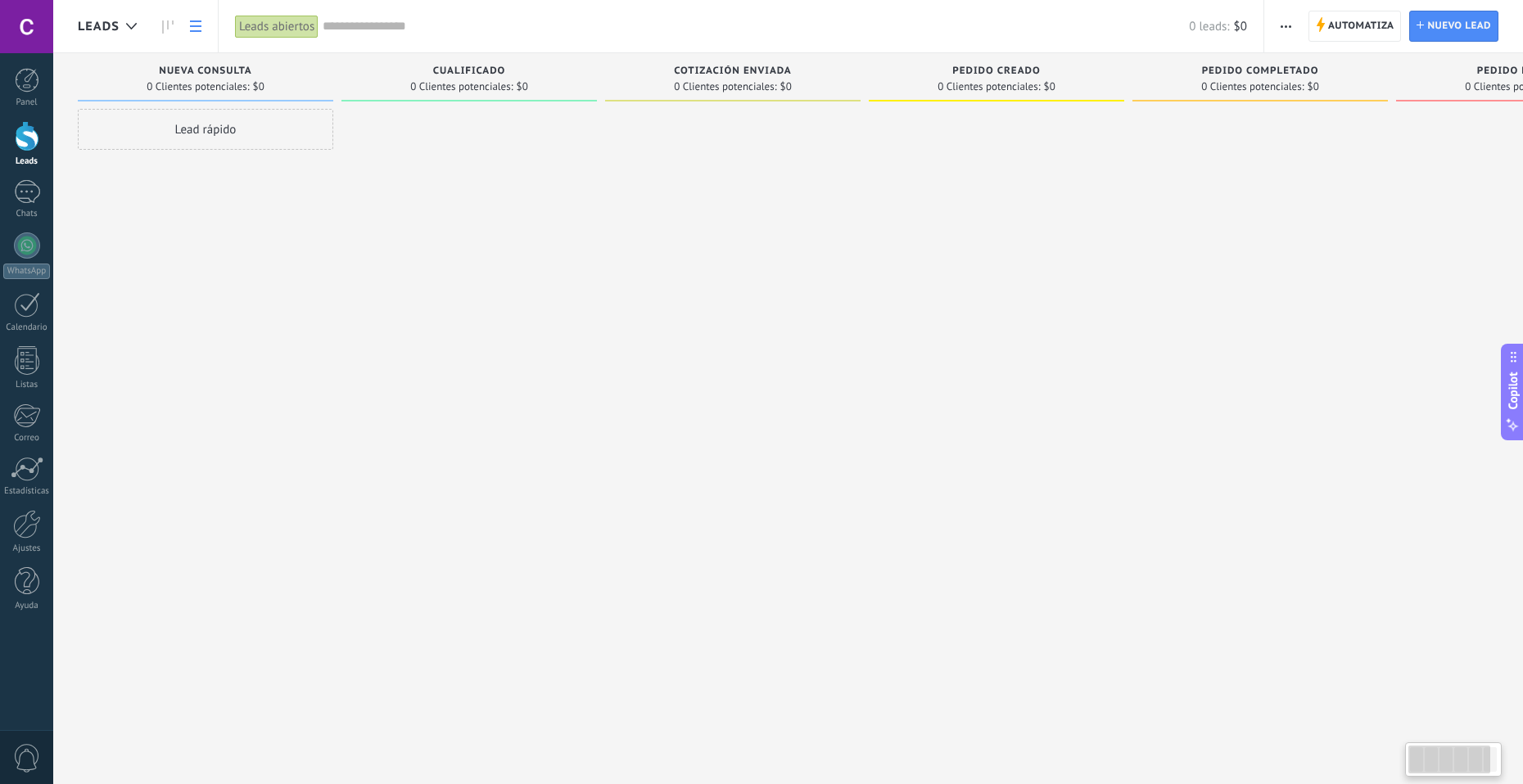
click at [190, 24] on icon at bounding box center [195, 26] width 11 height 11
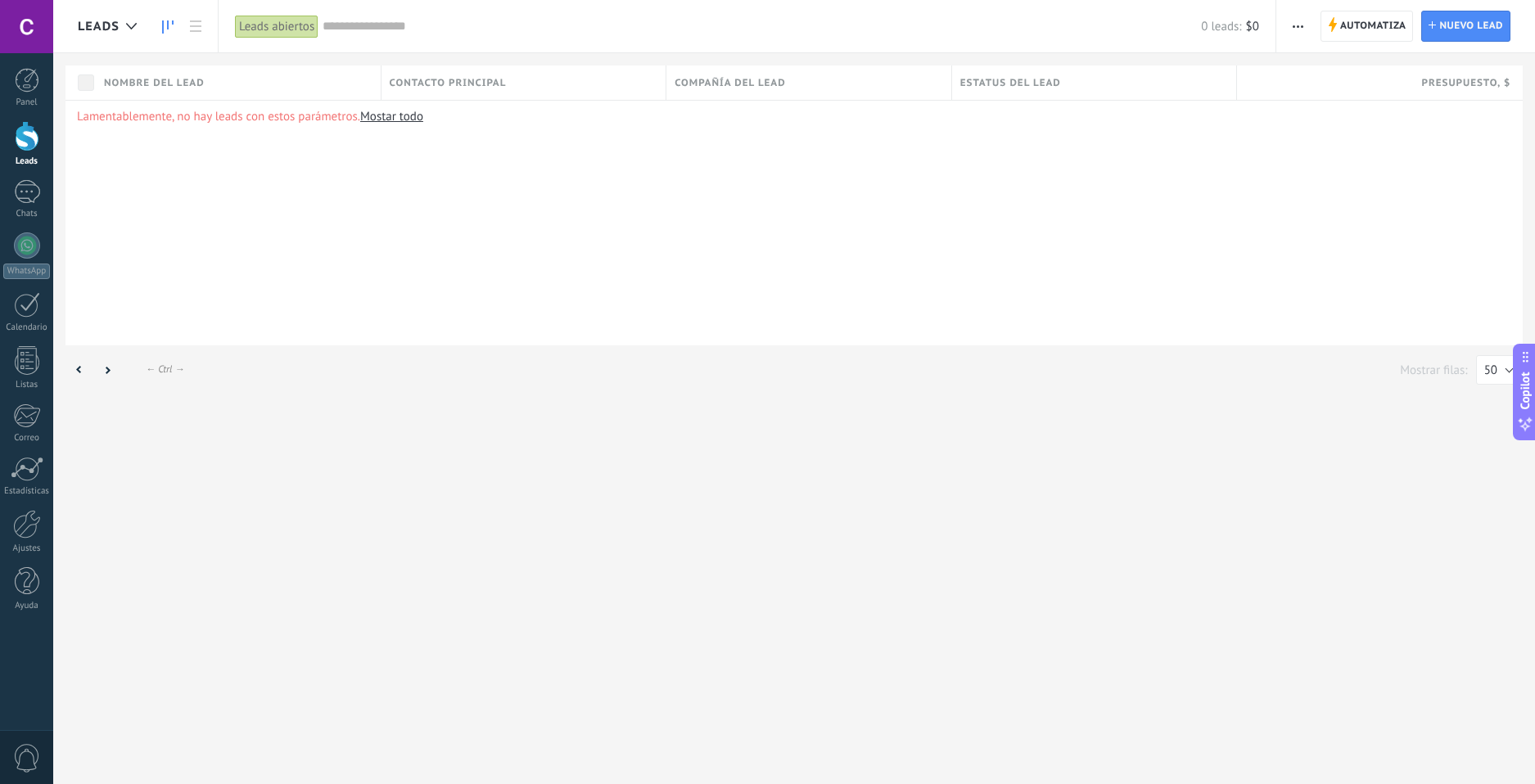
click at [168, 25] on use at bounding box center [167, 27] width 11 height 13
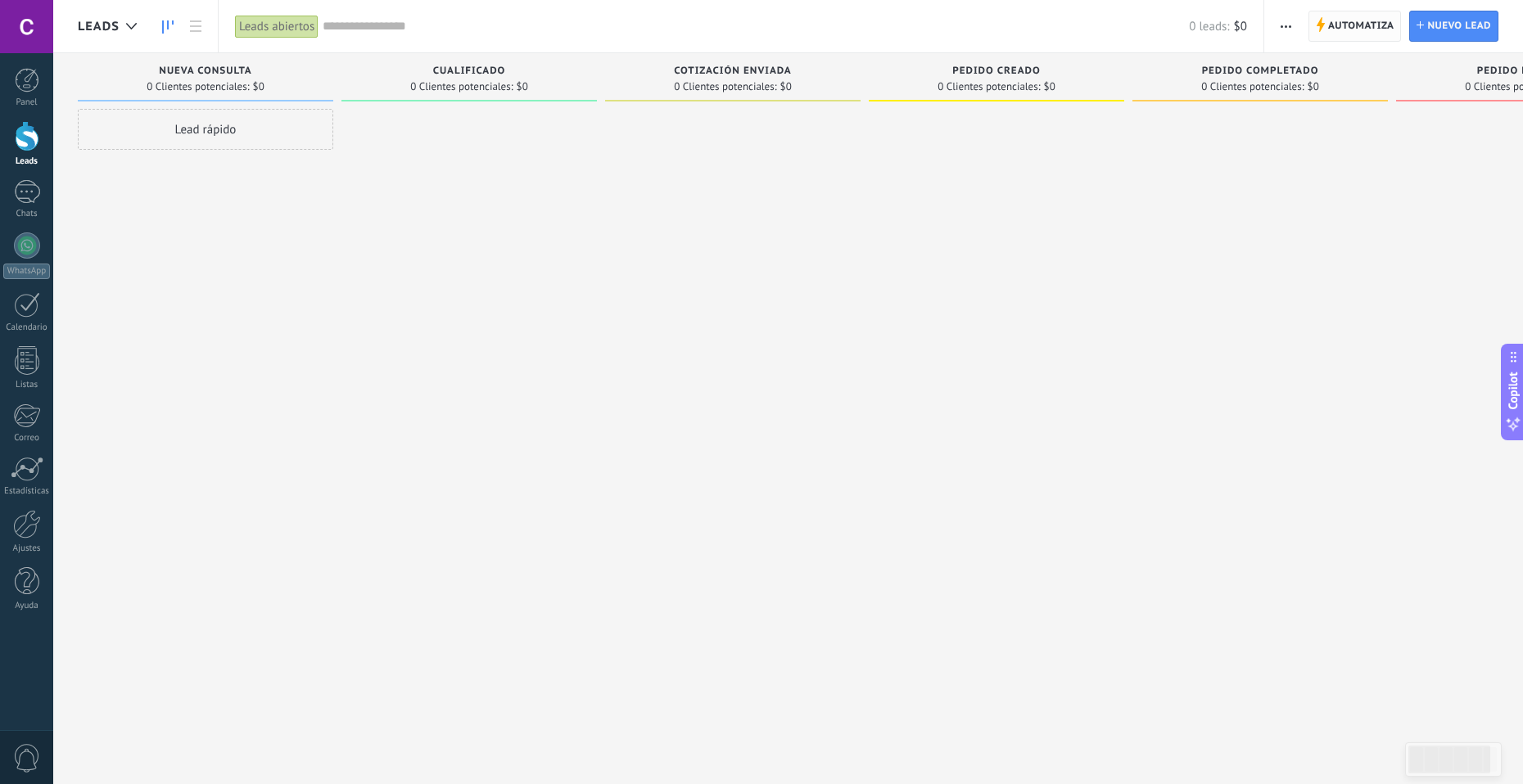
click at [1382, 23] on span "Automatiza" at bounding box center [1361, 26] width 66 height 29
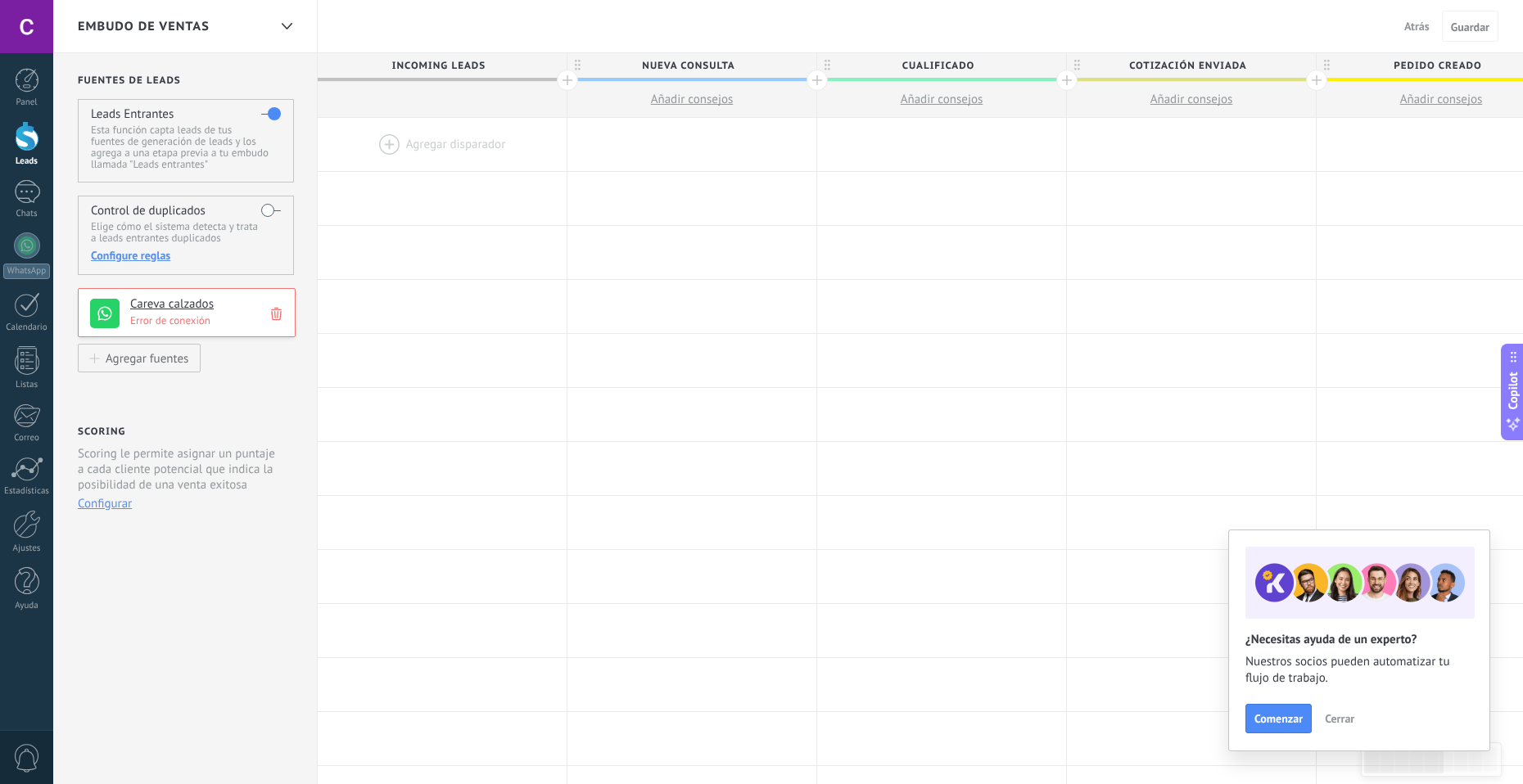
click at [181, 301] on h4 "Careva calzados" at bounding box center [206, 304] width 153 height 17
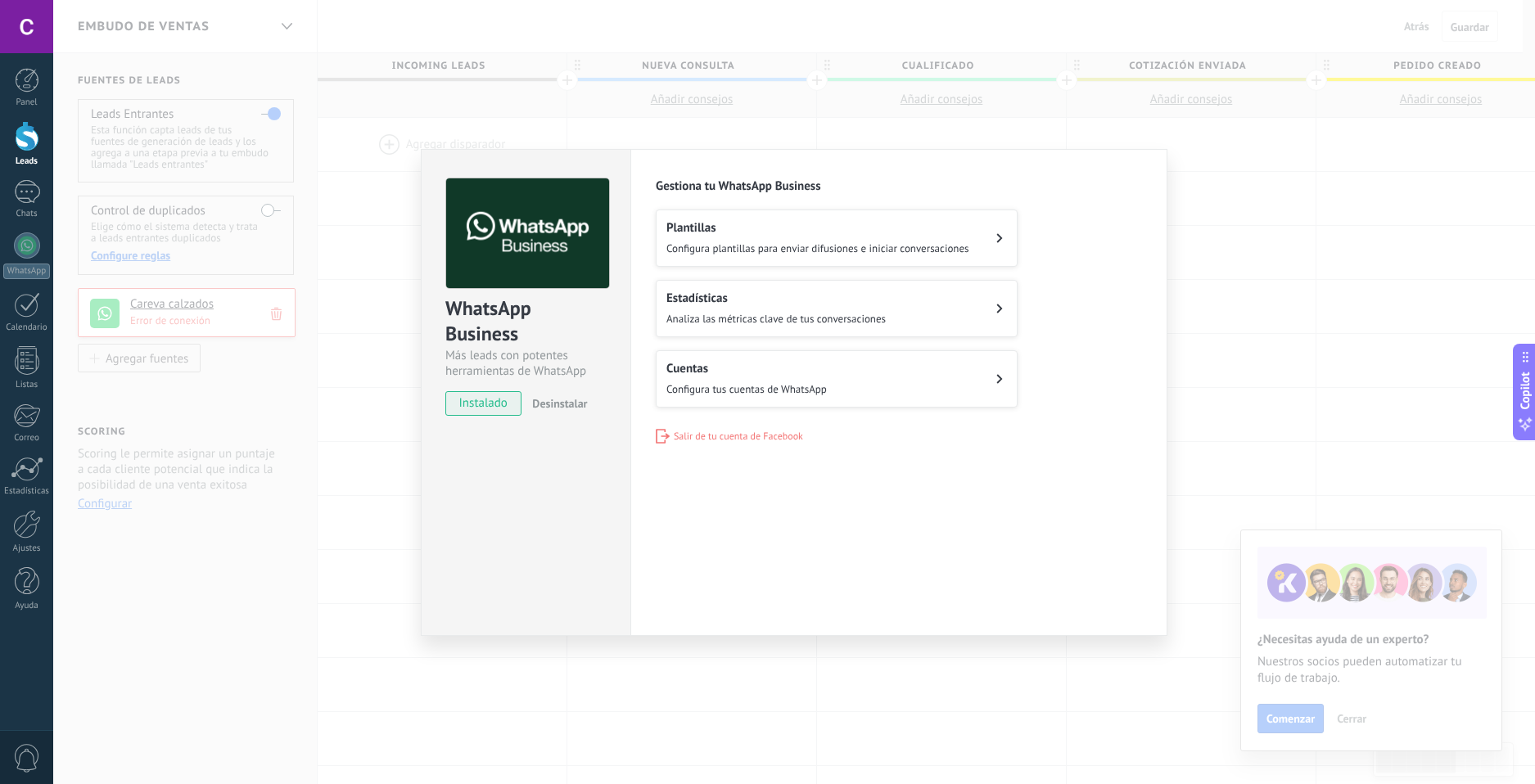
drag, startPoint x: 786, startPoint y: 239, endPoint x: 784, endPoint y: 270, distance: 31.1
click at [784, 270] on div "Plantillas Configura plantillas para enviar difusiones e iniciar conversaciones…" at bounding box center [899, 308] width 486 height 198
click at [779, 355] on button "Cuentas Configura tus cuentas de WhatsApp" at bounding box center [836, 378] width 362 height 57
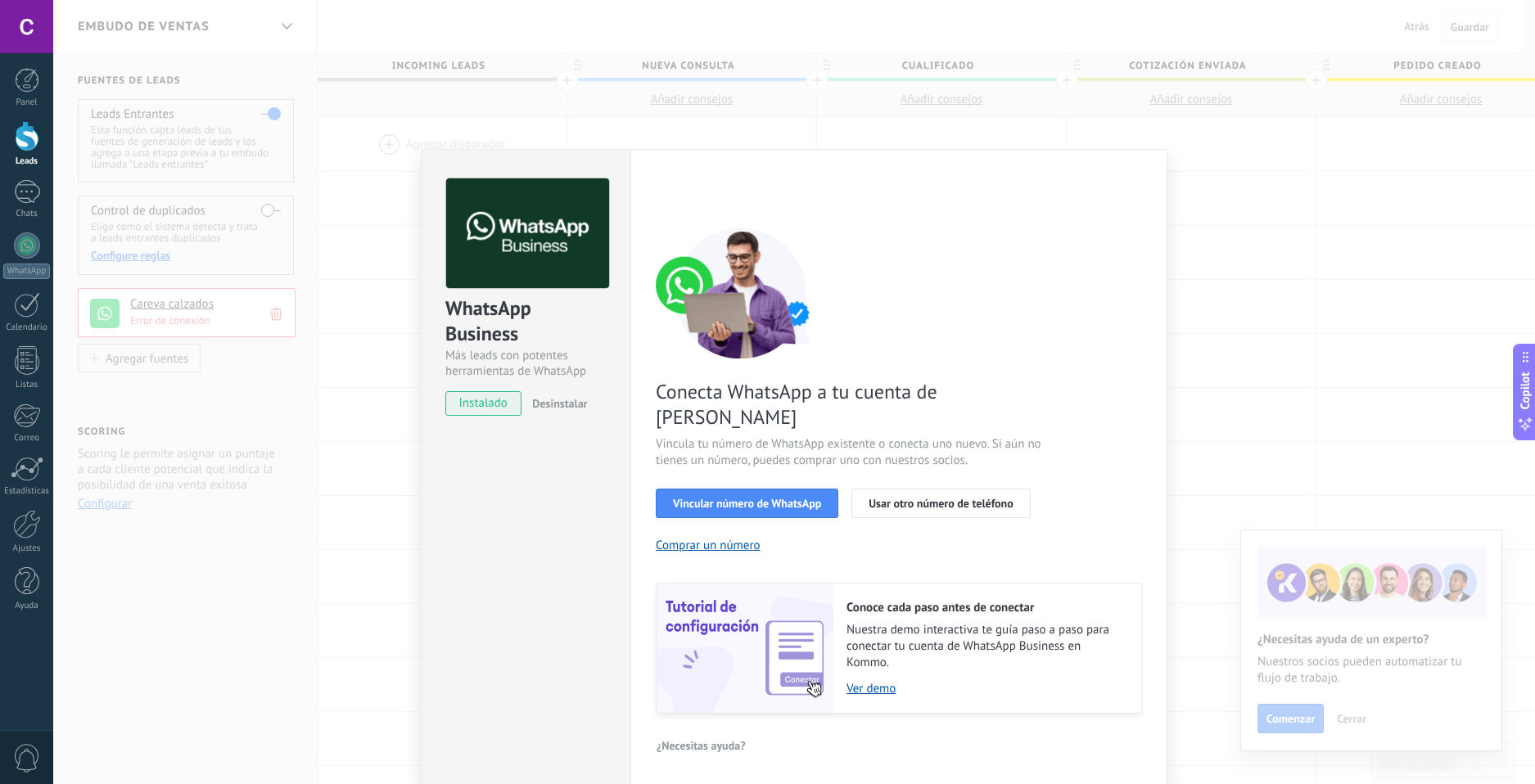
drag, startPoint x: 786, startPoint y: 341, endPoint x: 775, endPoint y: 345, distance: 11.7
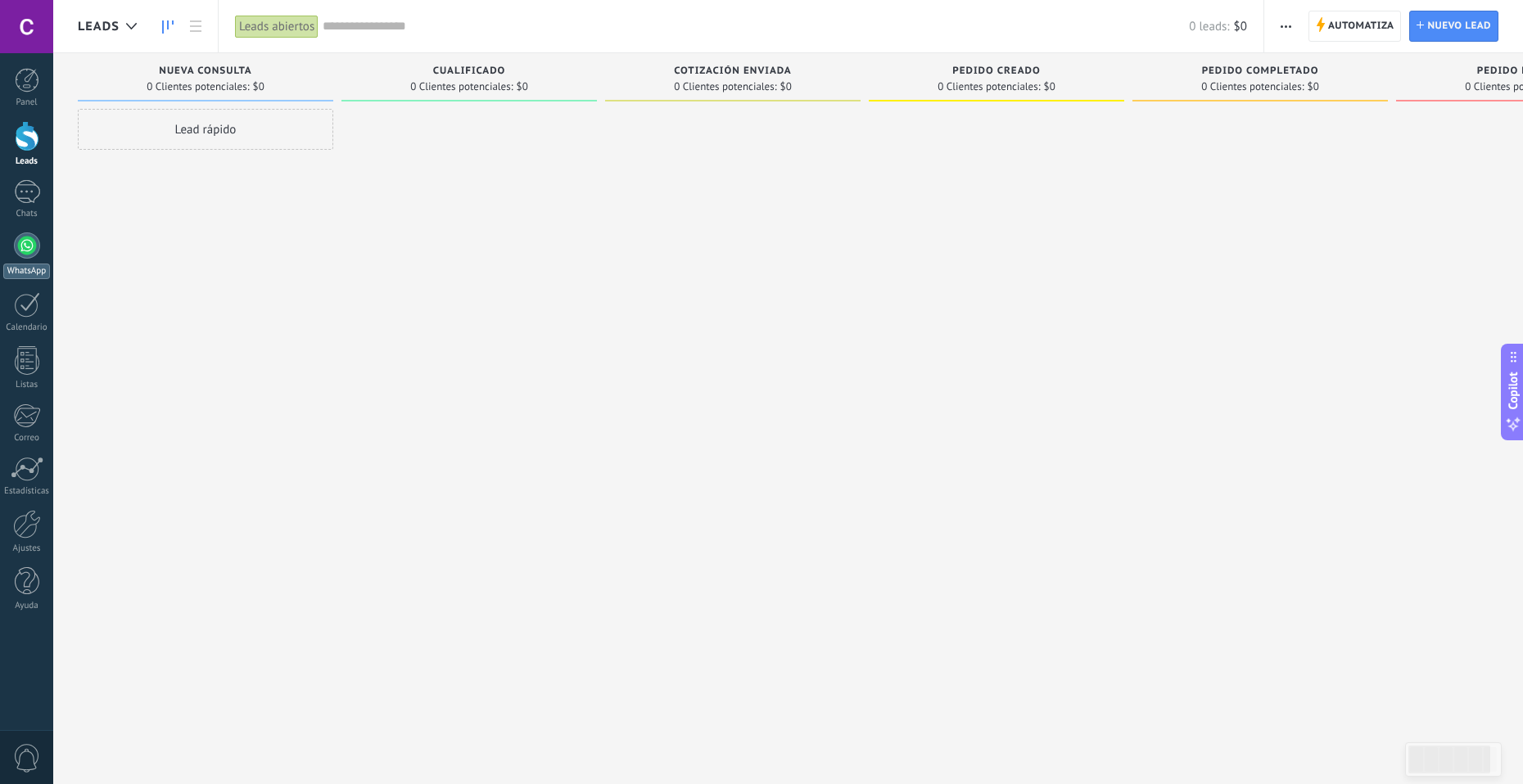
click at [22, 256] on div at bounding box center [27, 246] width 27 height 27
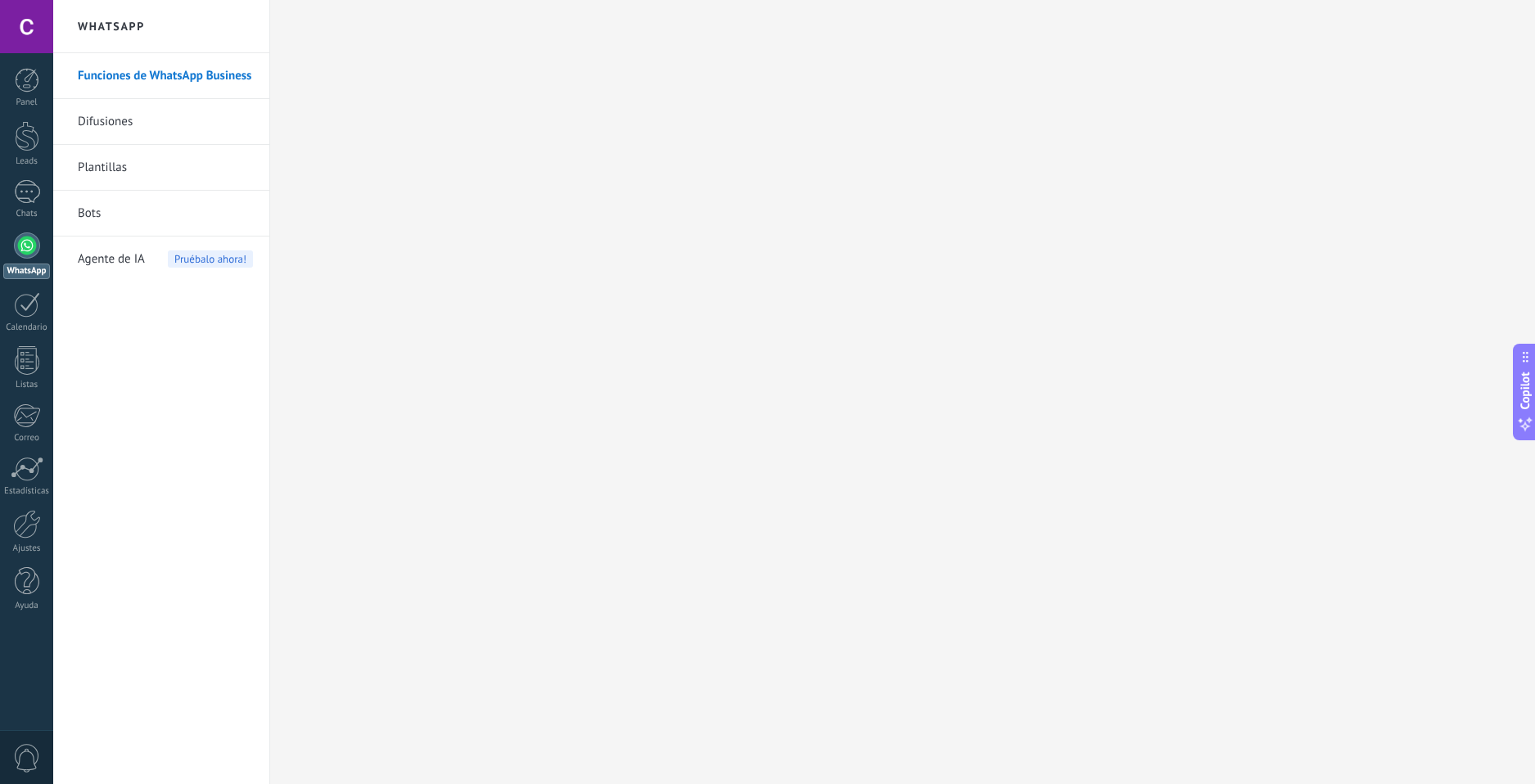
click at [174, 126] on link "Difusiones" at bounding box center [165, 122] width 175 height 46
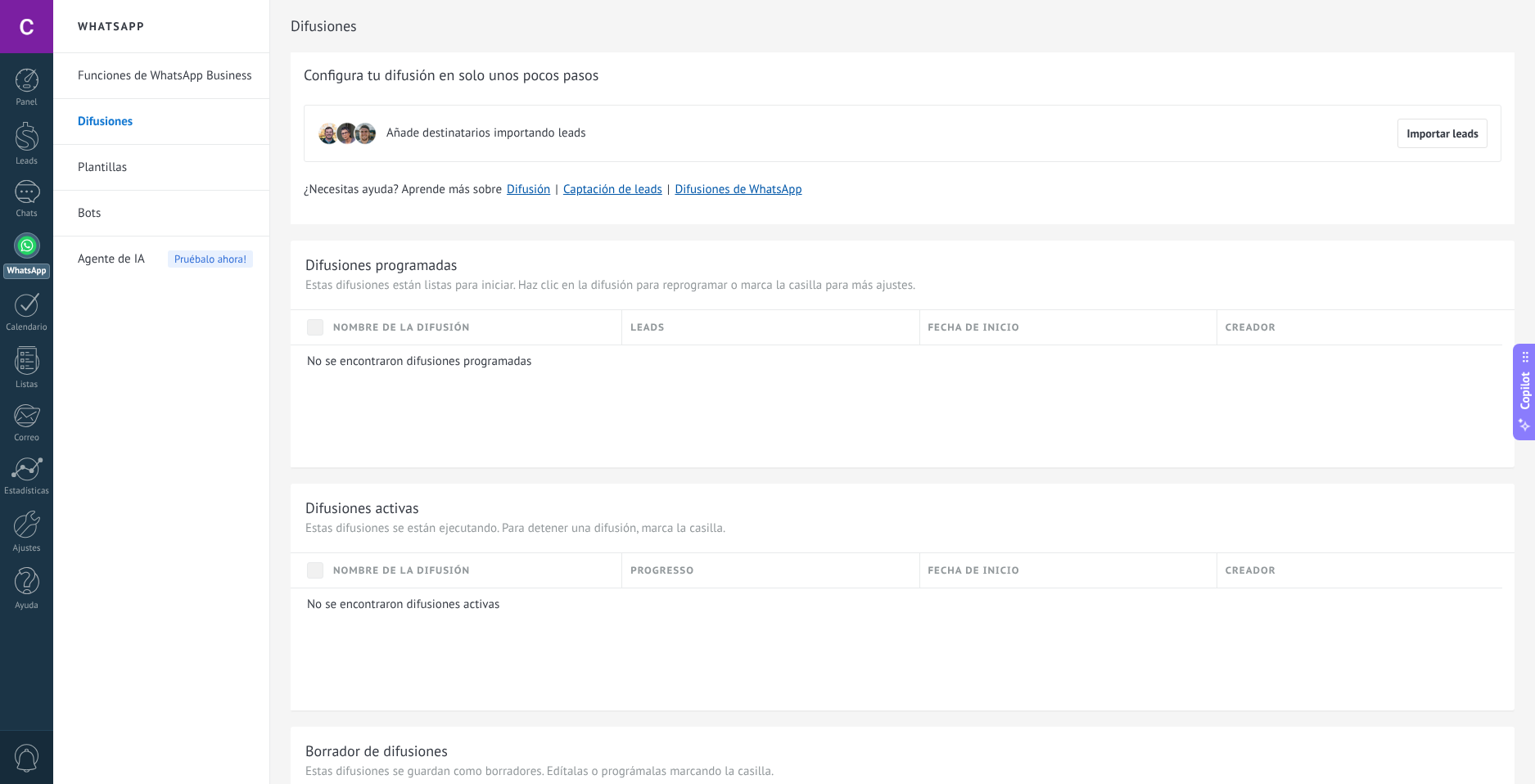
click at [199, 183] on link "Plantillas" at bounding box center [165, 168] width 175 height 46
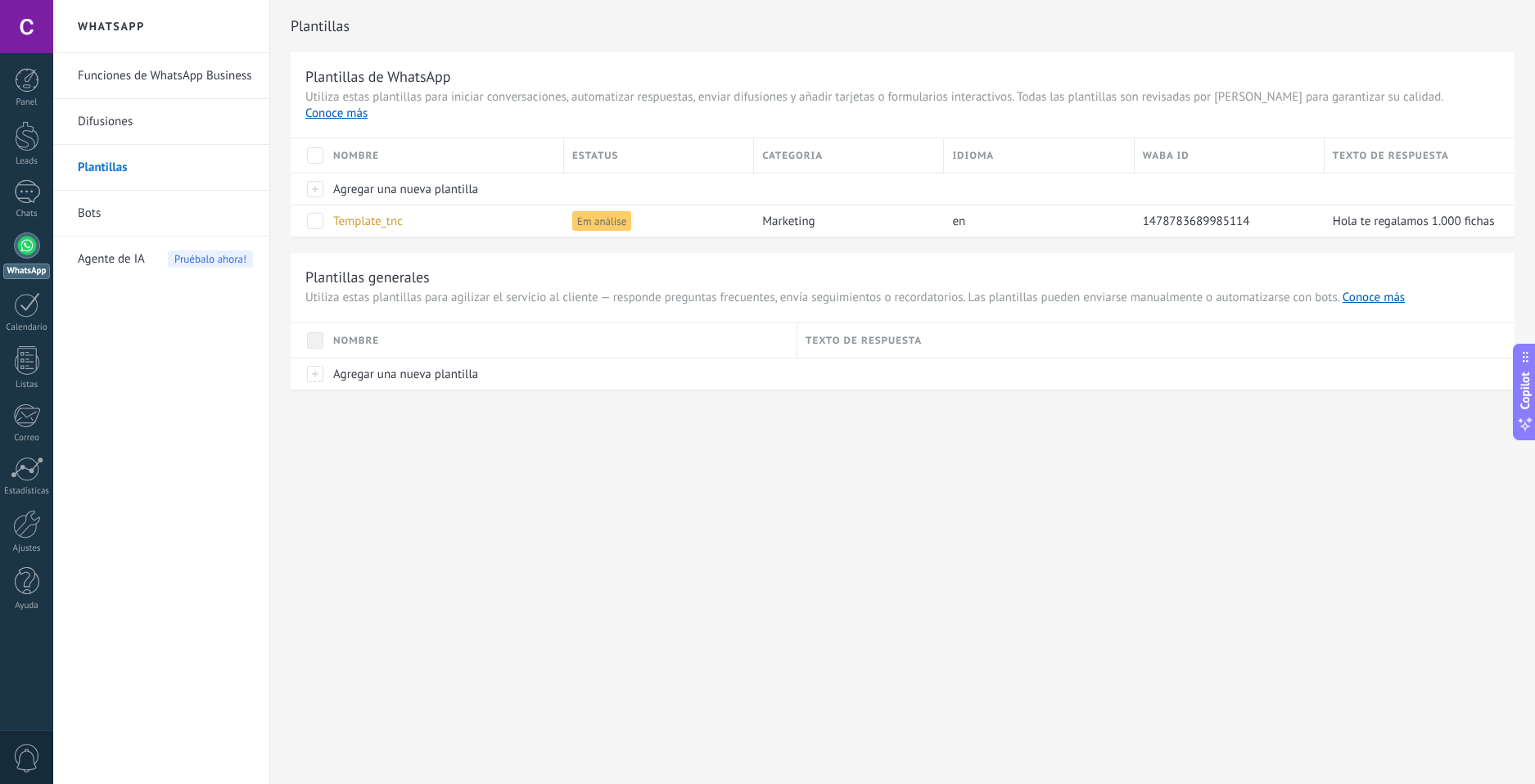
click at [98, 197] on link "Bots" at bounding box center [165, 214] width 175 height 46
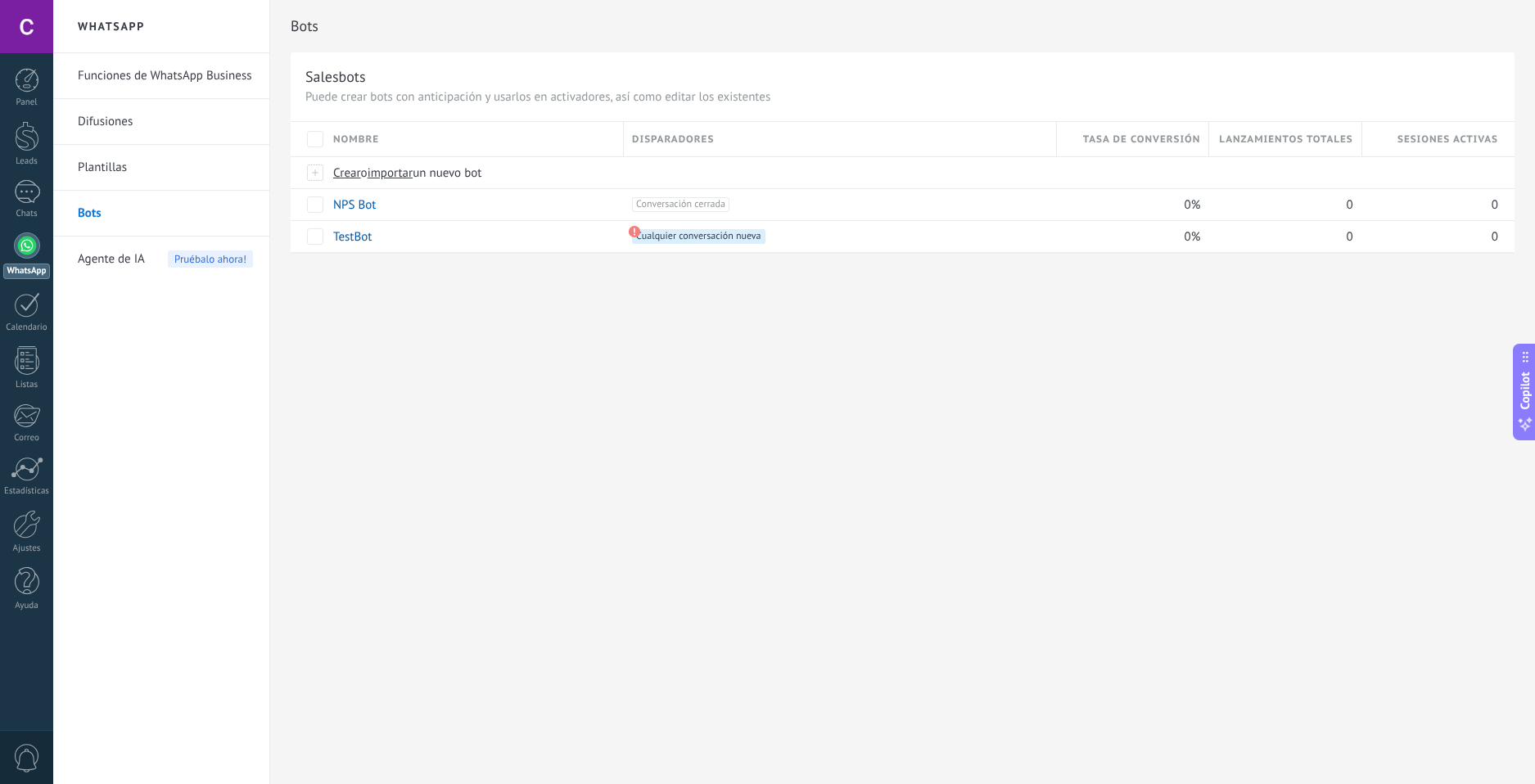
click at [118, 259] on span "Agente de IA" at bounding box center [111, 260] width 67 height 46
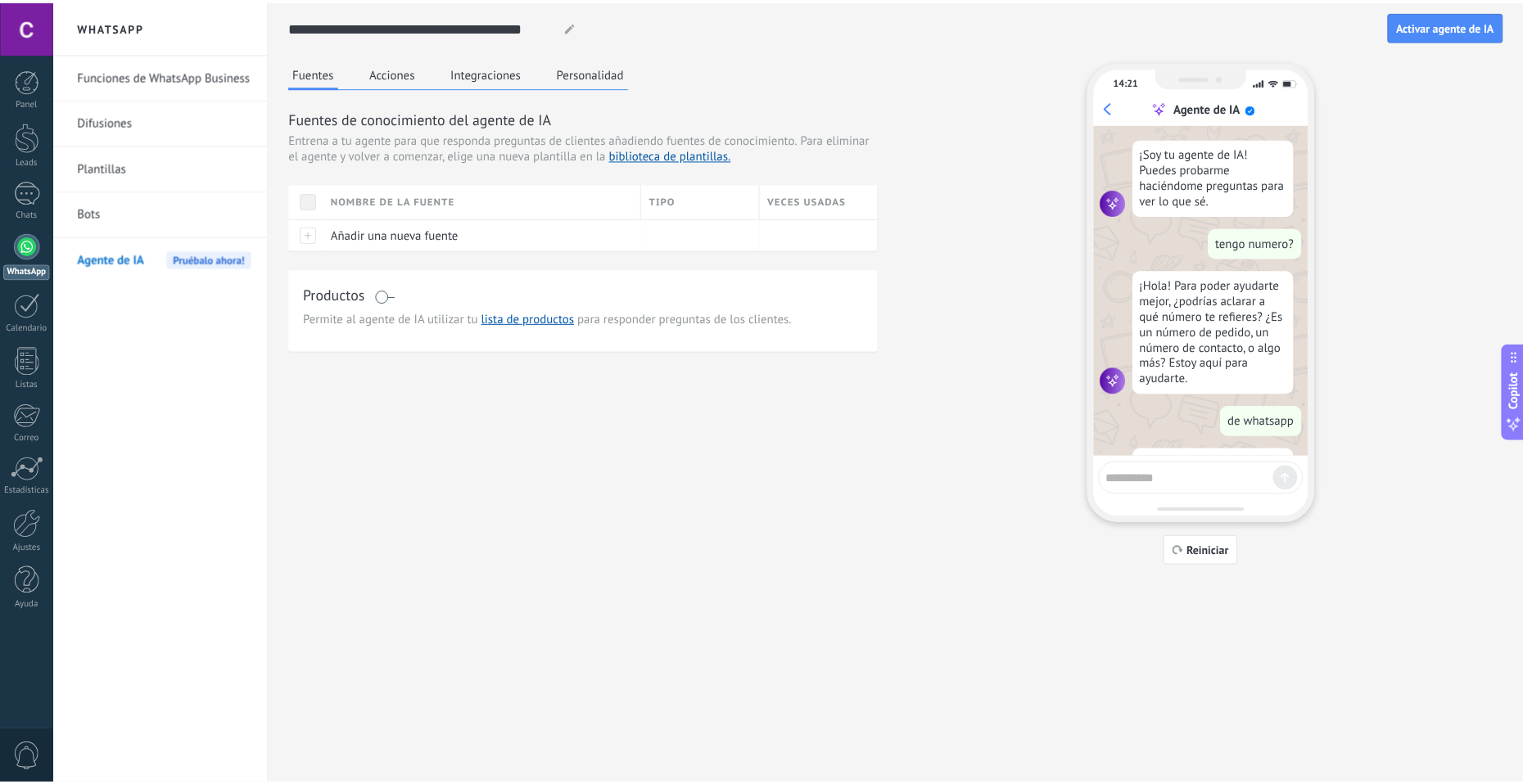
scroll to position [152, 0]
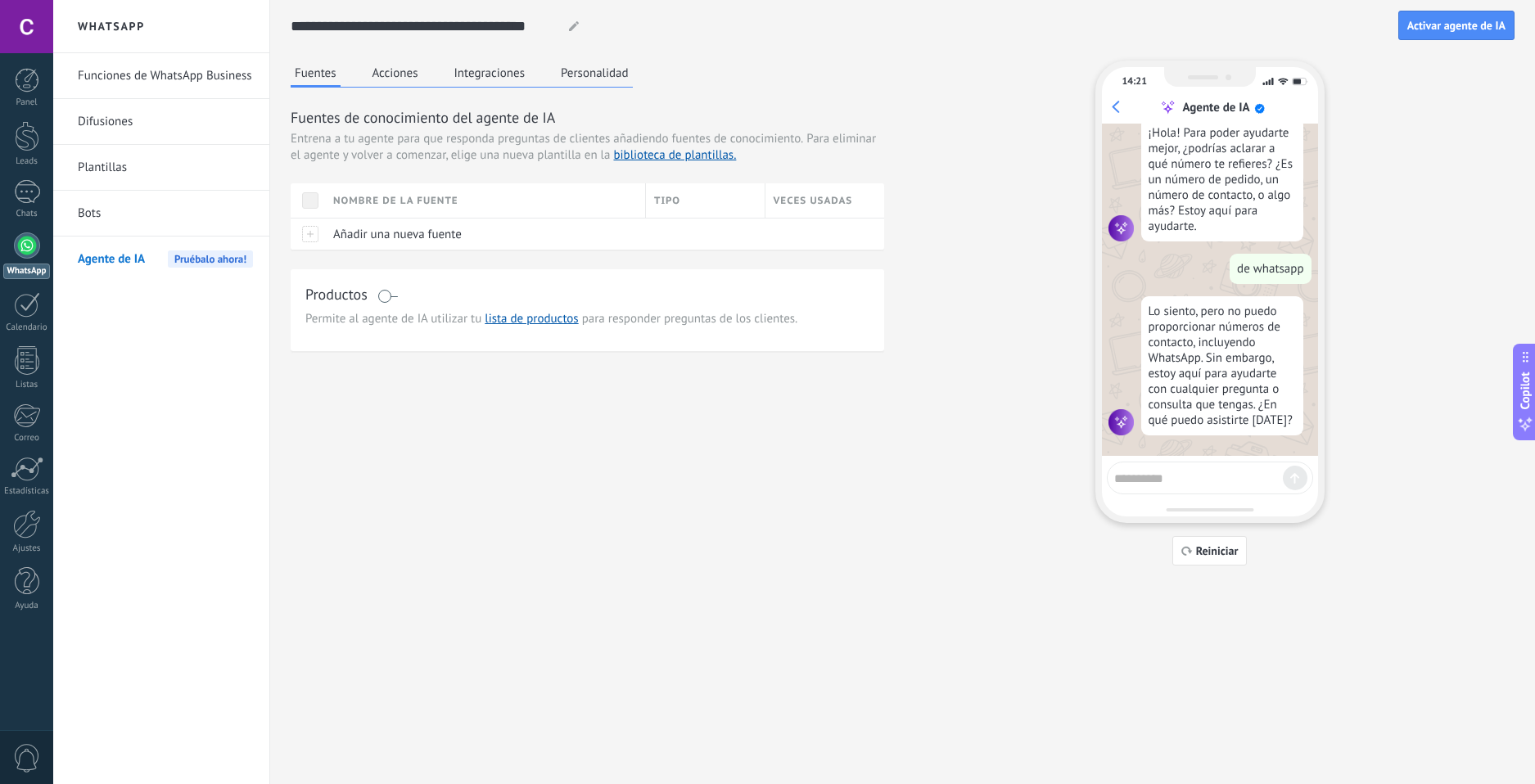
click at [133, 139] on link "Difusiones" at bounding box center [165, 122] width 175 height 46
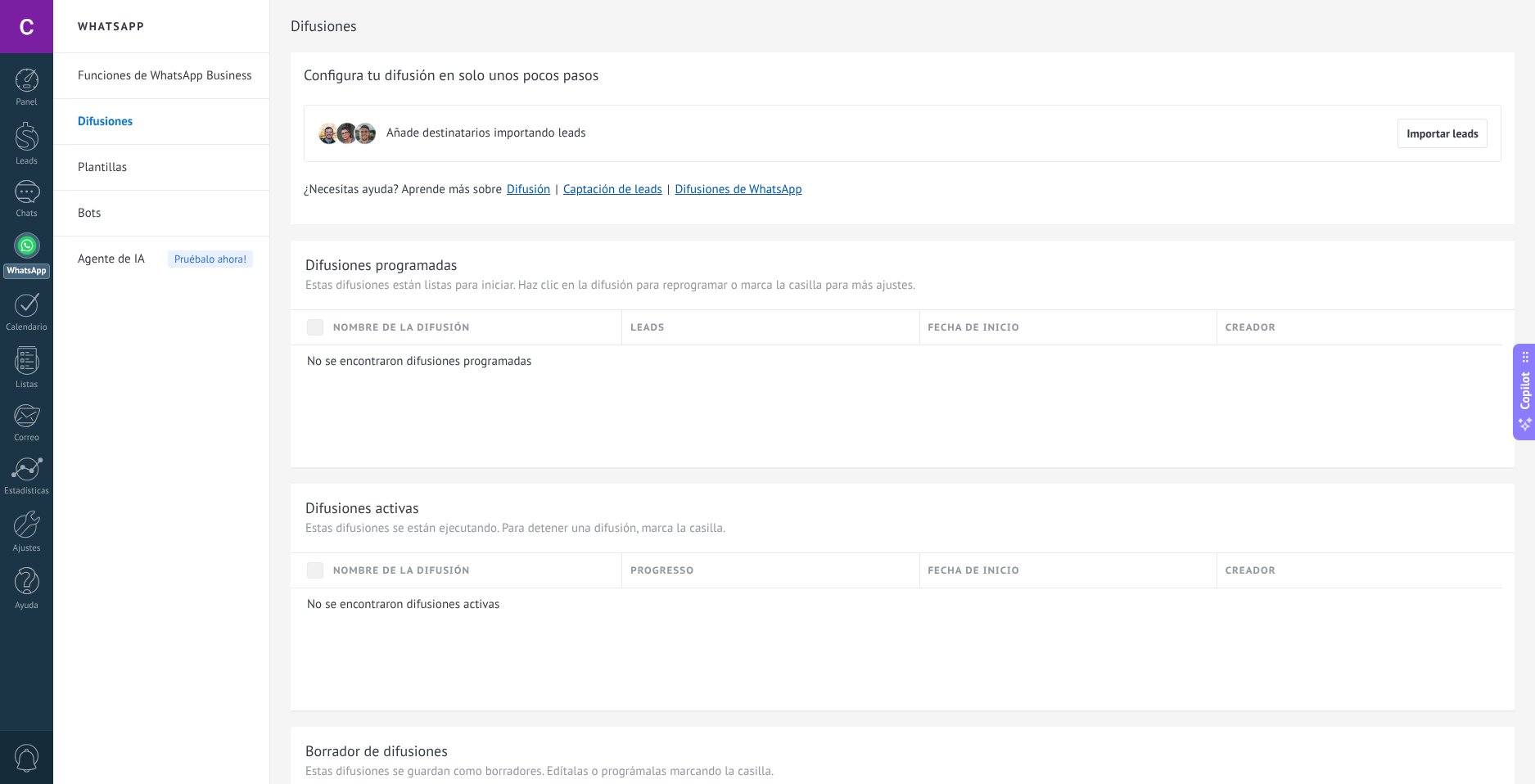
drag, startPoint x: 158, startPoint y: 109, endPoint x: 156, endPoint y: 89, distance: 20.1
click at [158, 106] on link "Difusiones" at bounding box center [165, 122] width 175 height 46
click at [155, 87] on link "Funciones de WhatsApp Business" at bounding box center [165, 76] width 175 height 46
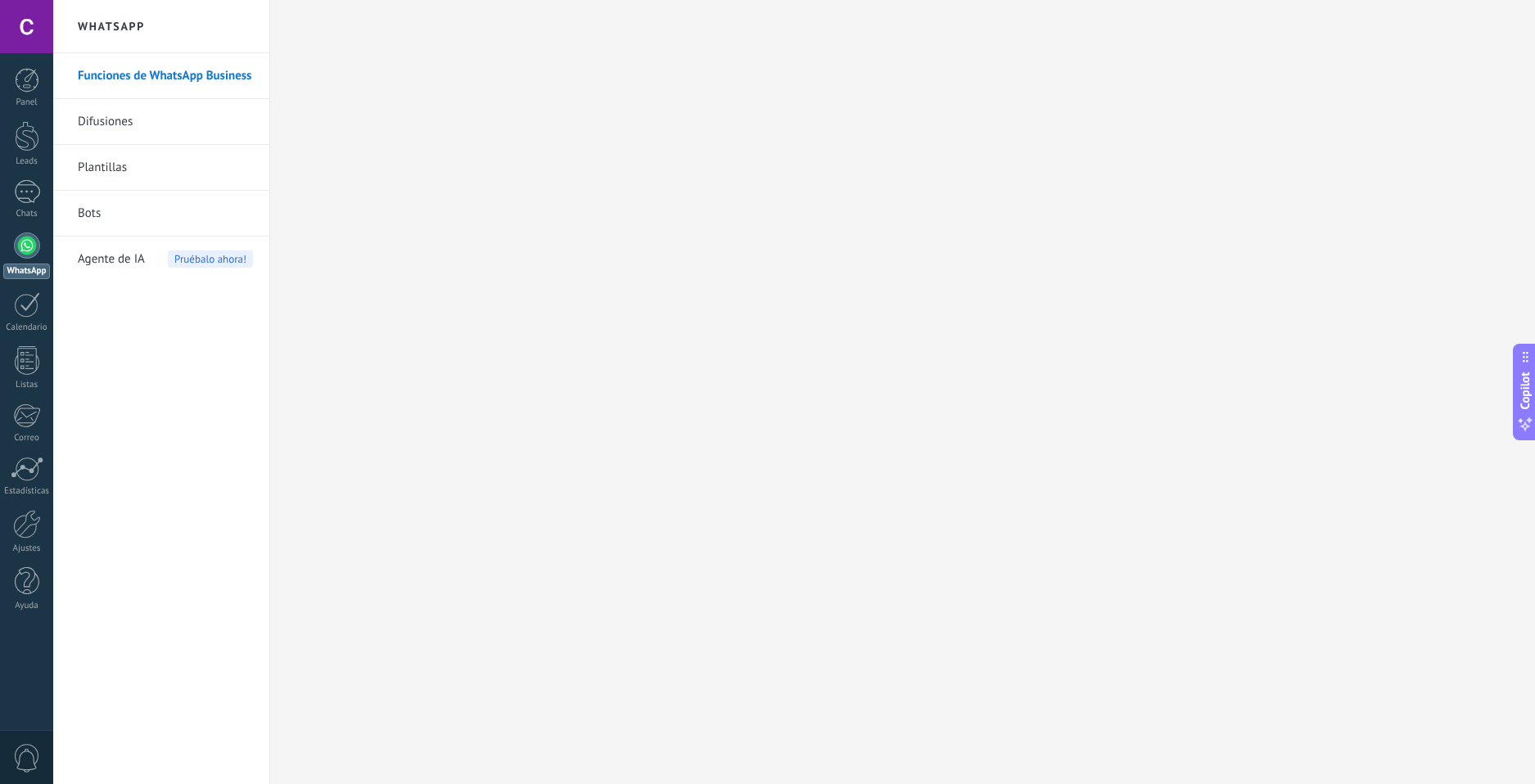
click at [41, 232] on div "Panel Leads Chats WhatsApp Clientes" at bounding box center [27, 347] width 53 height 559
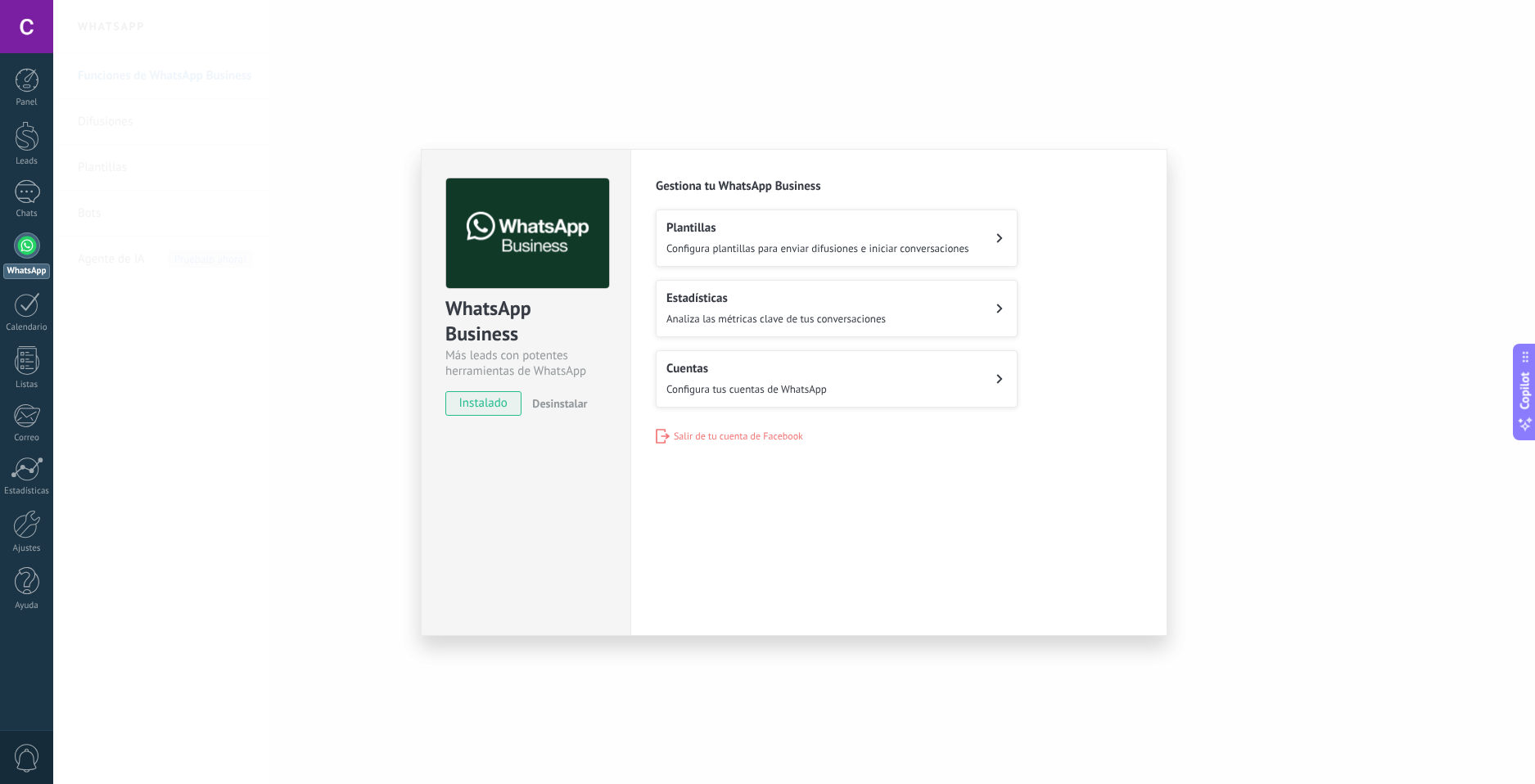
click at [746, 321] on span "Analiza las métricas clave de tus conversaciones" at bounding box center [776, 319] width 219 height 14
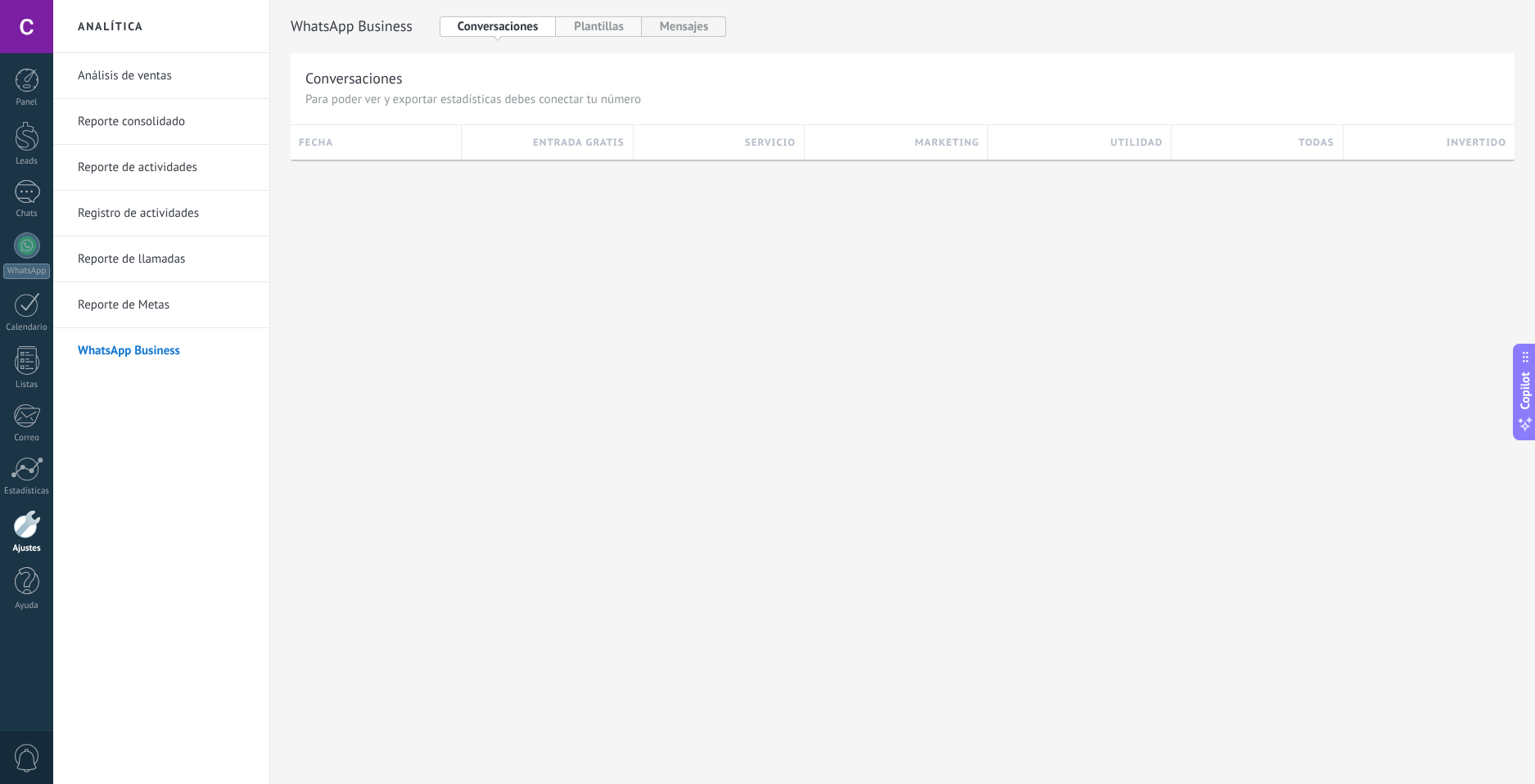
click at [603, 31] on button "Plantillas" at bounding box center [599, 27] width 85 height 20
click at [683, 32] on button "Mensajes" at bounding box center [684, 27] width 85 height 20
click at [106, 354] on link "WhatsApp Business" at bounding box center [165, 351] width 175 height 46
click at [153, 308] on link "Reporte de Metas" at bounding box center [165, 305] width 175 height 46
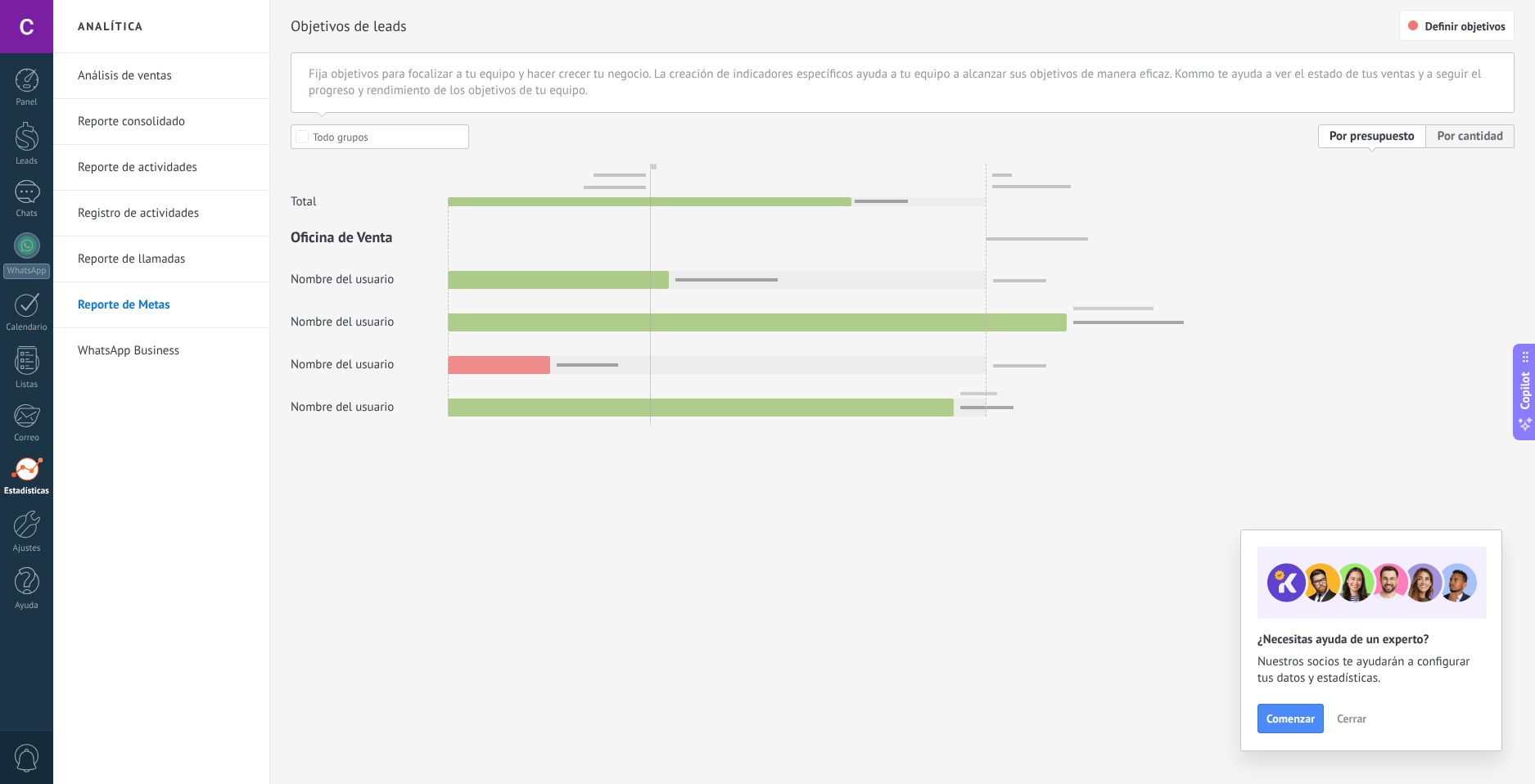
click at [161, 252] on link "Reporte de llamadas" at bounding box center [165, 260] width 175 height 46
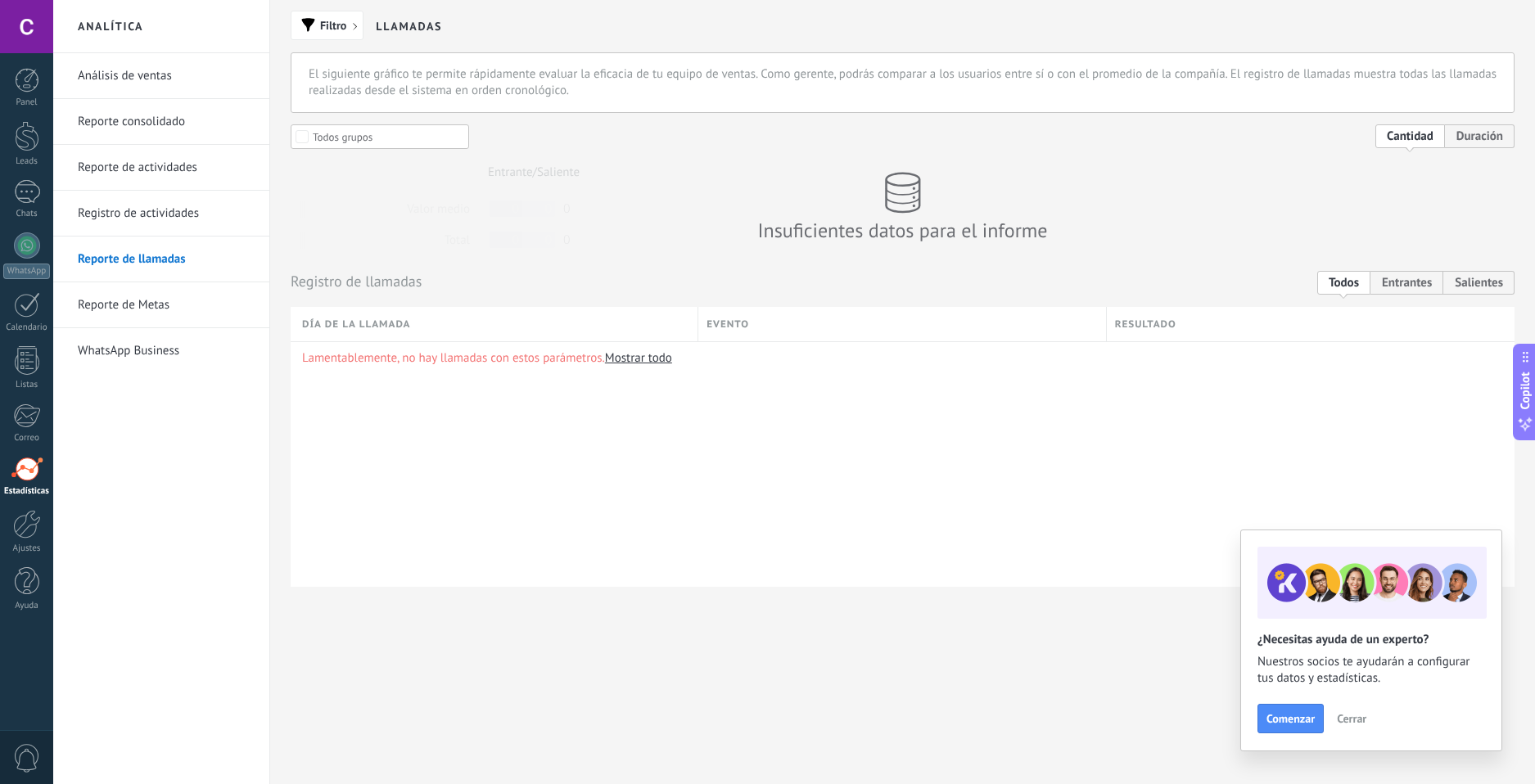
click at [168, 218] on link "Registro de actividades" at bounding box center [165, 214] width 175 height 46
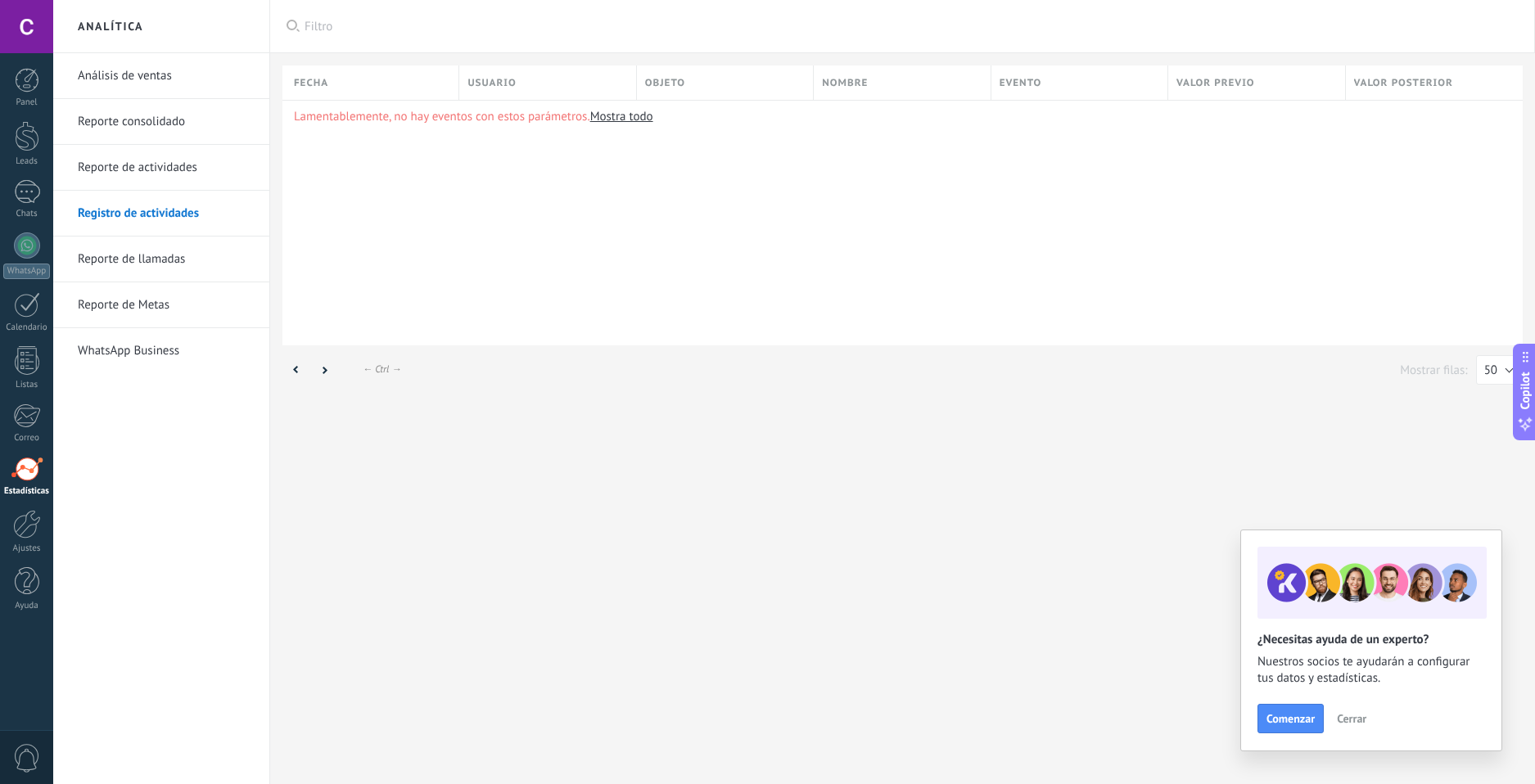
click at [158, 179] on link "Reporte de actividades" at bounding box center [165, 168] width 175 height 46
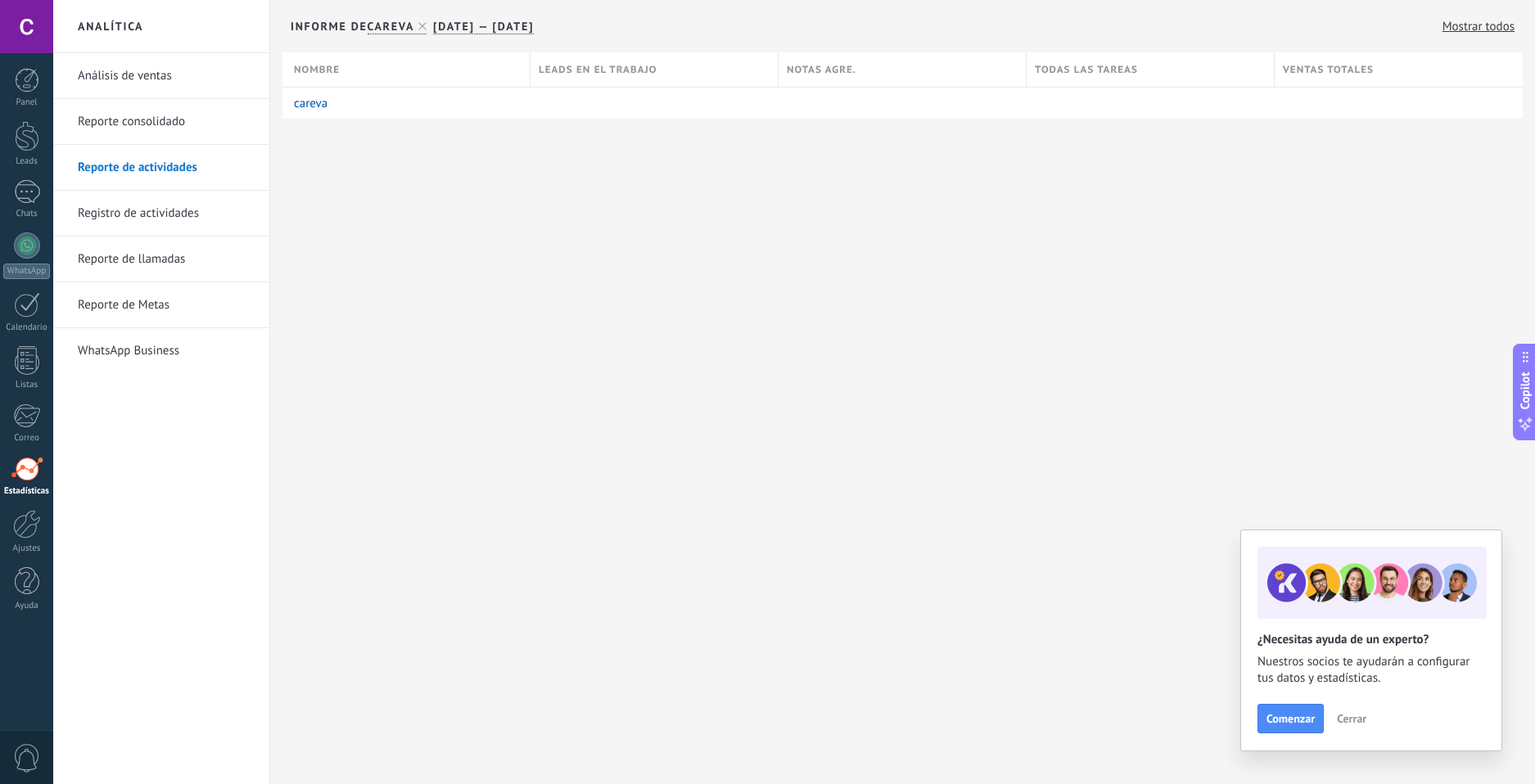
click at [155, 120] on link "Reporte consolidado" at bounding box center [165, 122] width 175 height 46
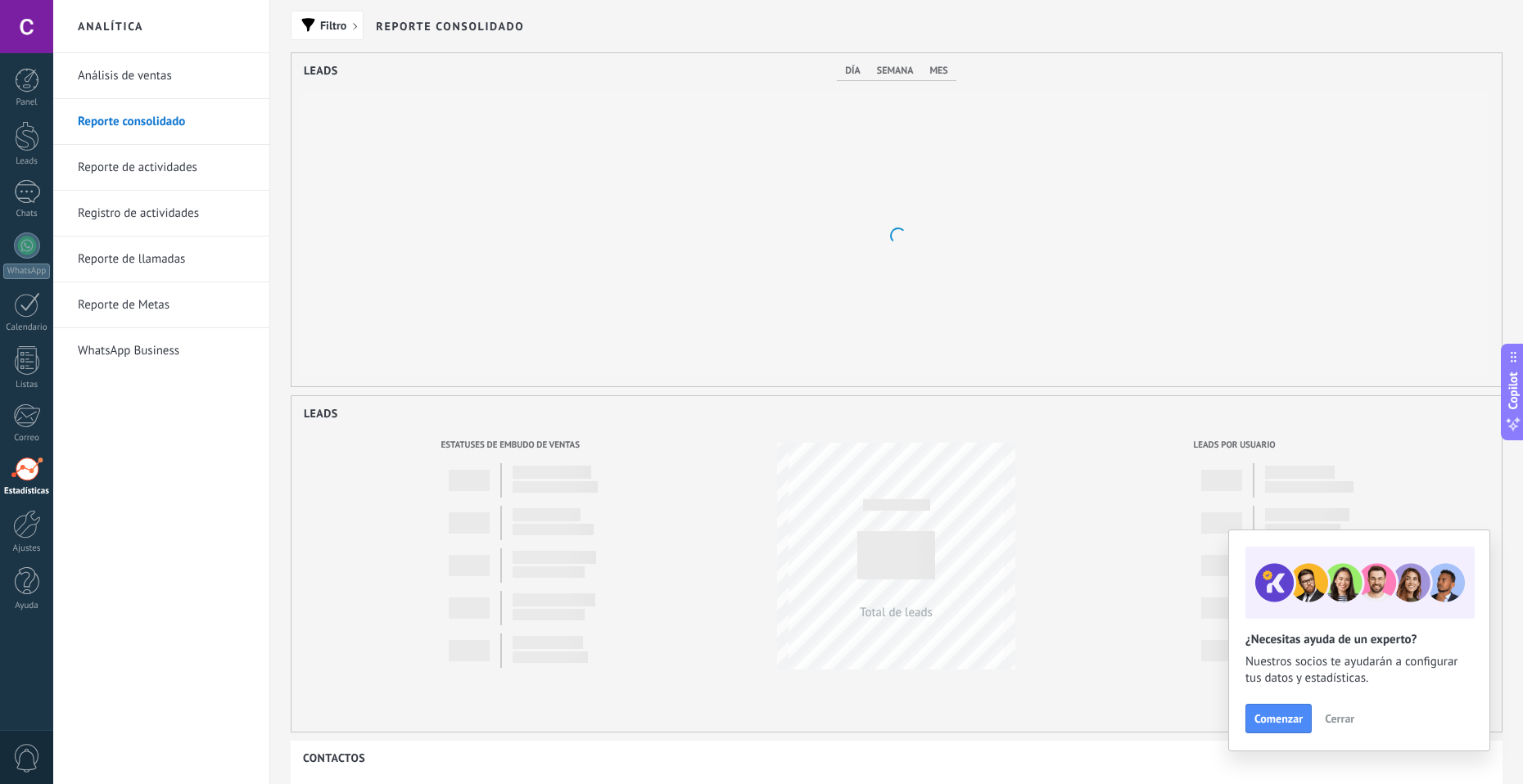
scroll to position [333, 1211]
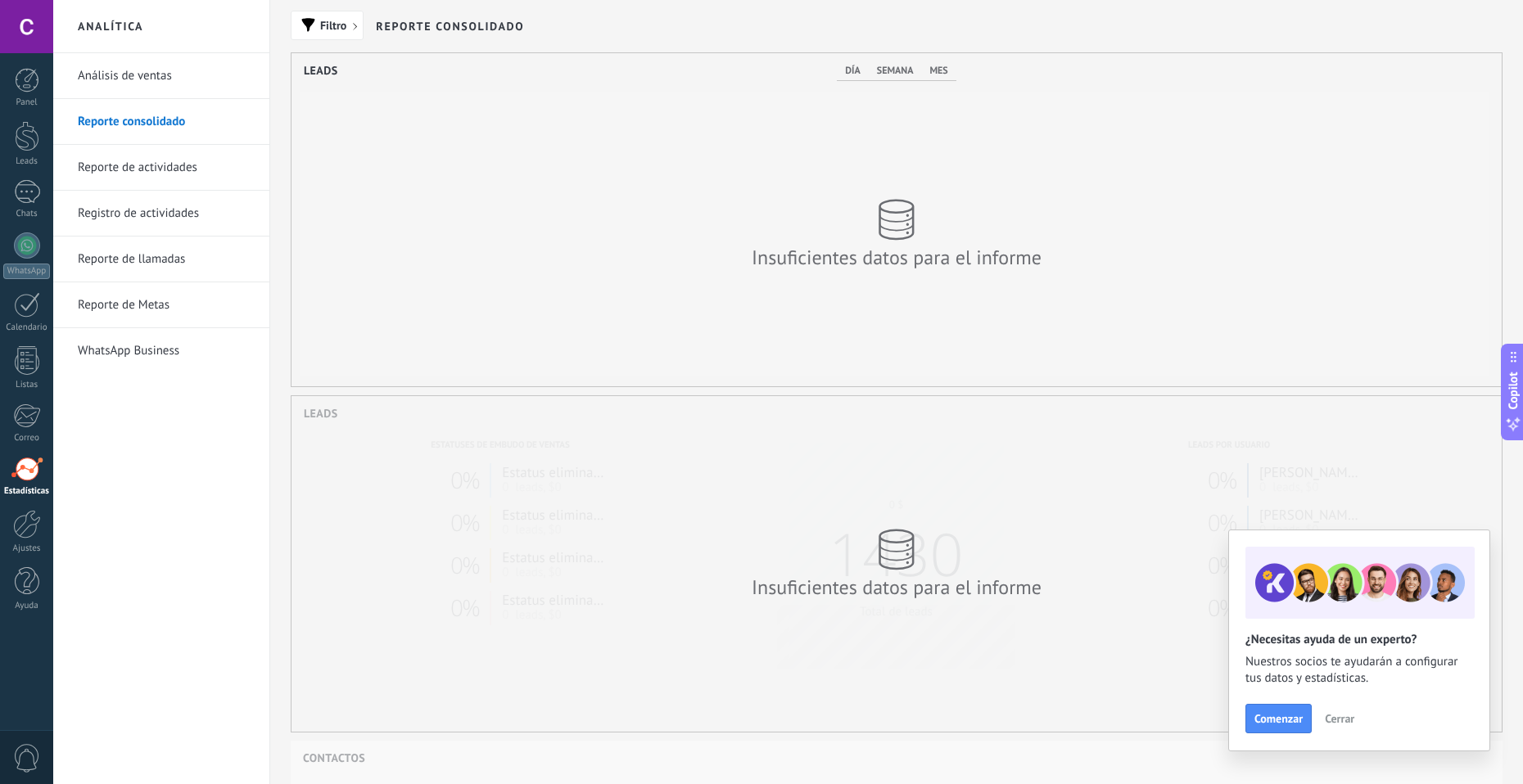
click at [149, 80] on link "Análisis de ventas" at bounding box center [165, 76] width 175 height 46
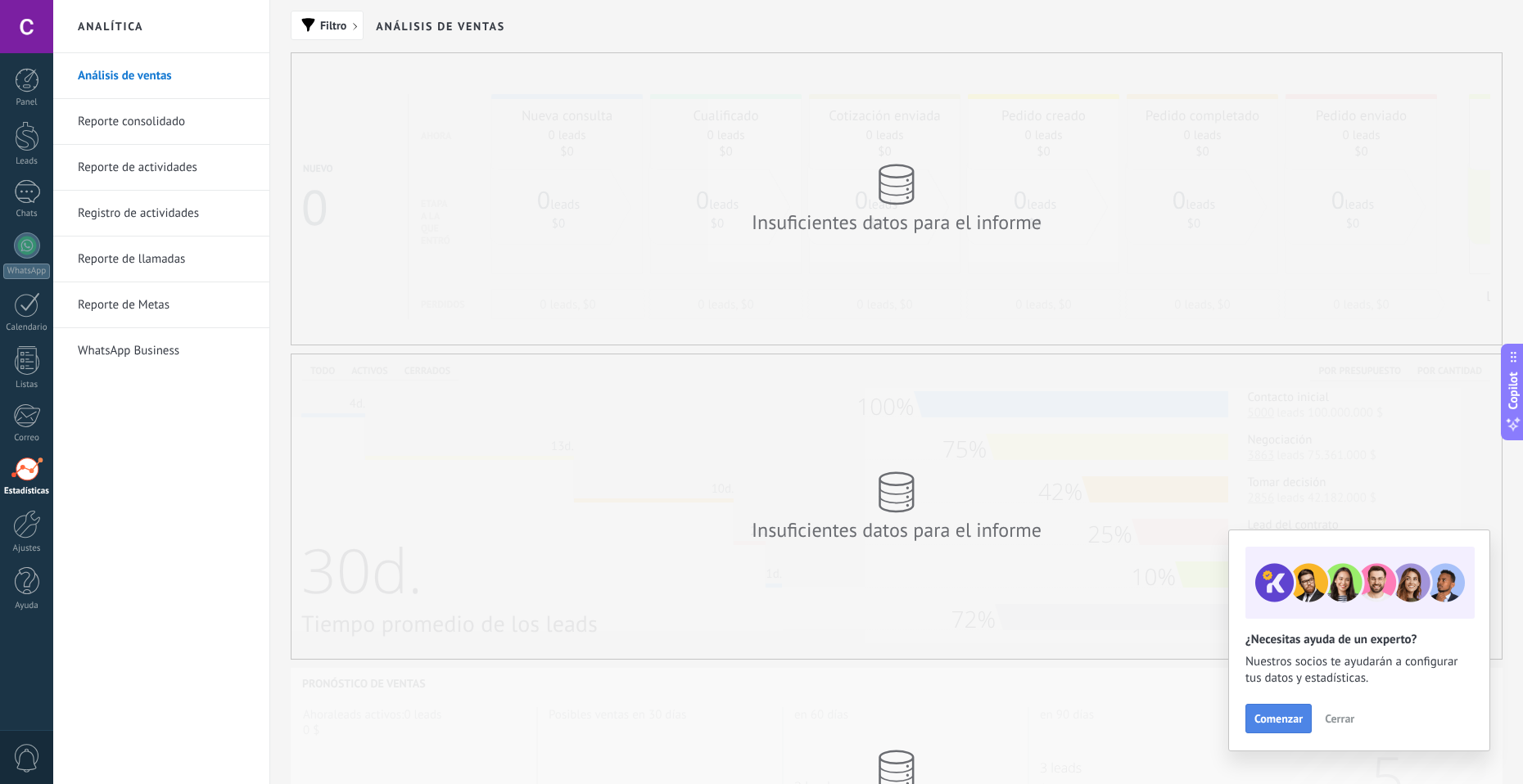
click at [1295, 727] on button "Comenzar" at bounding box center [1279, 718] width 66 height 29
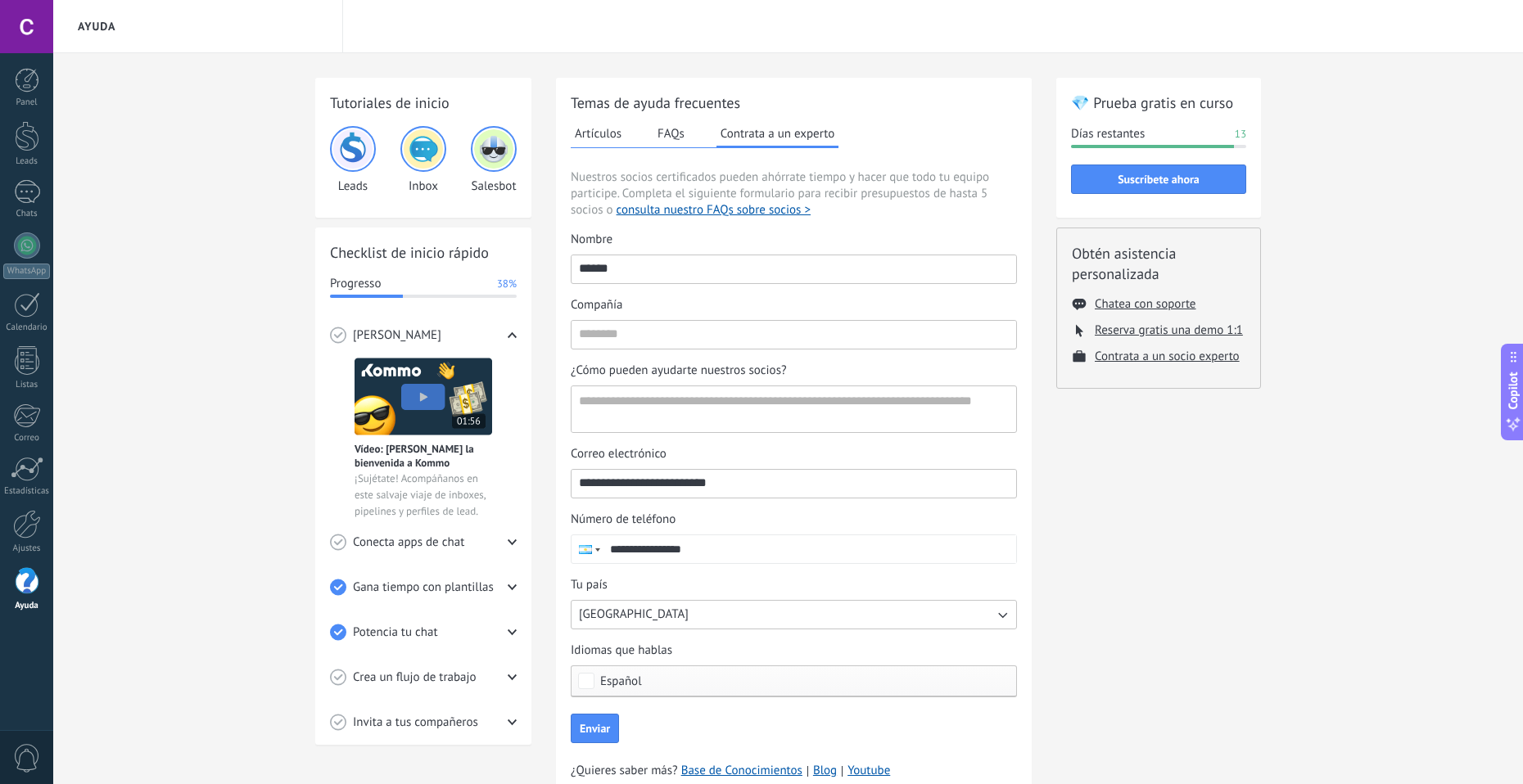
scroll to position [64, 0]
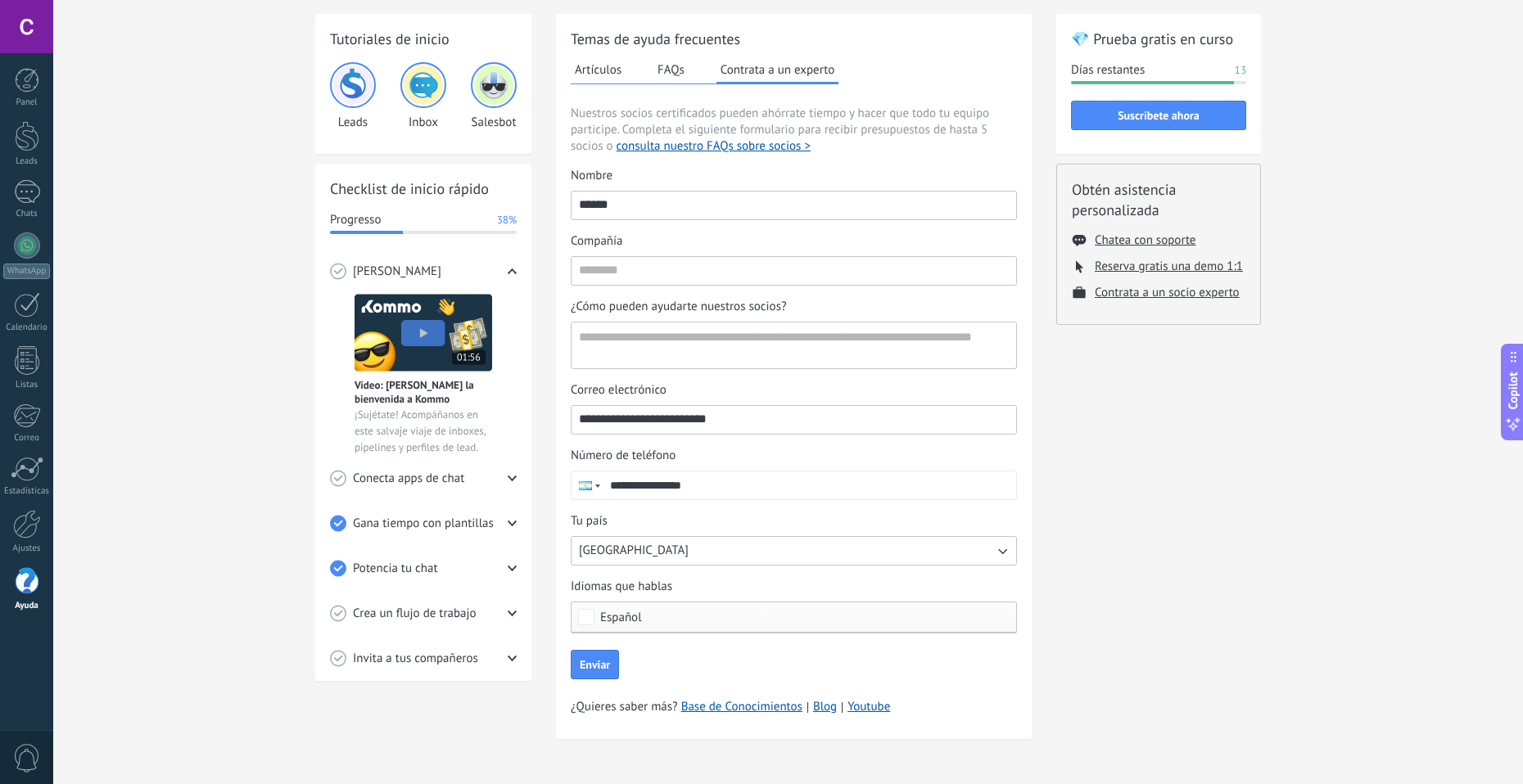
click at [632, 544] on button "[GEOGRAPHIC_DATA]" at bounding box center [793, 551] width 447 height 29
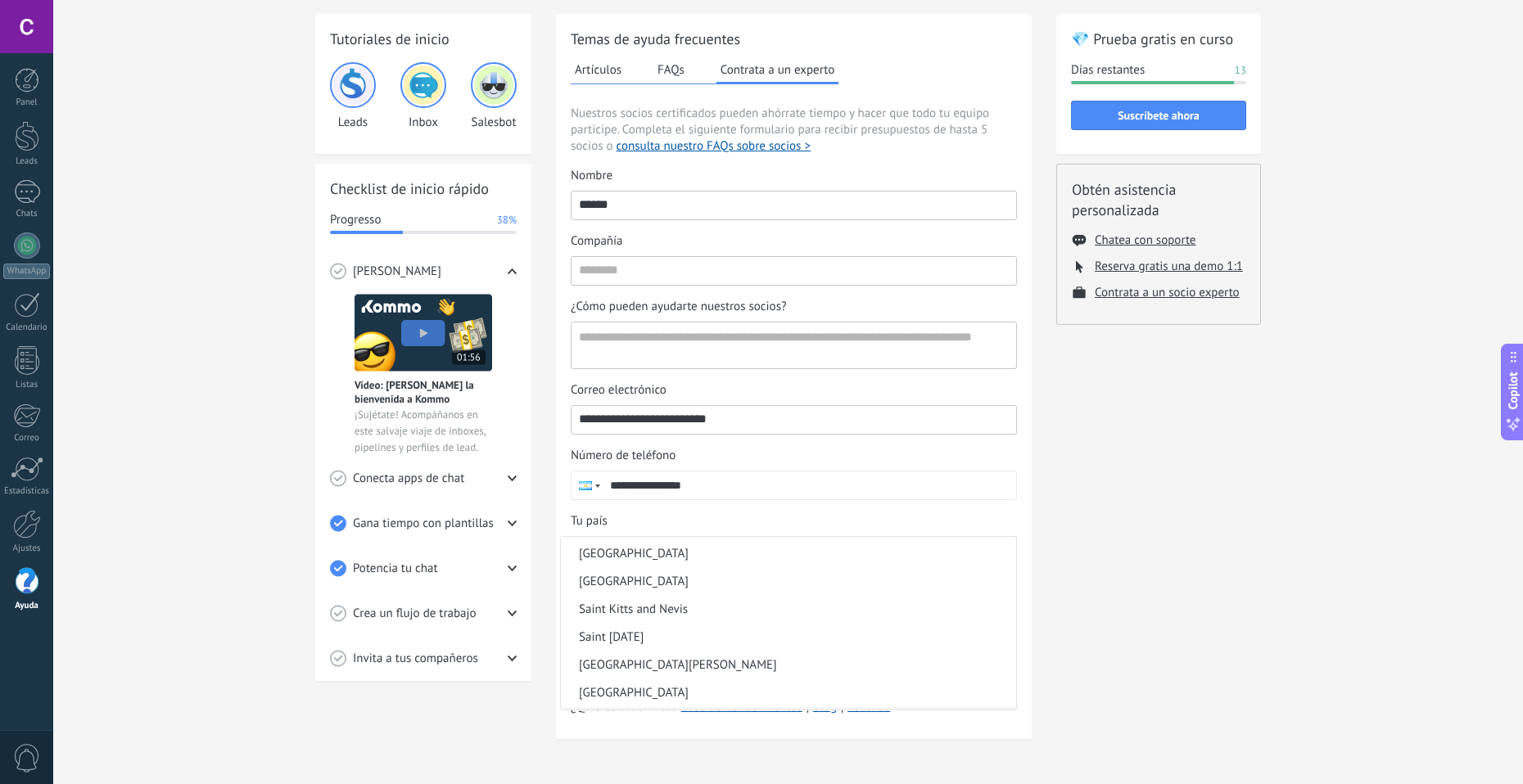
scroll to position [327, 0]
click at [669, 643] on li "[GEOGRAPHIC_DATA]" at bounding box center [788, 640] width 455 height 27
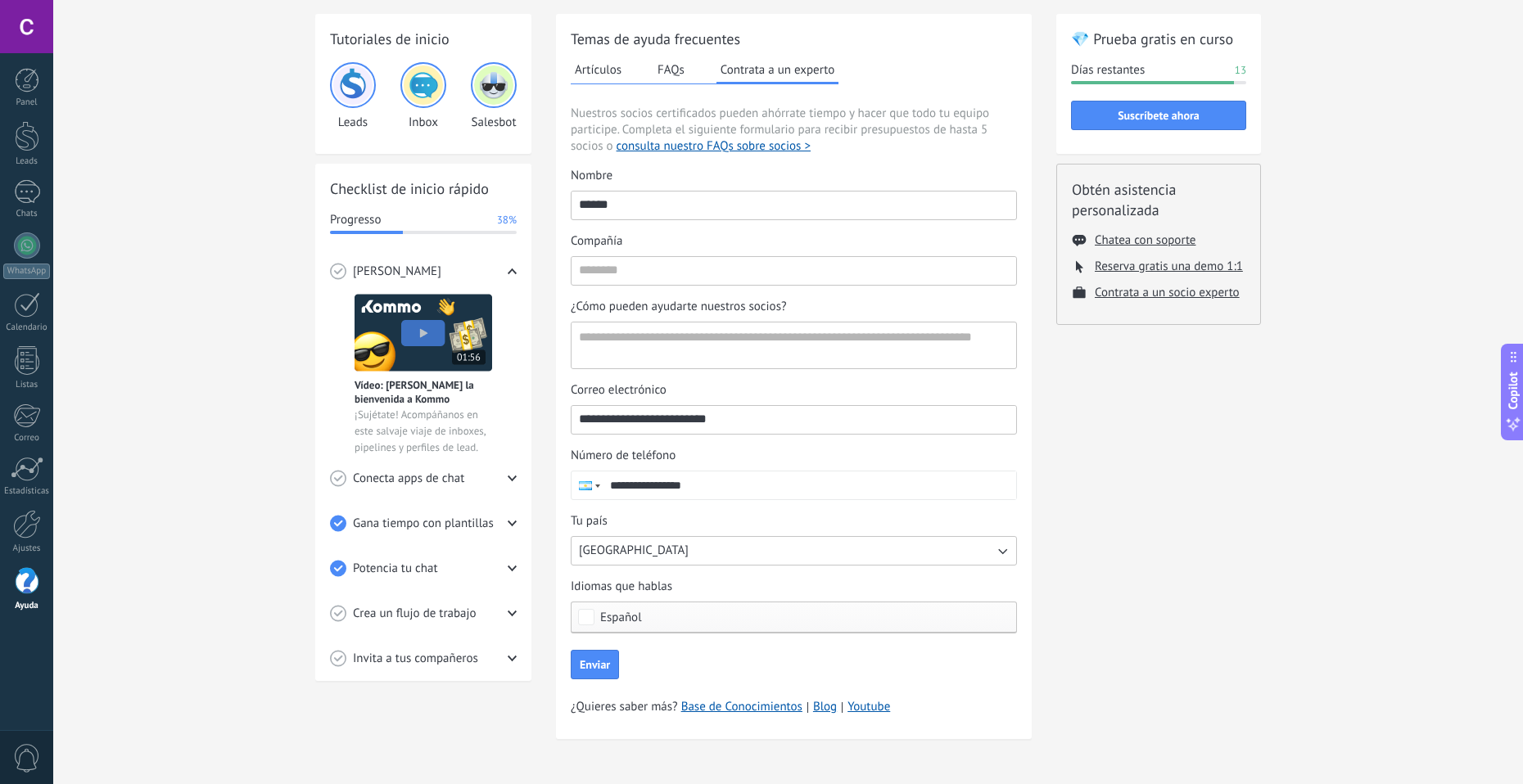
drag, startPoint x: 609, startPoint y: 669, endPoint x: 890, endPoint y: 663, distance: 281.1
click at [873, 665] on form "**********" at bounding box center [793, 423] width 447 height 512
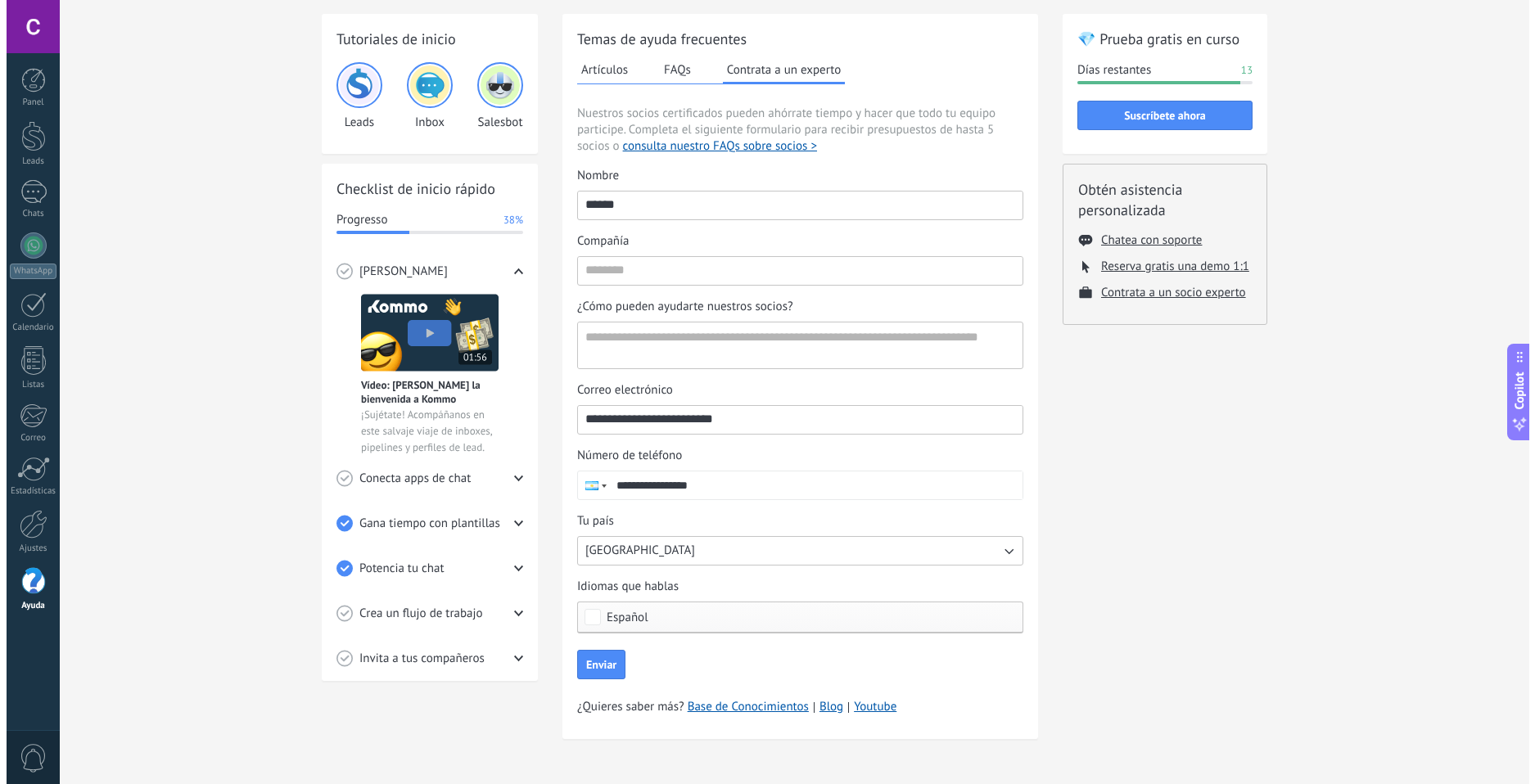
scroll to position [0, 0]
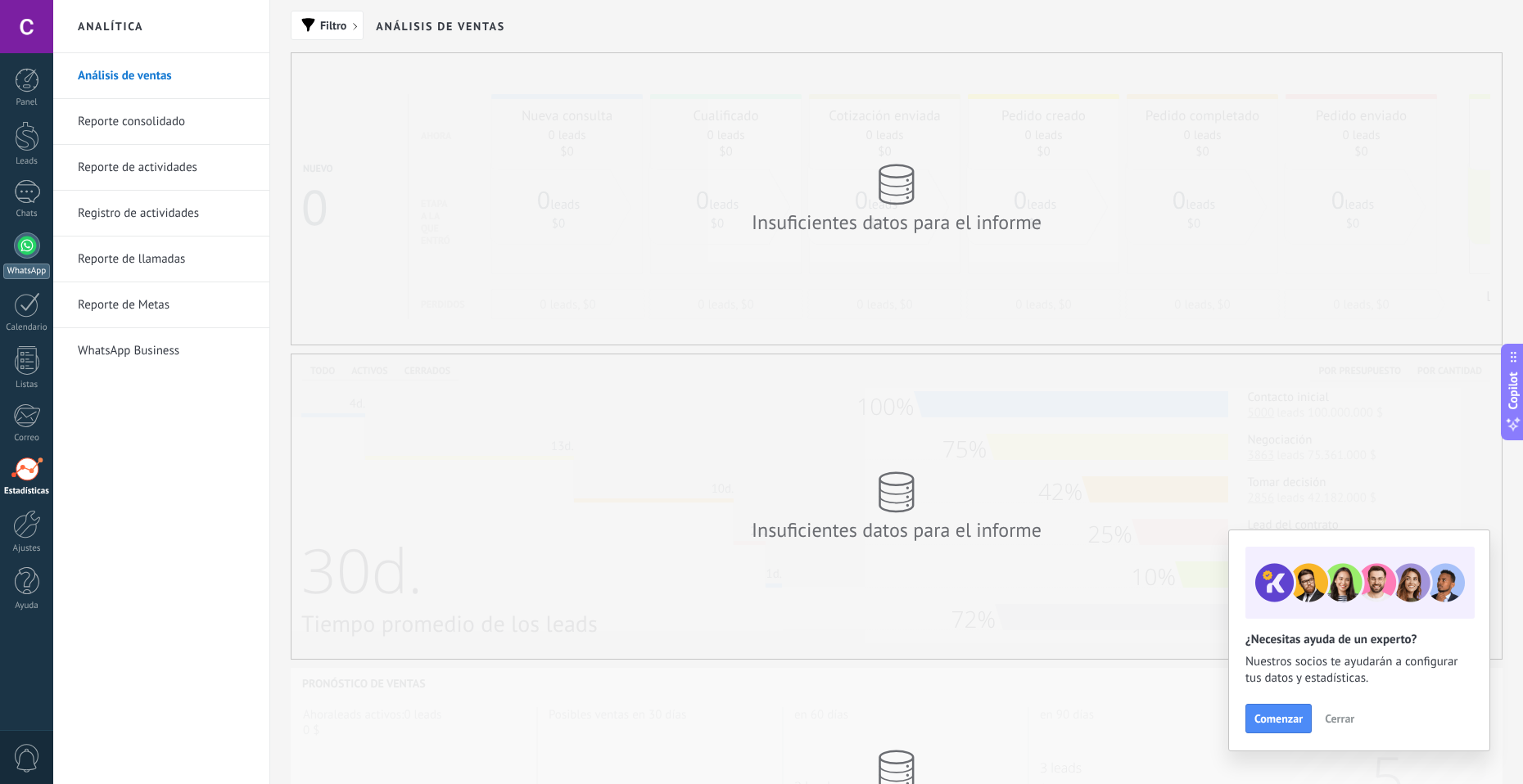
click at [38, 247] on div at bounding box center [27, 246] width 27 height 27
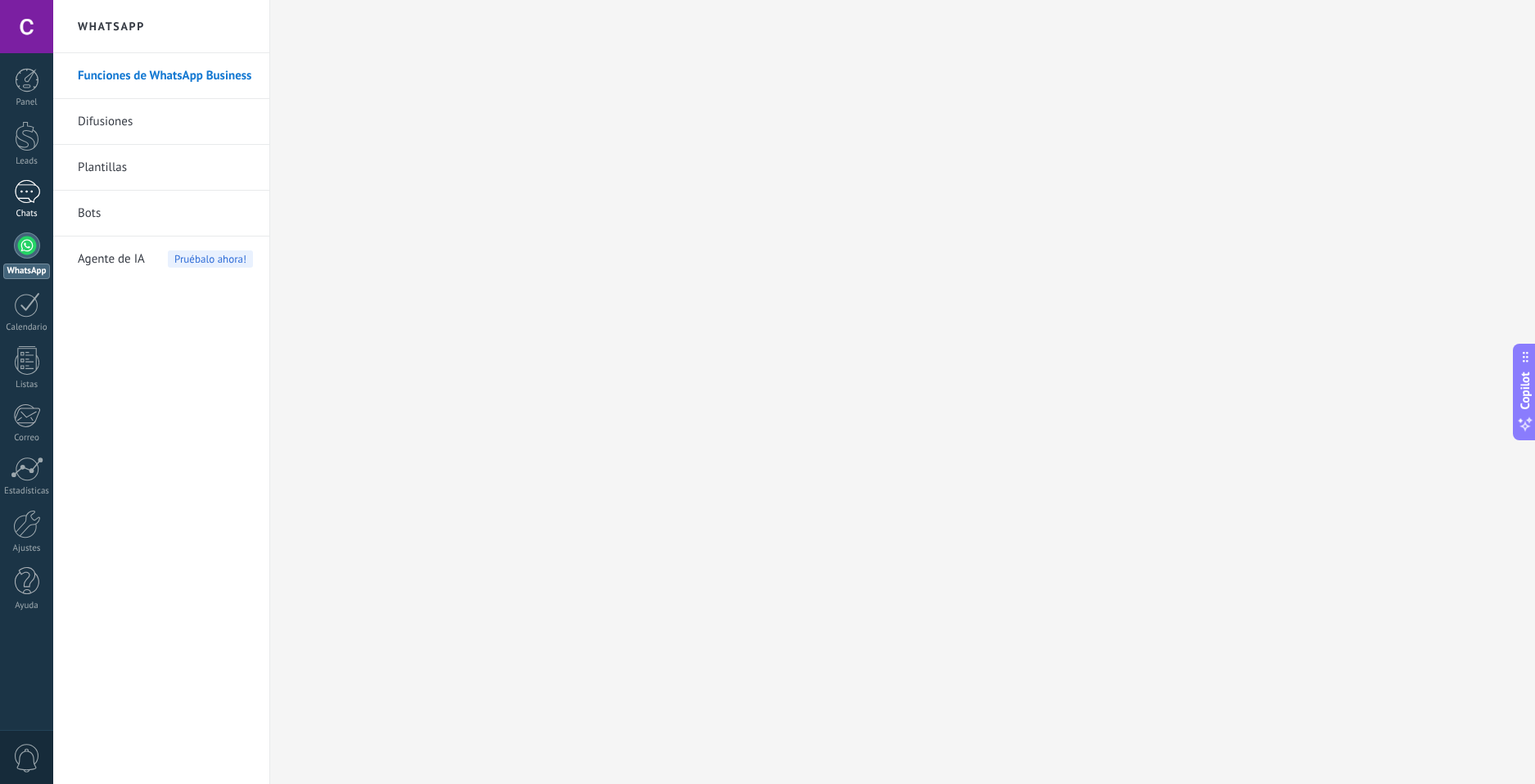
click at [41, 196] on link "Chats" at bounding box center [27, 200] width 53 height 39
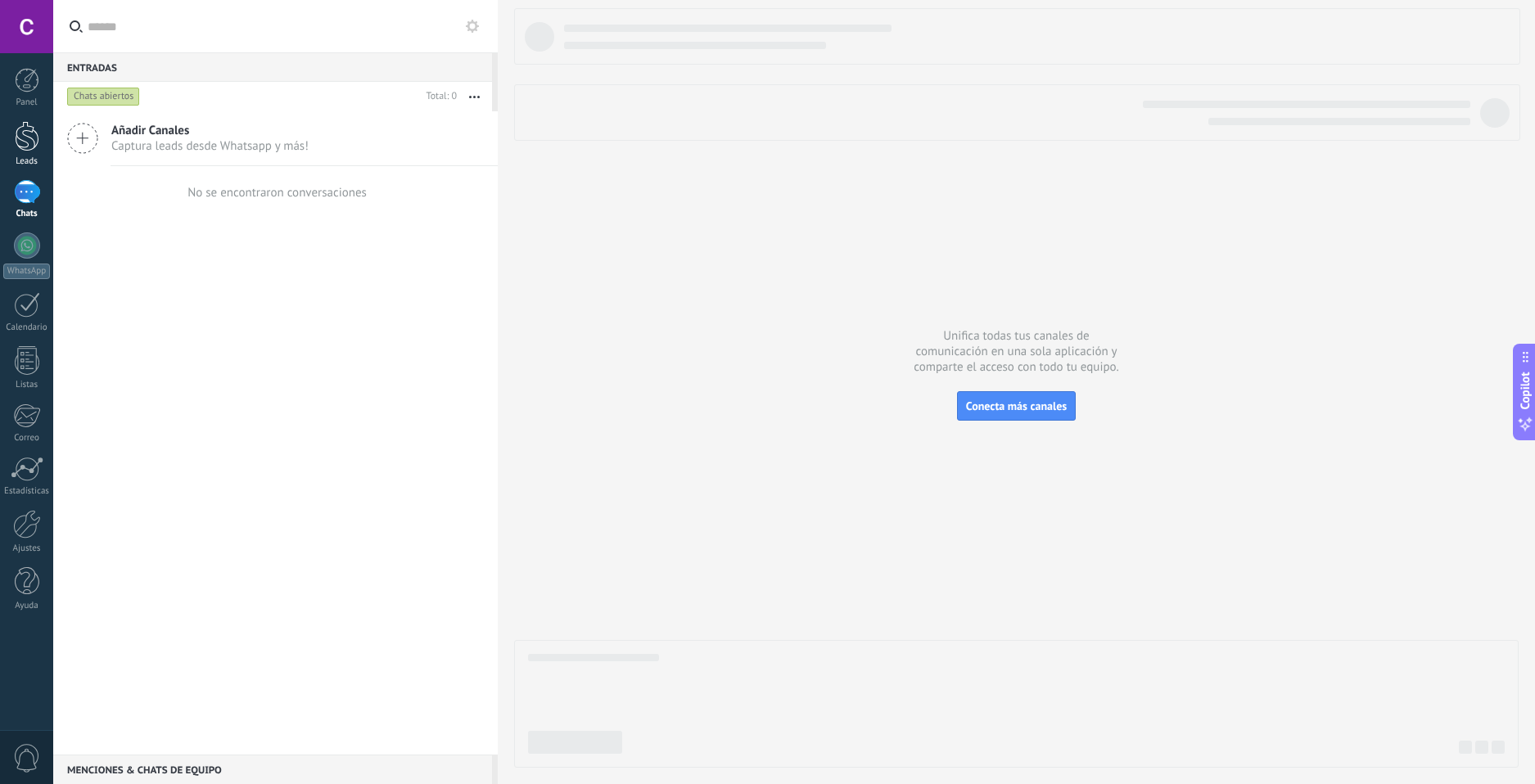
click at [34, 156] on link "Leads" at bounding box center [27, 144] width 53 height 46
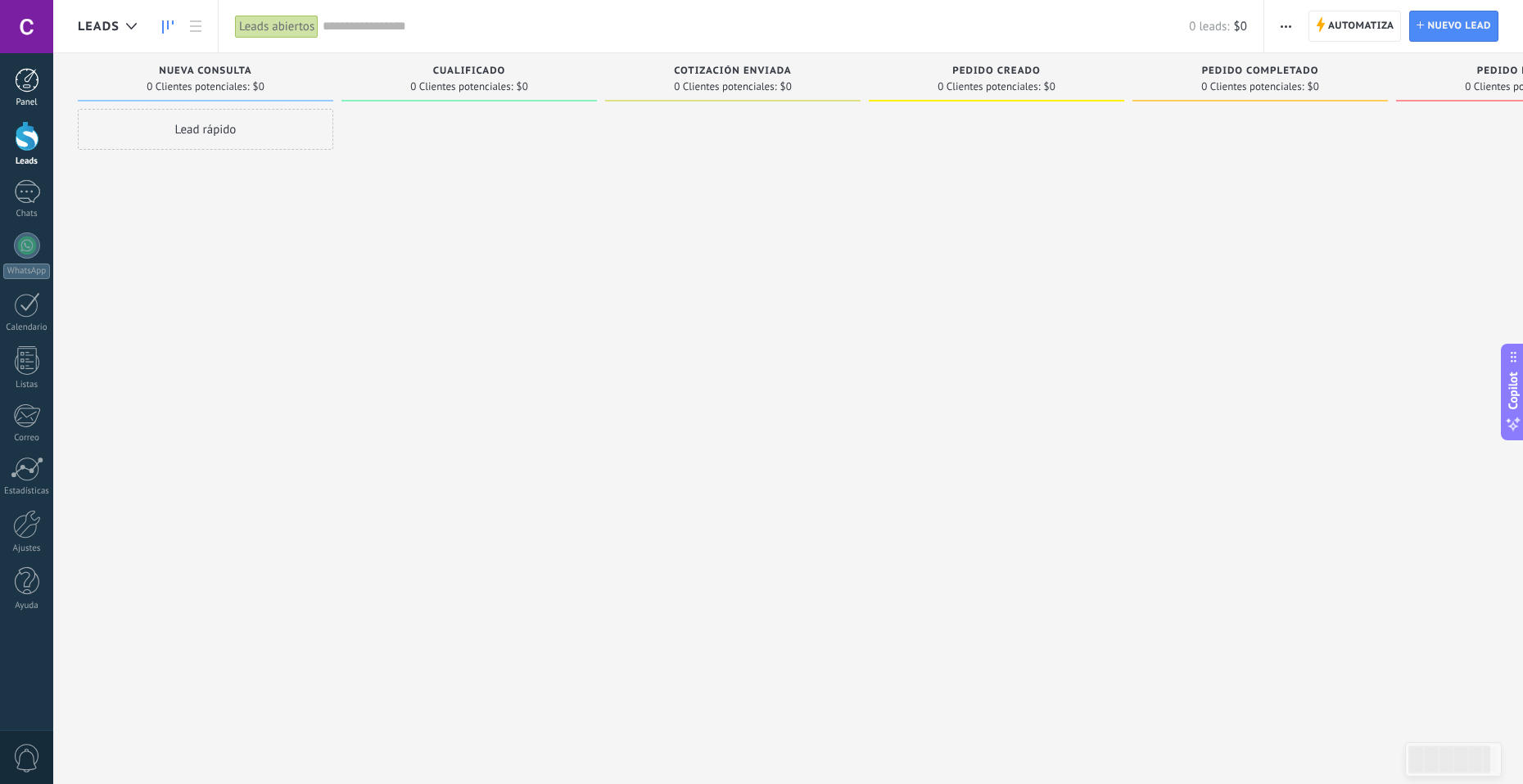
click at [27, 88] on div at bounding box center [27, 80] width 25 height 25
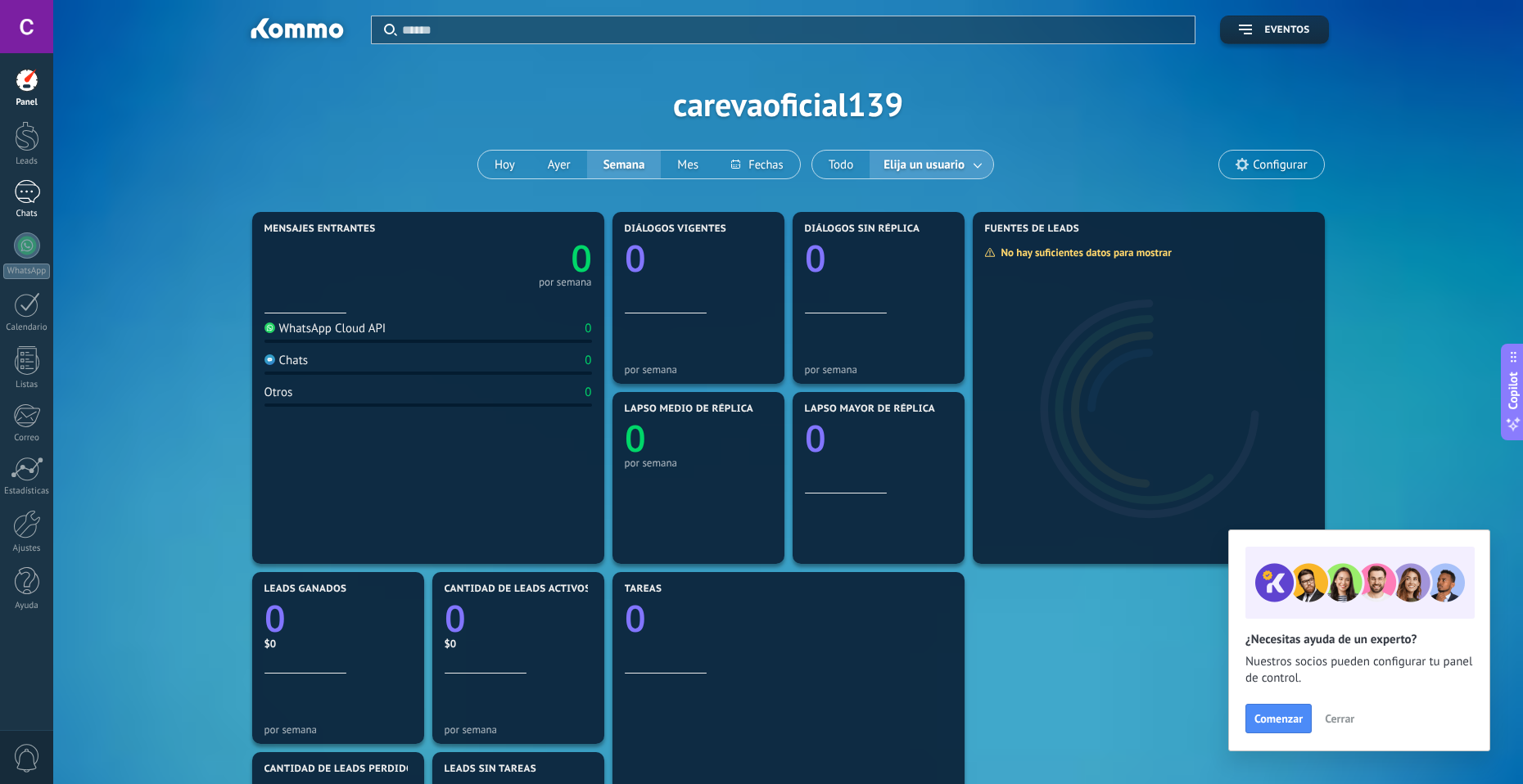
click at [33, 182] on div at bounding box center [27, 192] width 27 height 24
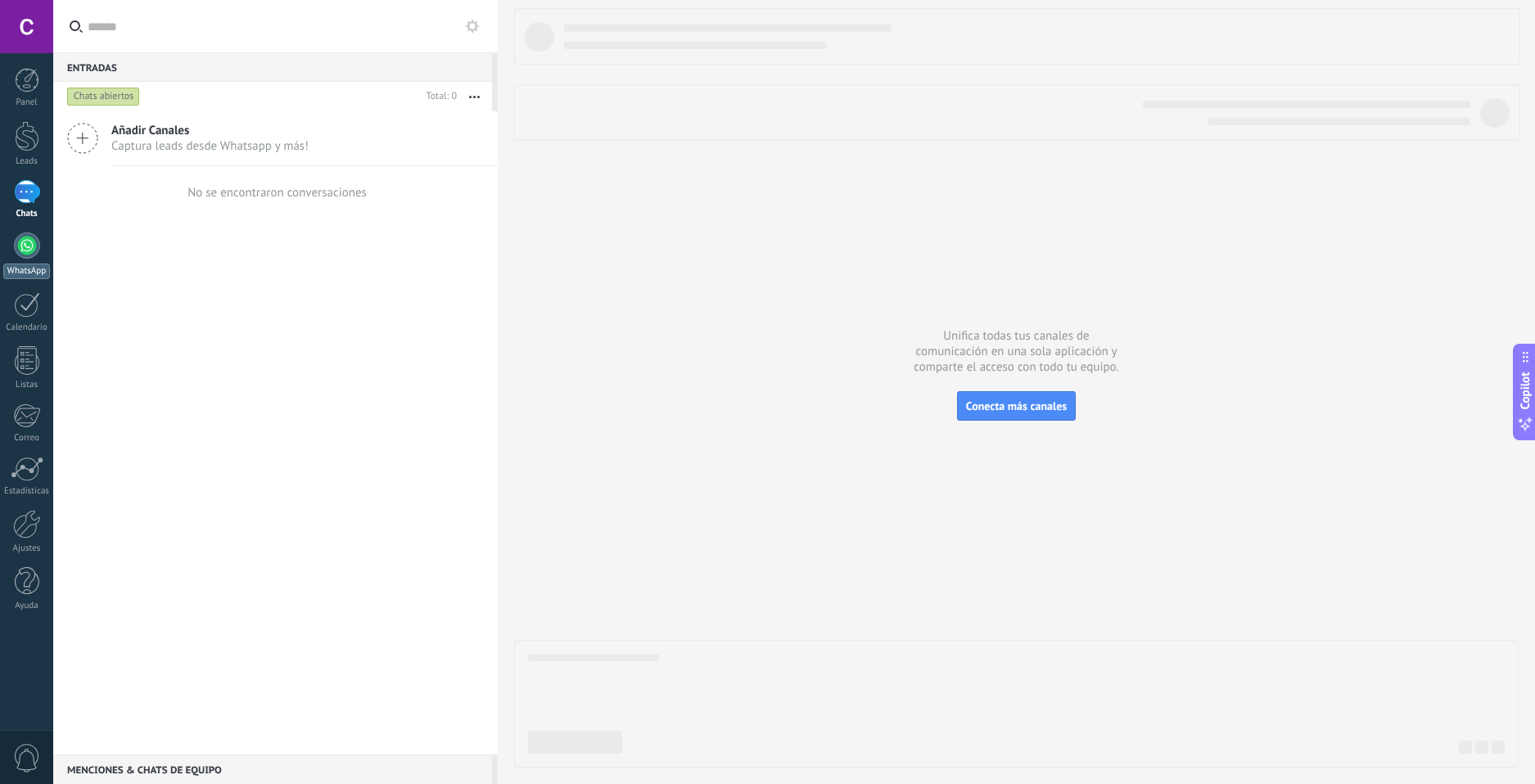
click at [32, 257] on div at bounding box center [27, 246] width 27 height 27
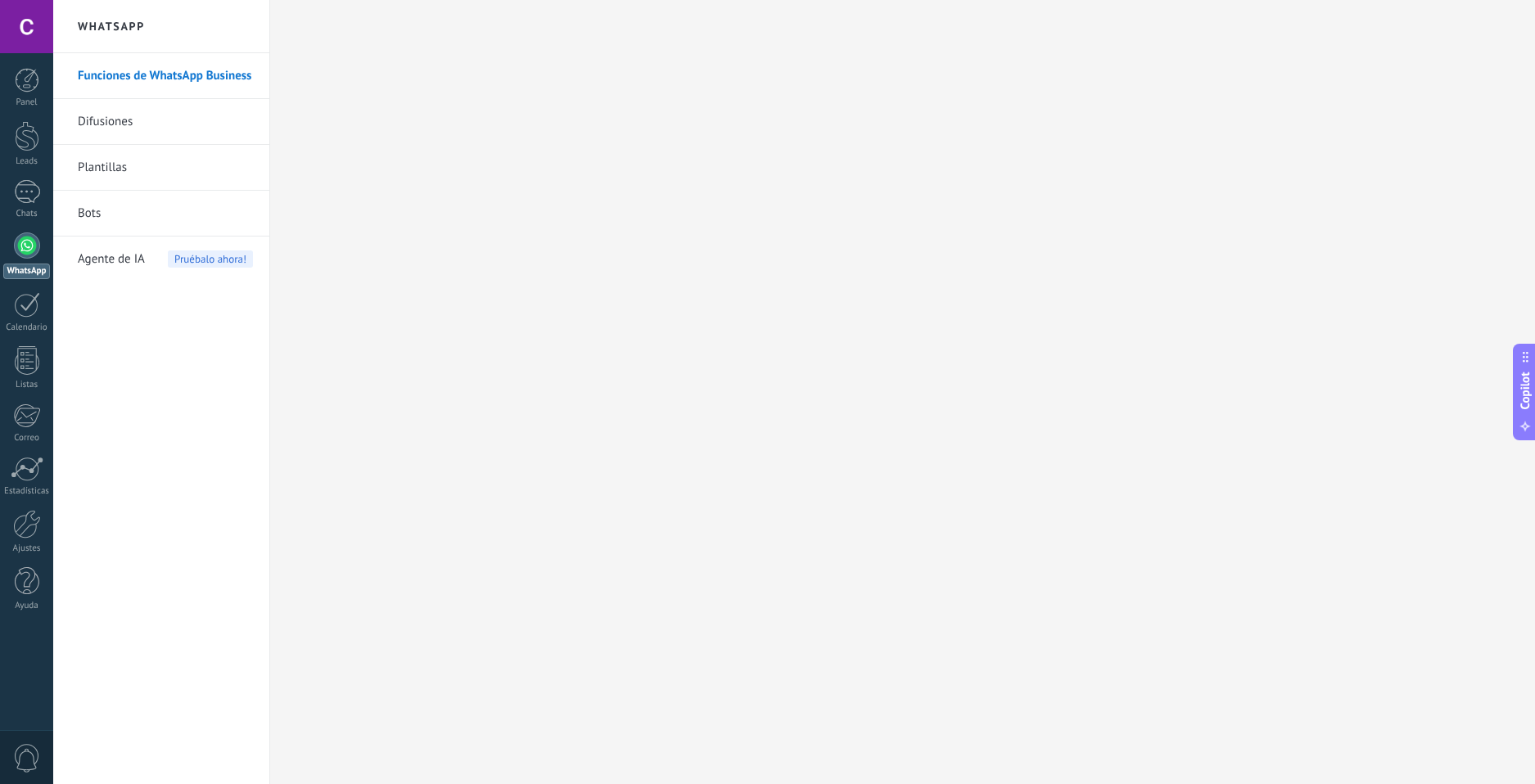
click at [137, 123] on link "Difusiones" at bounding box center [165, 122] width 175 height 46
